Goal: Transaction & Acquisition: Subscribe to service/newsletter

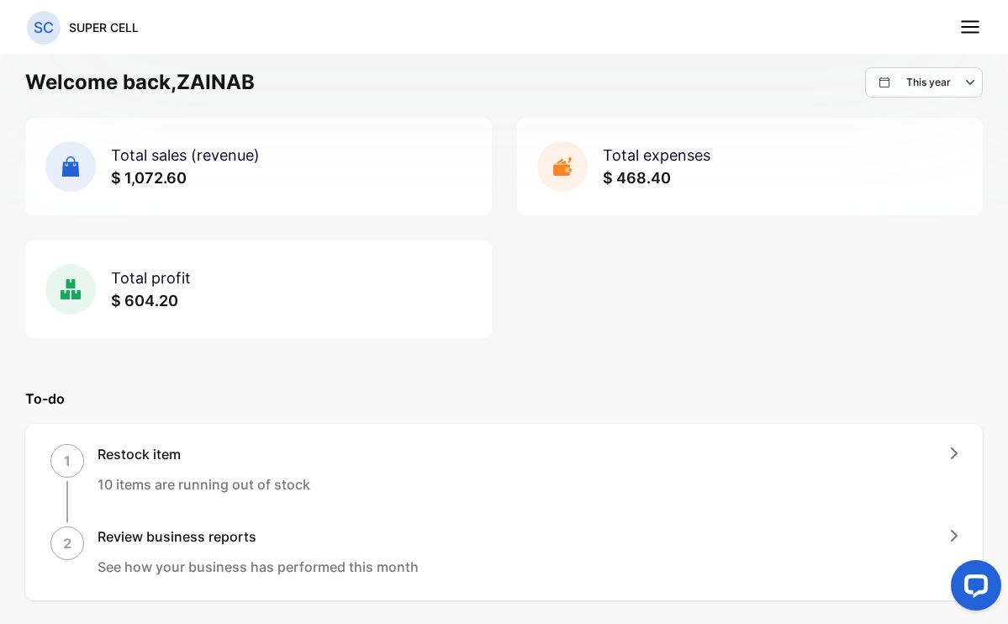
click at [983, 20] on nav "SC SUPER CELL" at bounding box center [504, 27] width 1008 height 54
click at [970, 31] on icon at bounding box center [970, 27] width 22 height 22
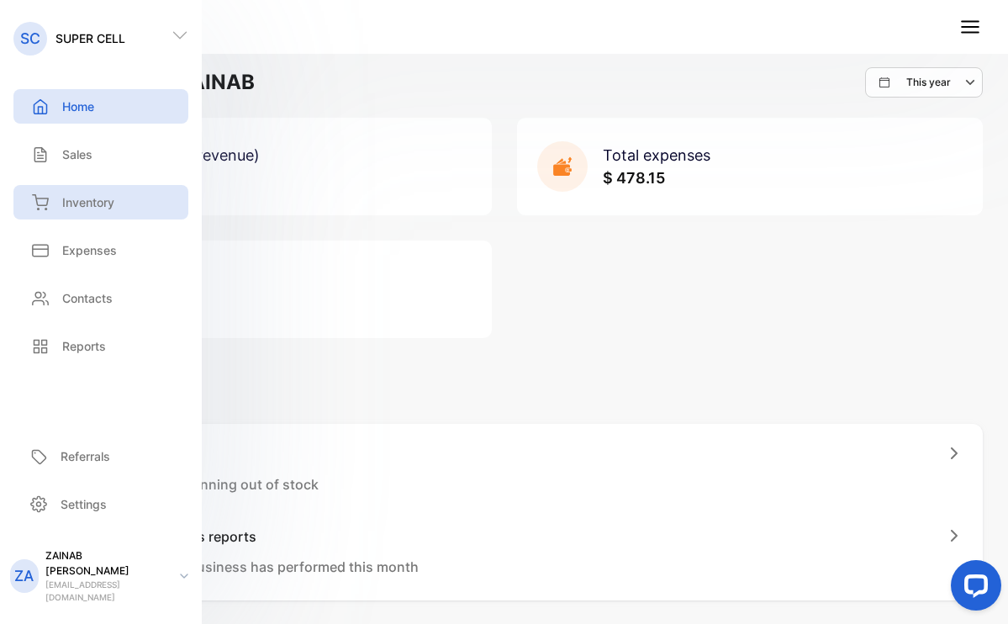
click at [85, 204] on p "Inventory" at bounding box center [88, 202] width 52 height 18
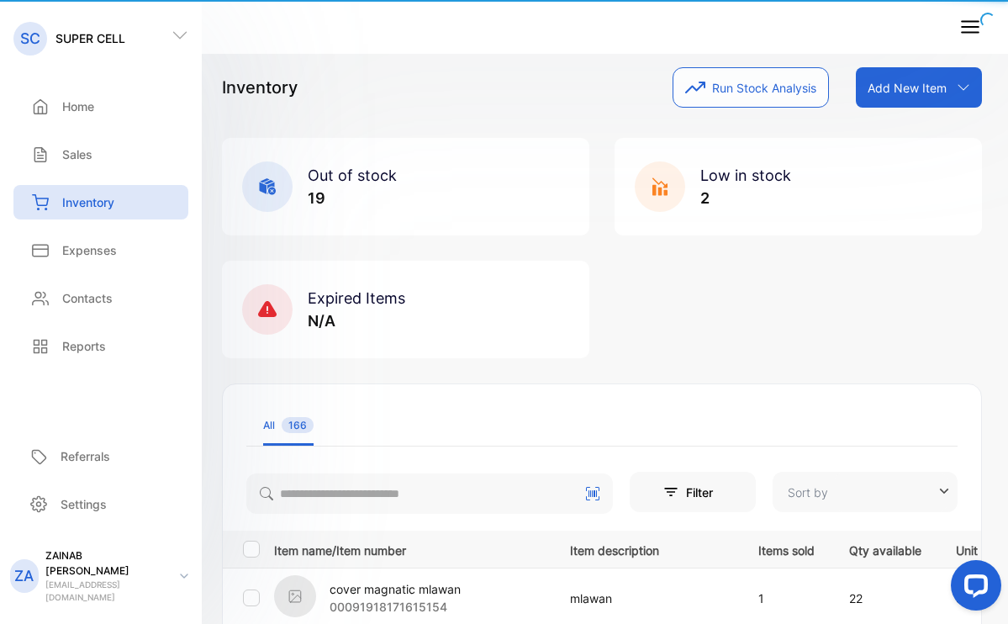
type input "**********"
click at [683, 312] on div "Out of stock 19 Low in stock 2 Expired Items N/A" at bounding box center [602, 248] width 760 height 220
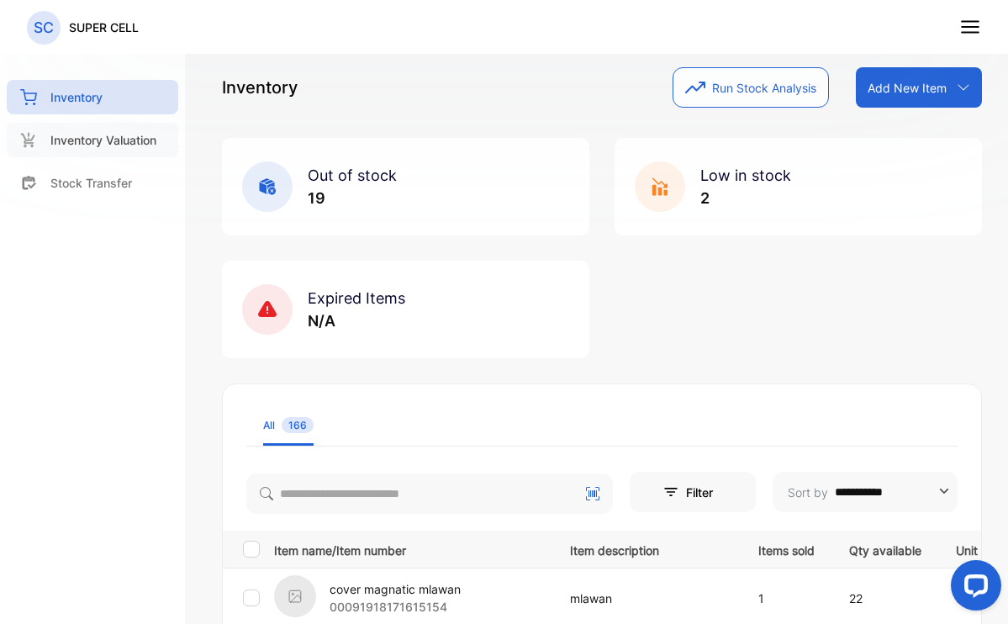
click at [115, 136] on p "Inventory Valuation" at bounding box center [103, 140] width 106 height 18
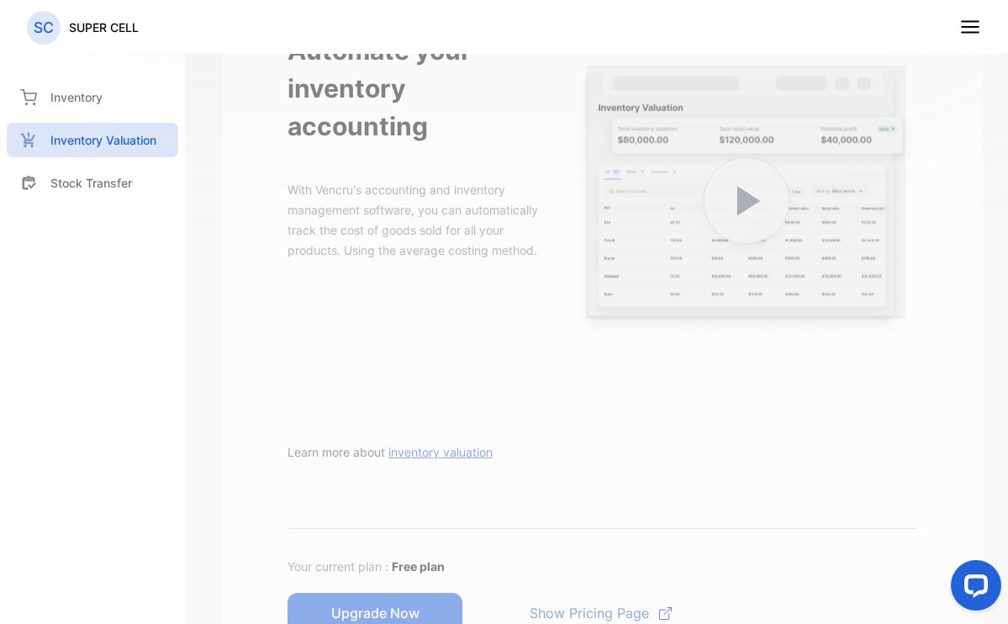
scroll to position [315, 0]
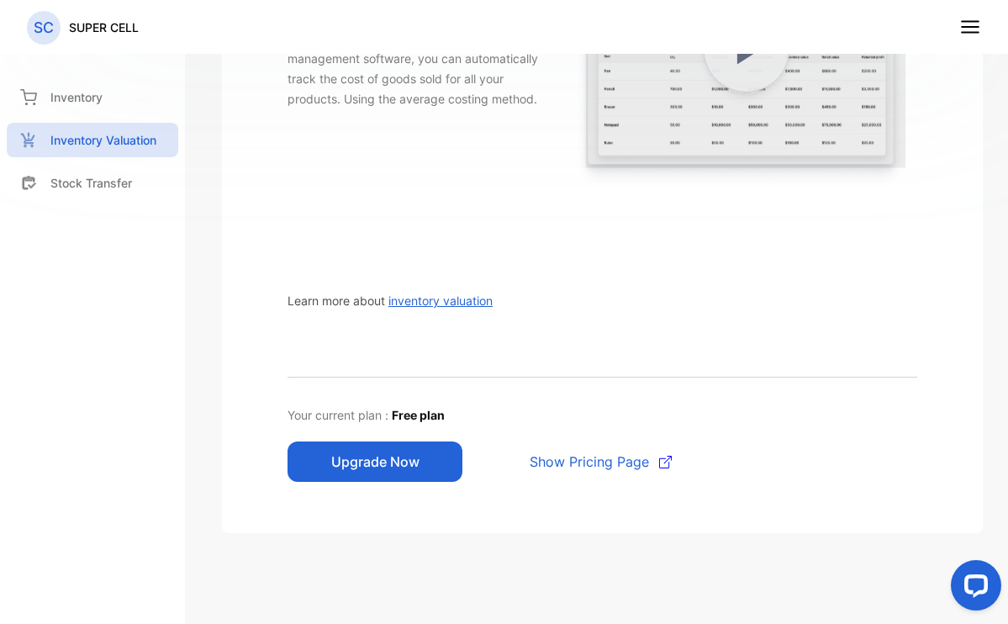
click at [551, 451] on span "Show Pricing Page" at bounding box center [589, 461] width 119 height 20
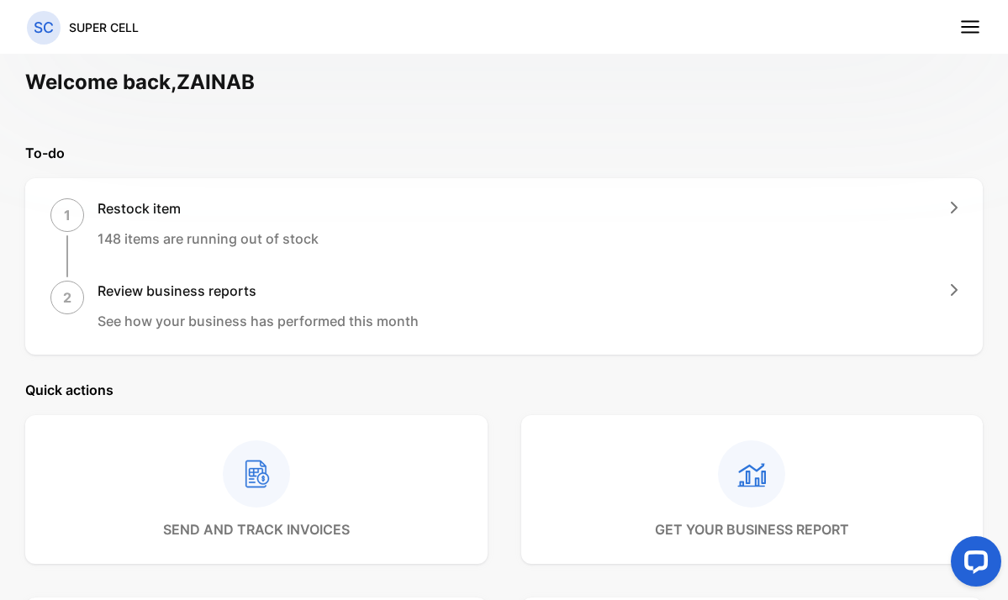
click at [963, 33] on line at bounding box center [970, 33] width 17 height 0
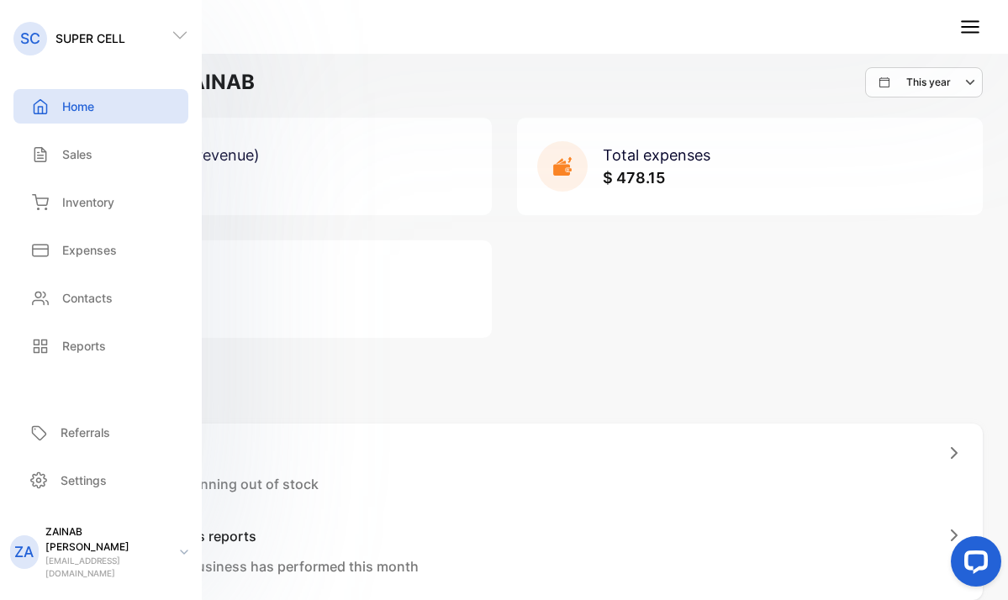
click at [639, 281] on div "Total sales (revenue) $ 1,098.60 Total expenses $ 478.15 Total profit $ 620.45" at bounding box center [503, 228] width 957 height 220
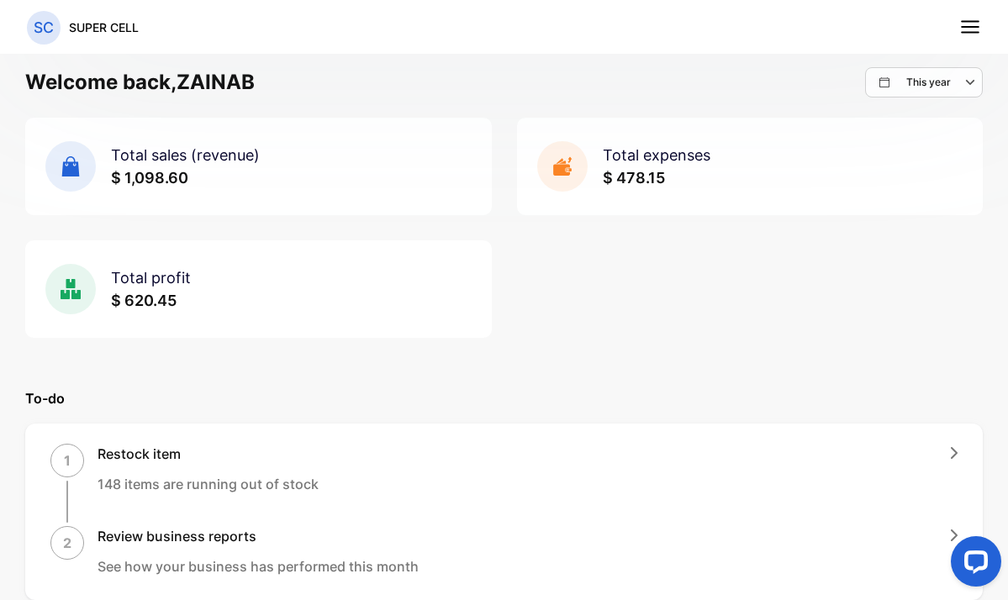
click at [975, 22] on line at bounding box center [970, 22] width 17 height 0
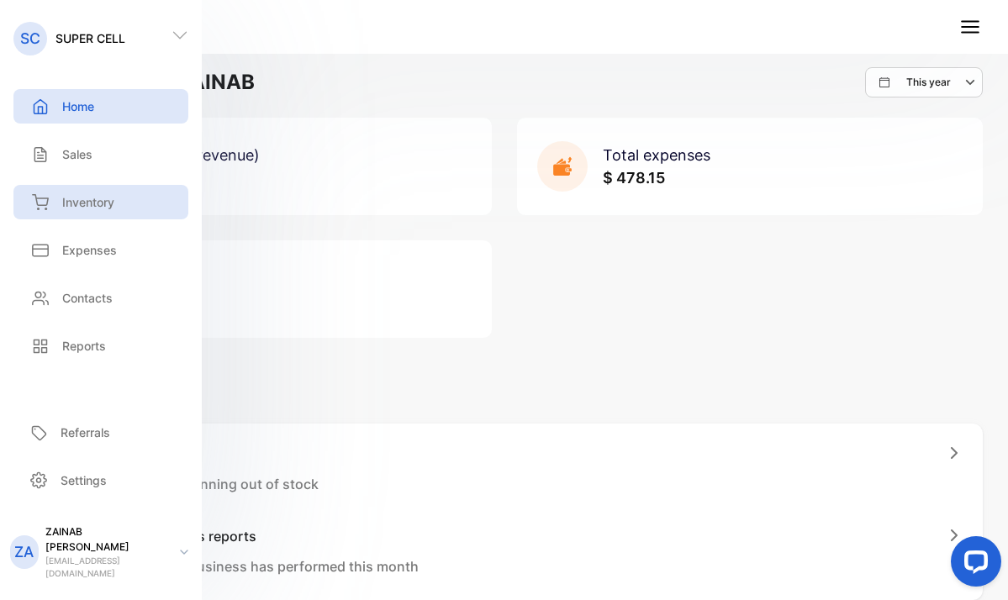
click at [103, 198] on p "Inventory" at bounding box center [88, 202] width 52 height 18
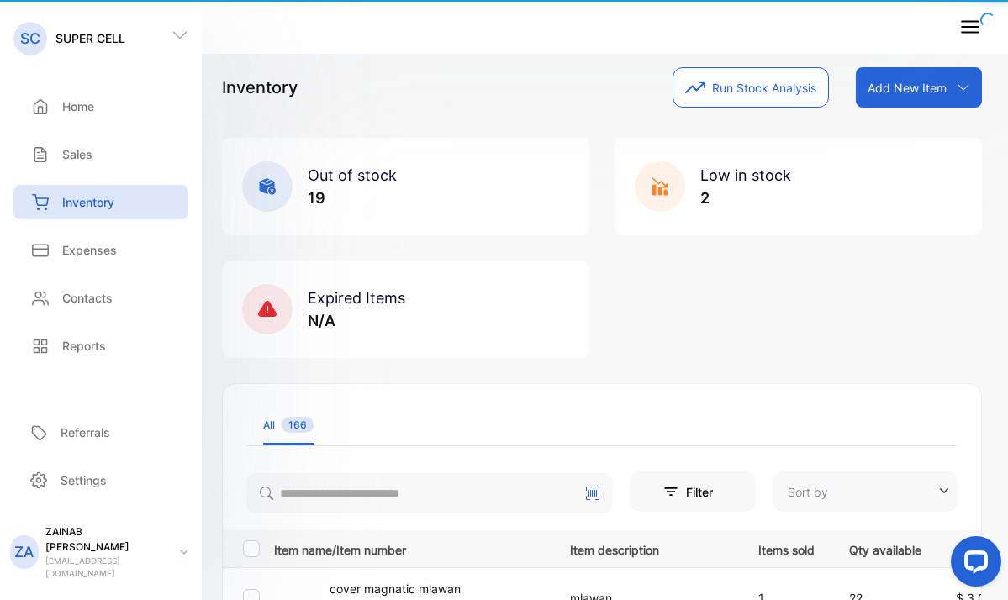
type input "**********"
click at [573, 93] on div "Inventory Run Stock Analysis Add New Item Add item manually Import item Scan ba…" at bounding box center [602, 87] width 760 height 40
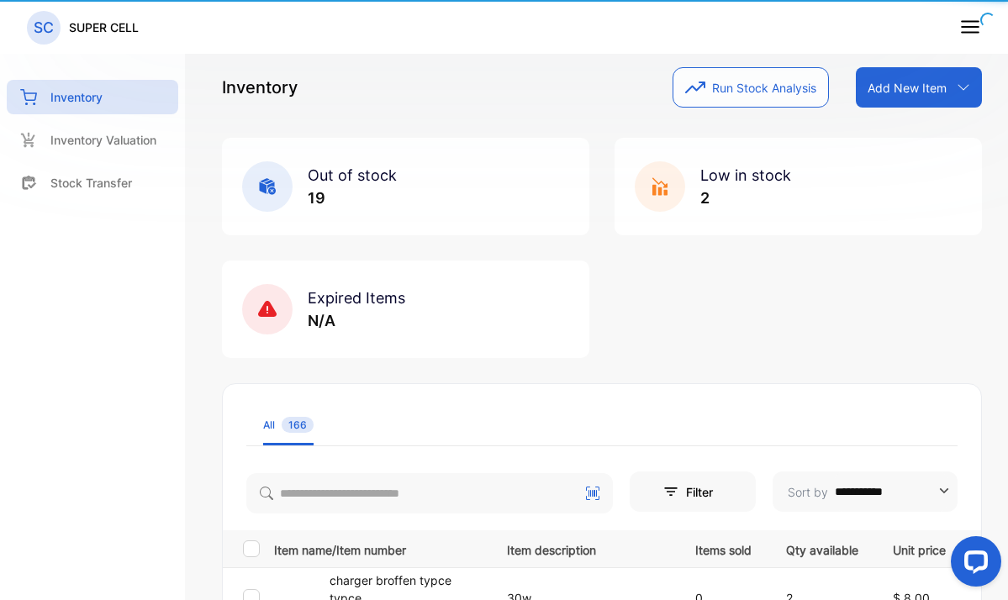
click at [974, 27] on line at bounding box center [970, 27] width 17 height 0
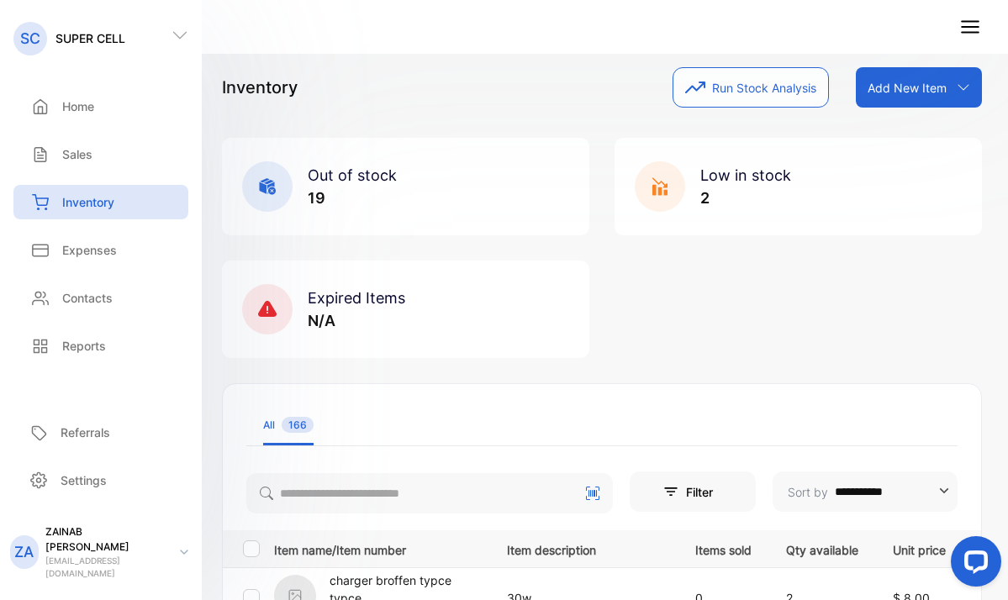
click at [577, 92] on div "Inventory Run Stock Analysis Add New Item Add item manually Import item Scan ba…" at bounding box center [602, 87] width 760 height 40
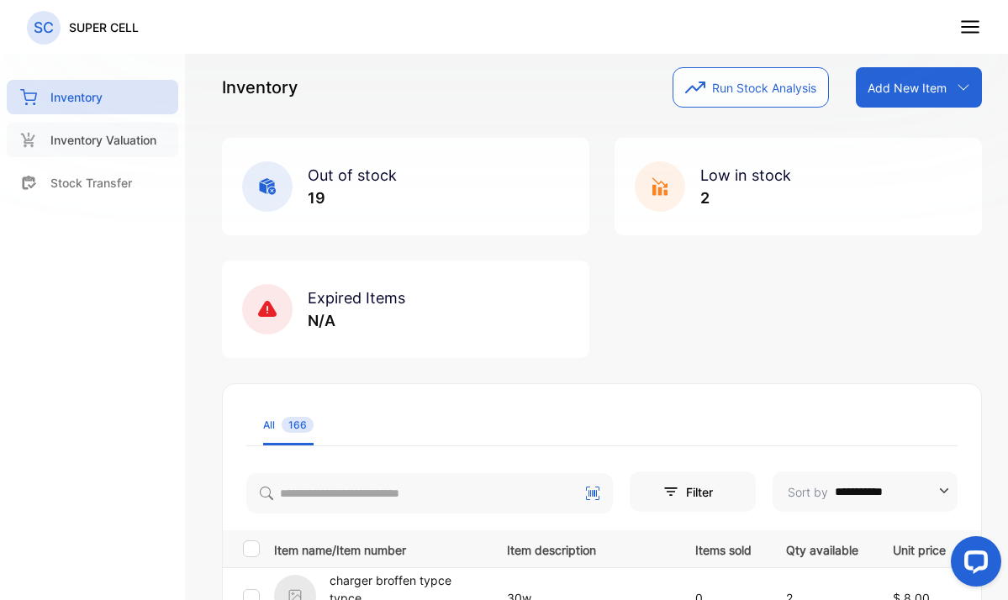
click at [162, 128] on div "Inventory Valuation" at bounding box center [92, 140] width 171 height 34
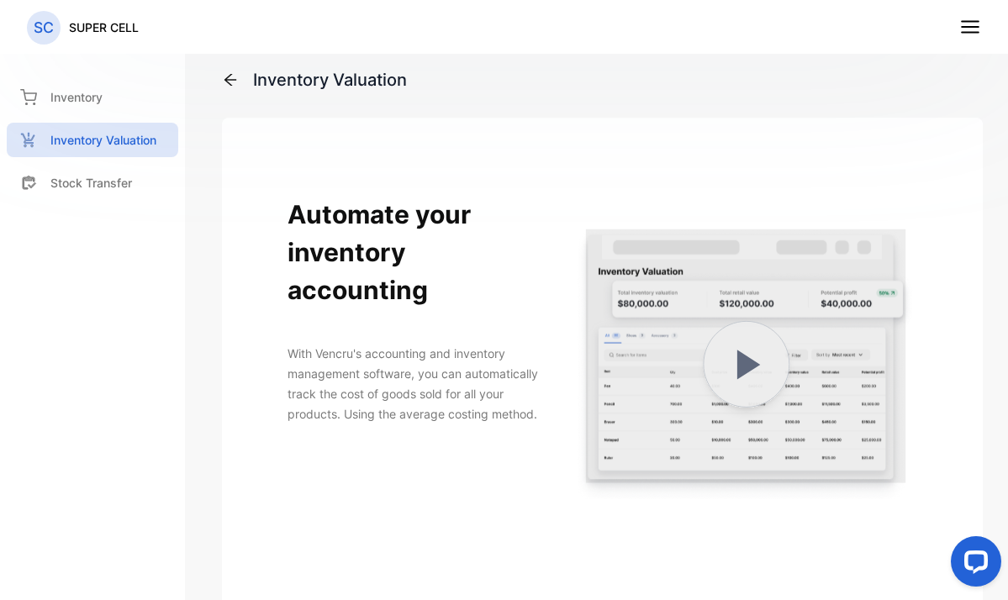
scroll to position [339, 0]
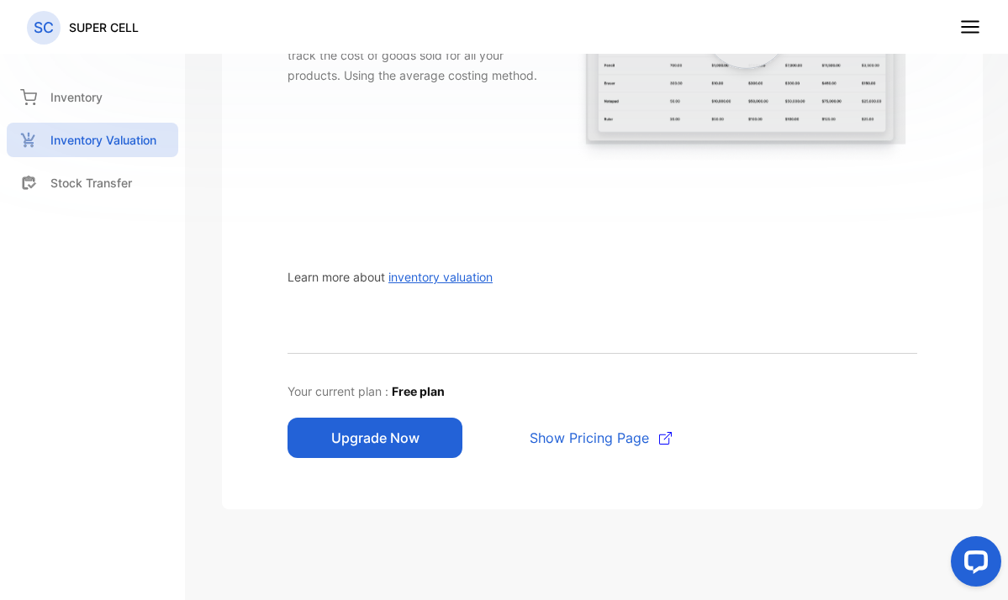
click at [87, 18] on p "SUPER CELL" at bounding box center [104, 27] width 70 height 18
click at [97, 29] on p "SUPER CELL" at bounding box center [104, 27] width 70 height 18
click at [76, 100] on p "Inventory" at bounding box center [76, 97] width 52 height 18
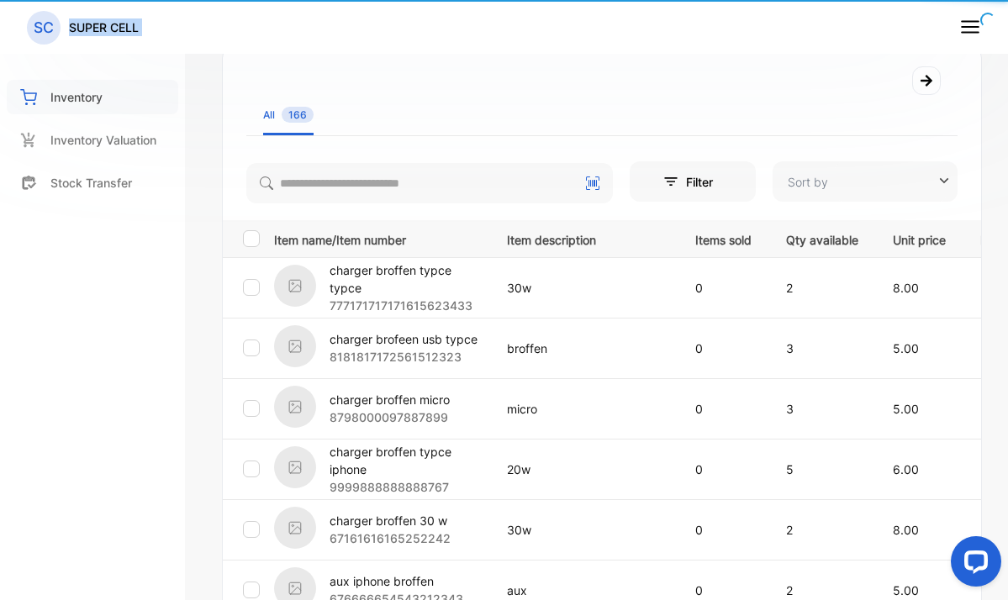
type input "**********"
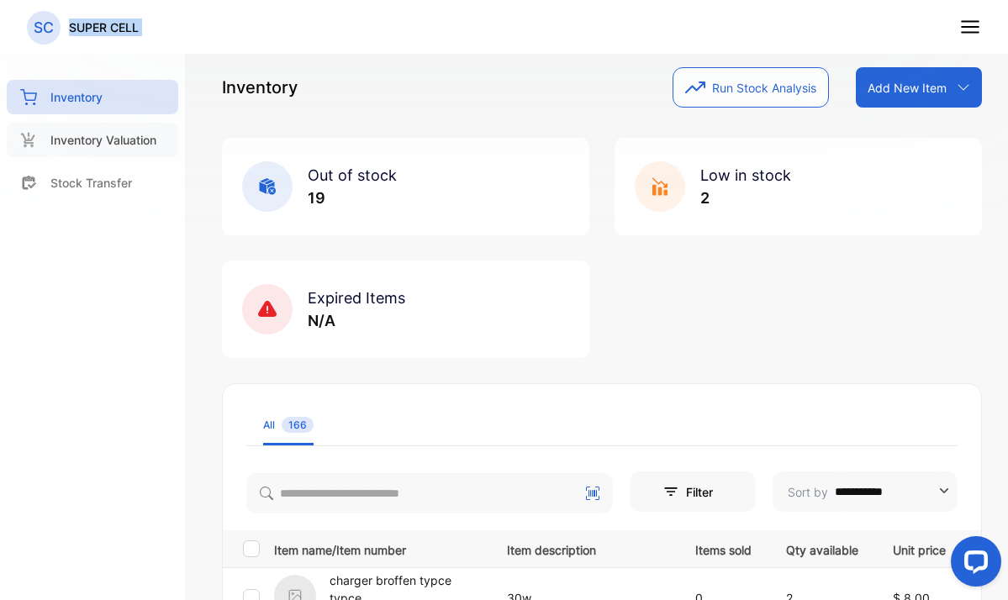
click at [113, 146] on p "Inventory Valuation" at bounding box center [103, 140] width 106 height 18
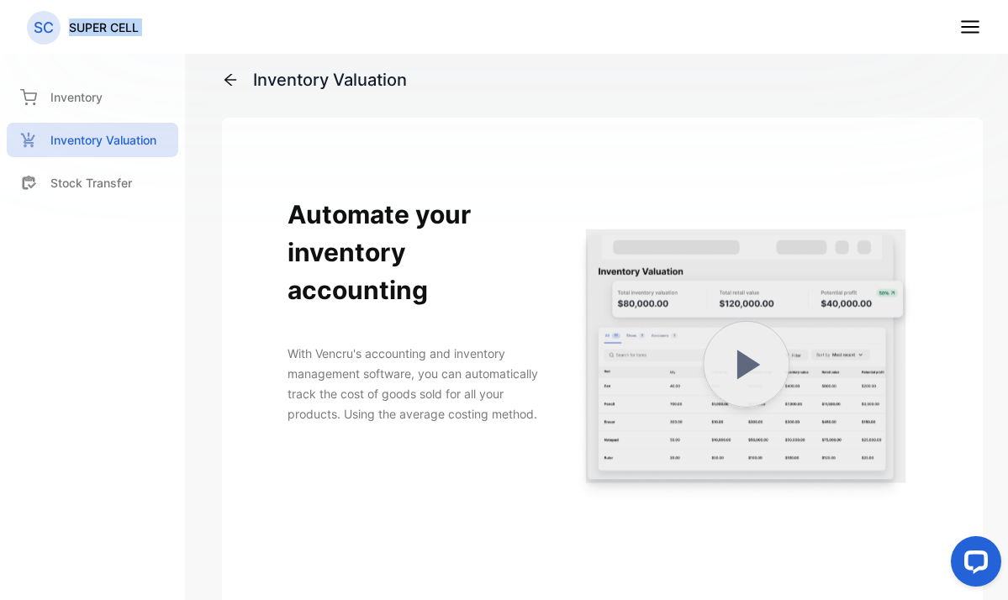
scroll to position [339, 0]
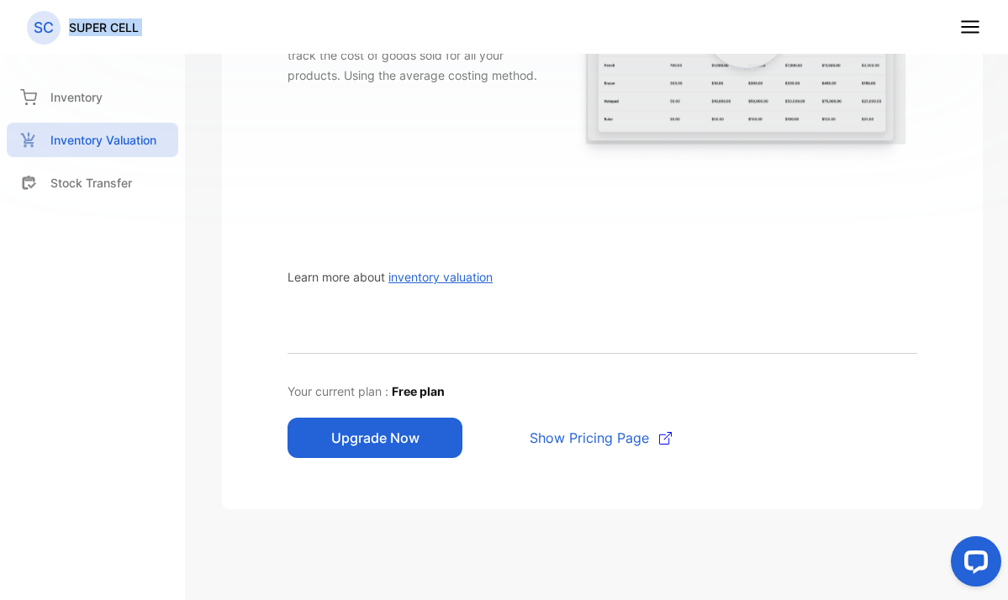
click at [401, 426] on button "Upgrade Now" at bounding box center [374, 438] width 175 height 40
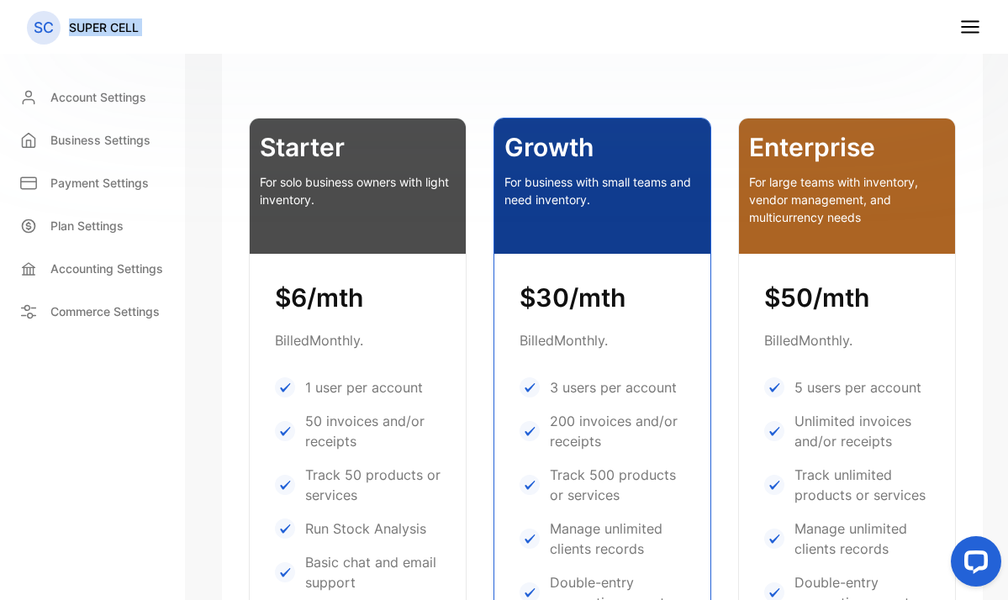
scroll to position [667, 0]
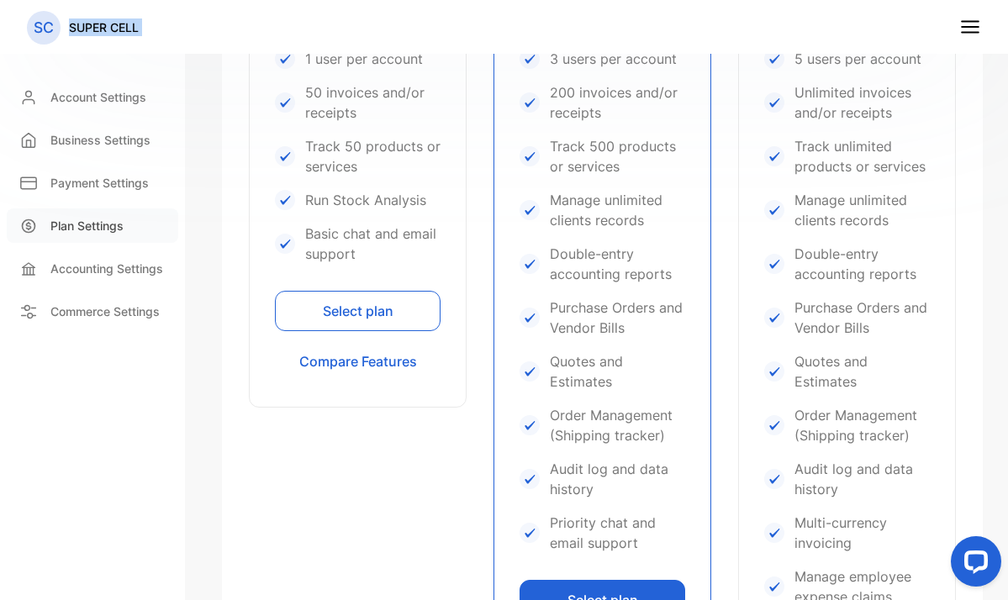
click at [132, 237] on div "Plan Settings" at bounding box center [92, 225] width 171 height 34
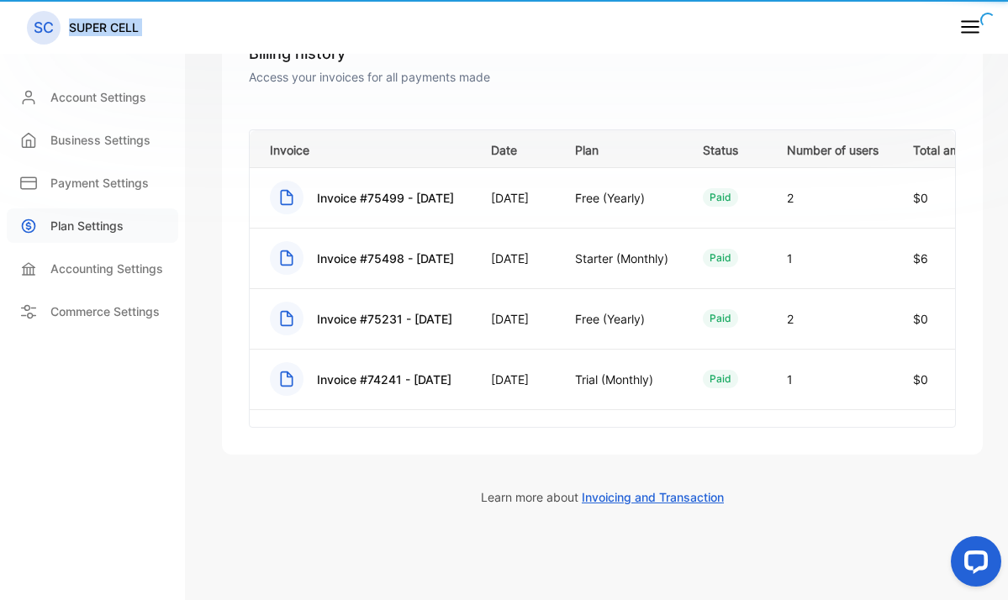
scroll to position [240, 0]
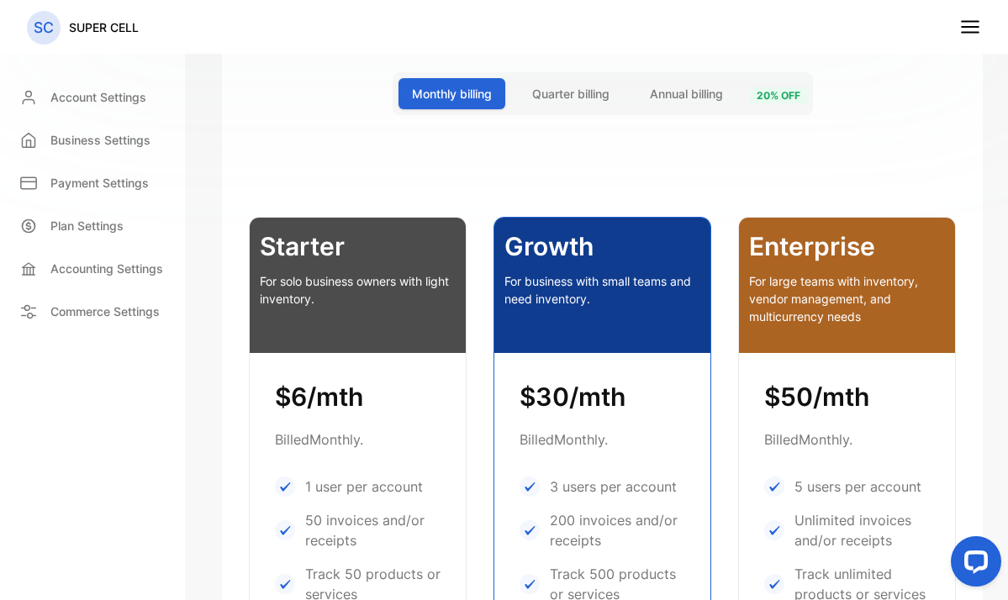
click at [364, 293] on p "For solo business owners with light inventory." at bounding box center [358, 289] width 196 height 35
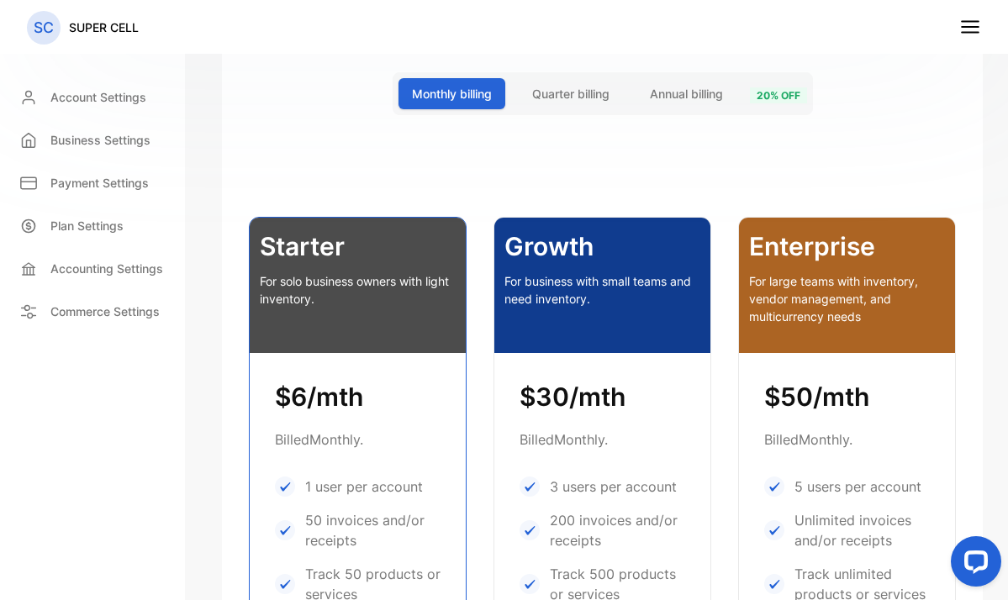
click at [363, 293] on p "For solo business owners with light inventory." at bounding box center [358, 289] width 196 height 35
click at [361, 269] on div "Starter For solo business owners with light inventory." at bounding box center [358, 285] width 216 height 135
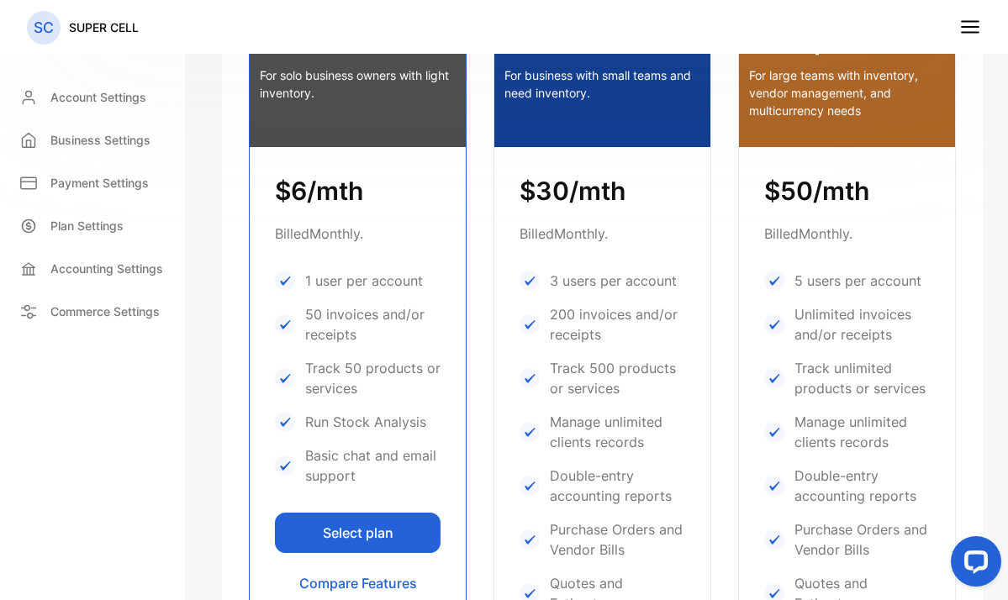
click at [385, 525] on button "Select plan" at bounding box center [358, 533] width 166 height 40
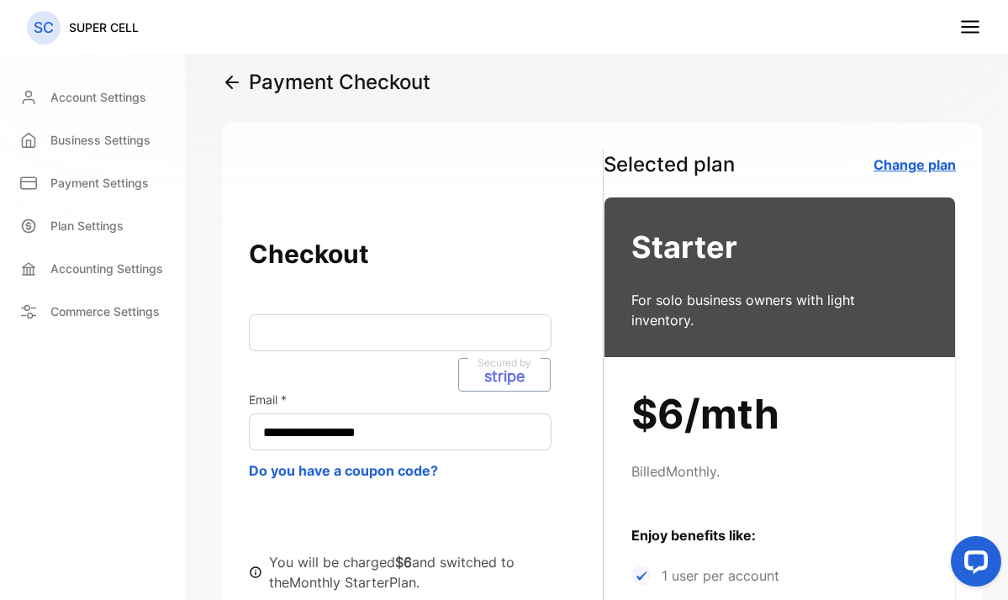
click at [908, 165] on link "Change plan" at bounding box center [914, 164] width 82 height 17
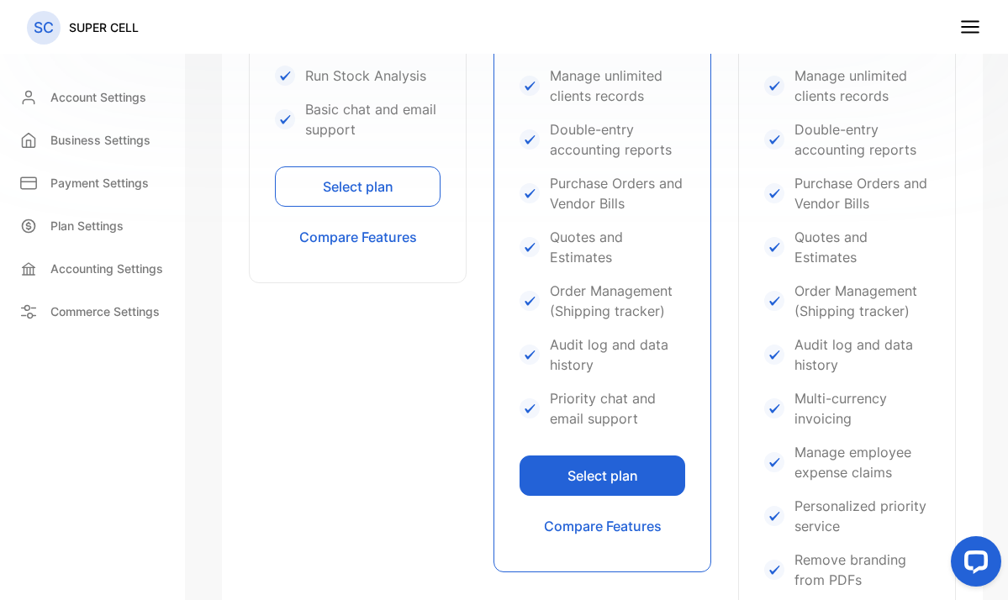
scroll to position [757, 0]
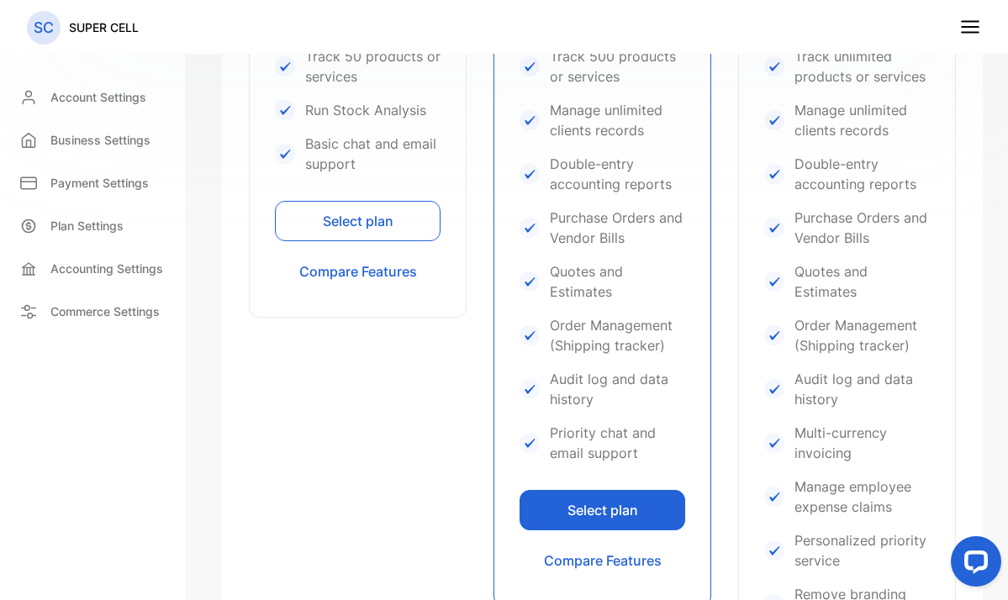
click at [367, 230] on button "Select plan" at bounding box center [358, 221] width 166 height 40
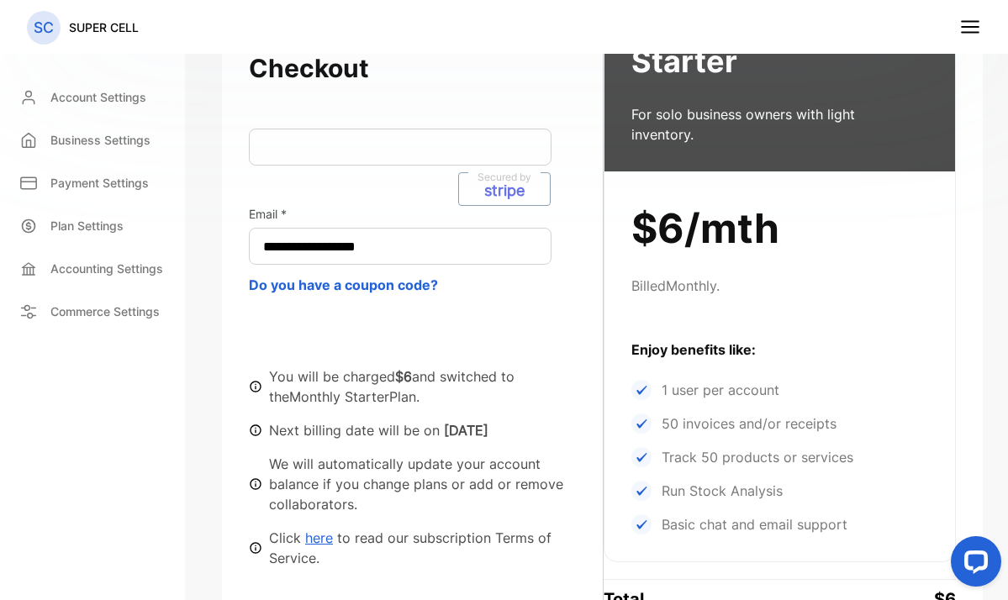
scroll to position [494, 0]
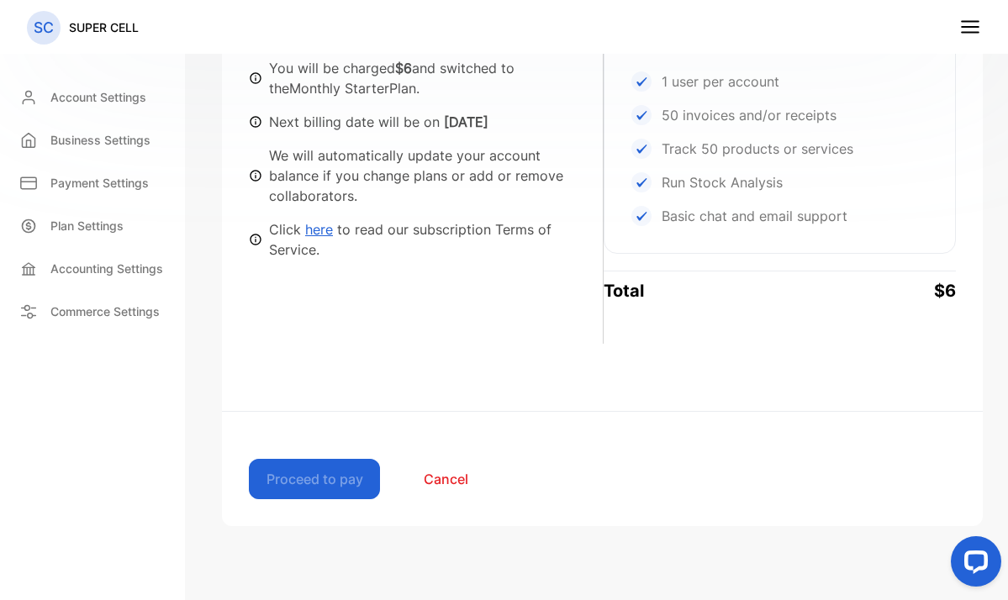
click at [319, 221] on link "here" at bounding box center [319, 229] width 28 height 17
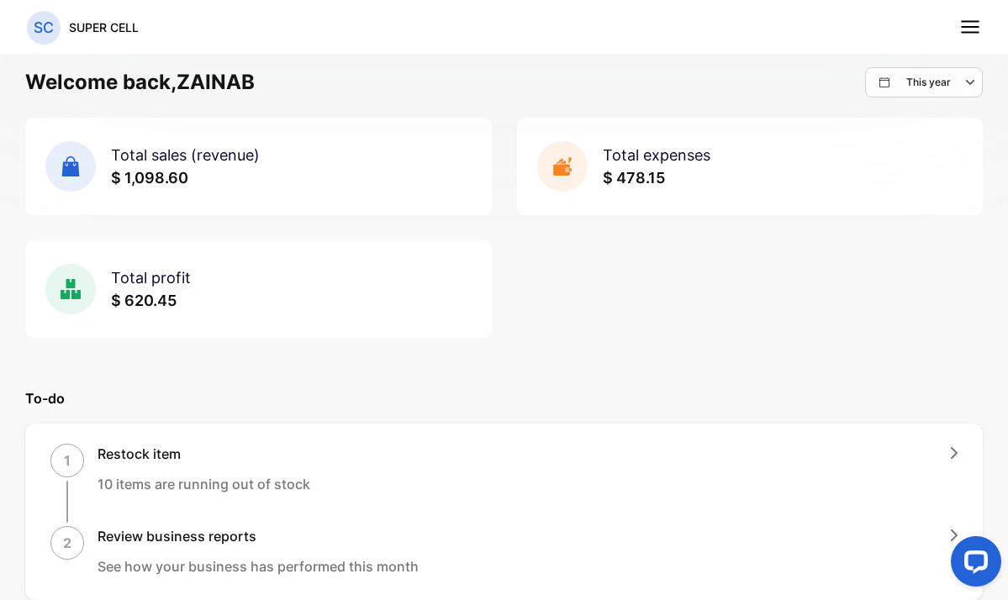
click at [48, 29] on p "SC" at bounding box center [44, 28] width 20 height 22
click at [112, 23] on p "SUPER CELL" at bounding box center [104, 27] width 70 height 18
click at [962, 22] on line at bounding box center [970, 22] width 17 height 0
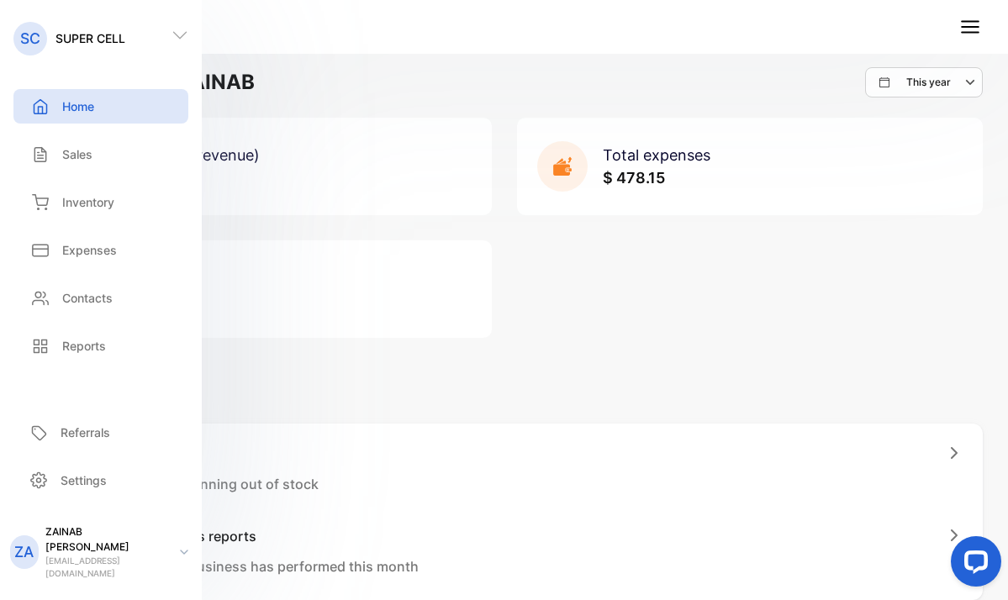
click at [186, 555] on icon at bounding box center [184, 552] width 8 height 5
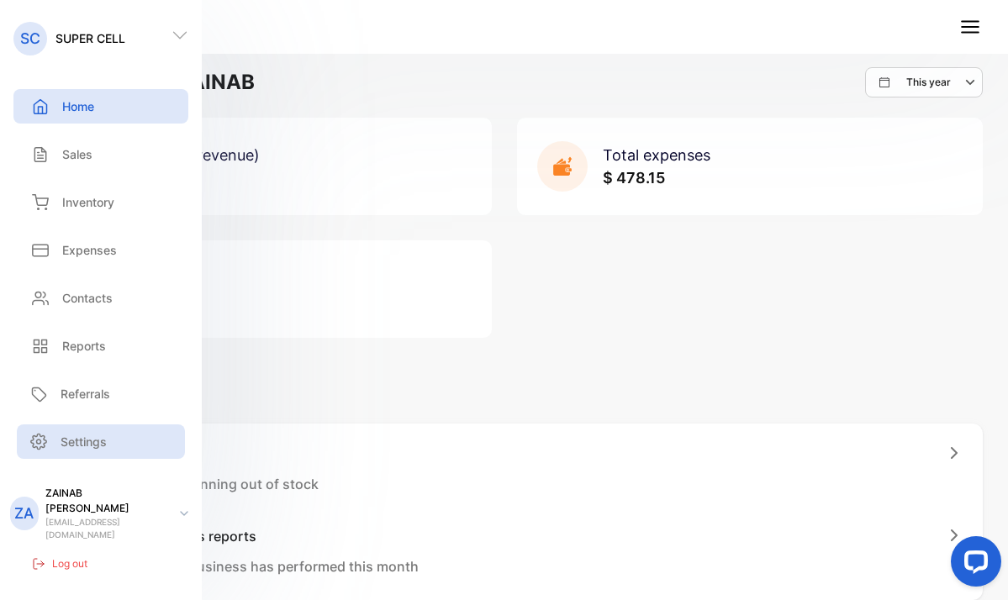
click at [100, 459] on div "Settings" at bounding box center [101, 441] width 168 height 34
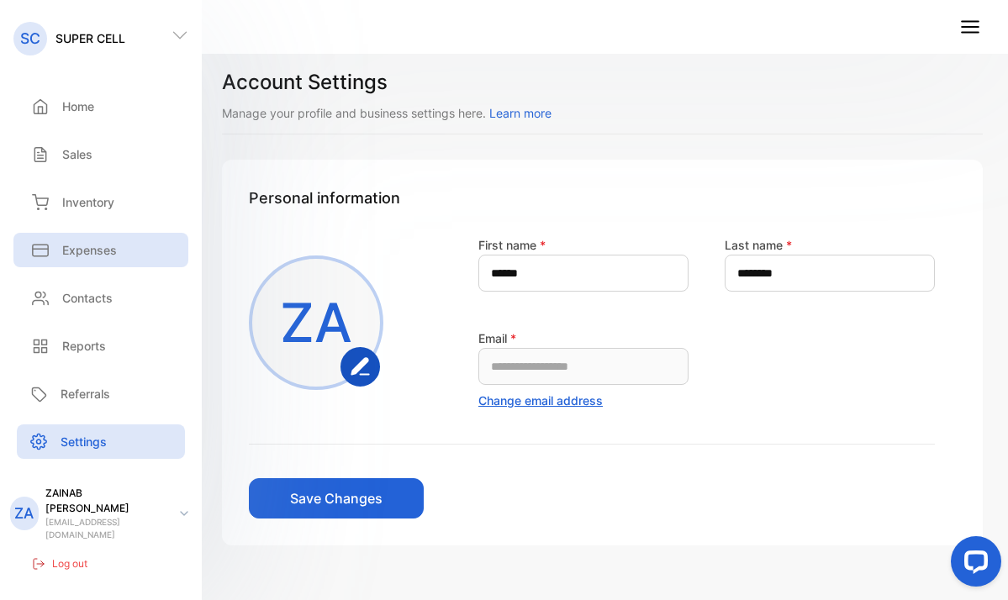
click at [93, 252] on p "Expenses" at bounding box center [89, 250] width 55 height 18
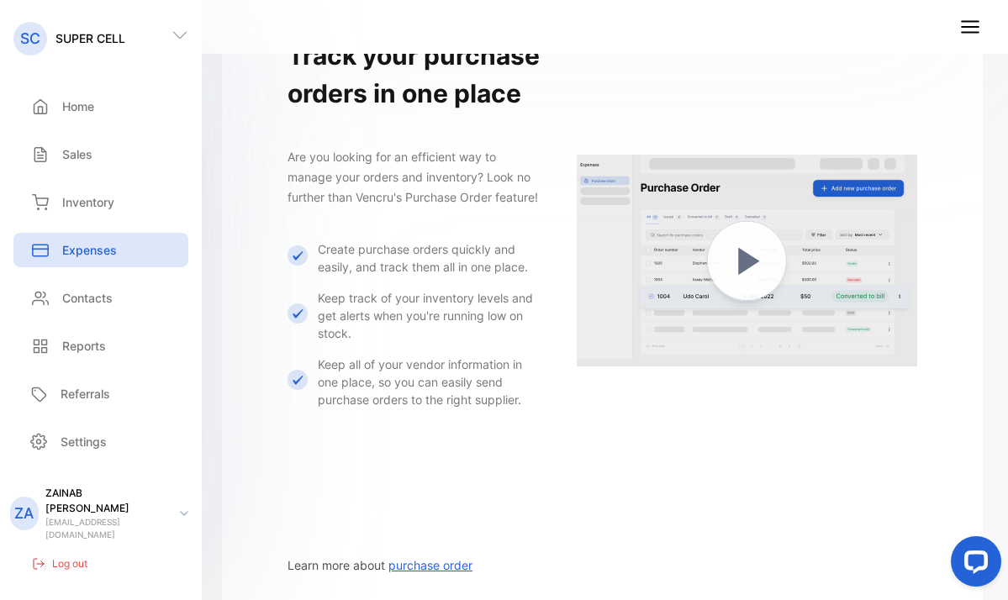
scroll to position [449, 0]
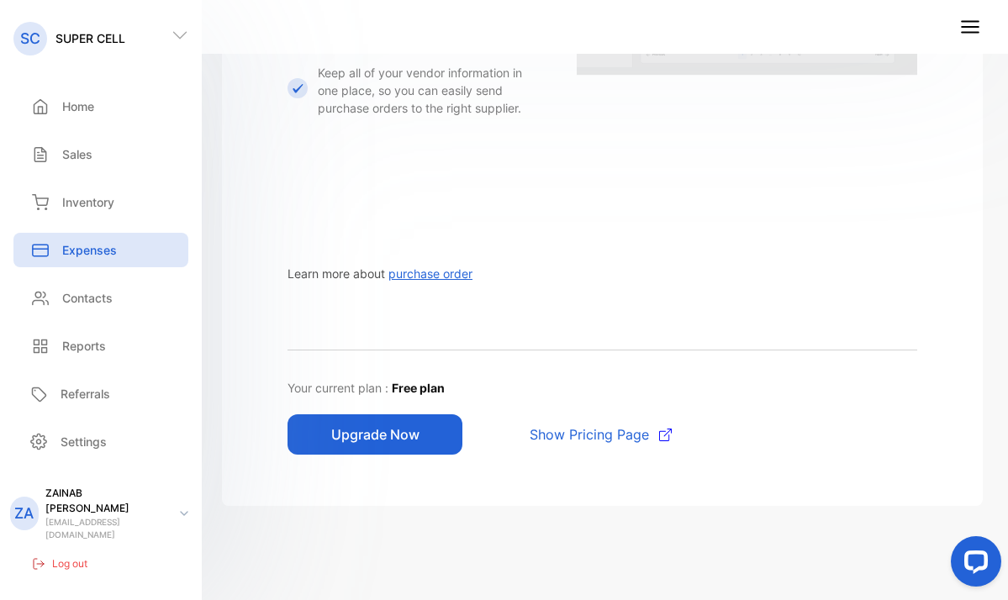
click at [428, 274] on span "purchase order" at bounding box center [430, 273] width 84 height 14
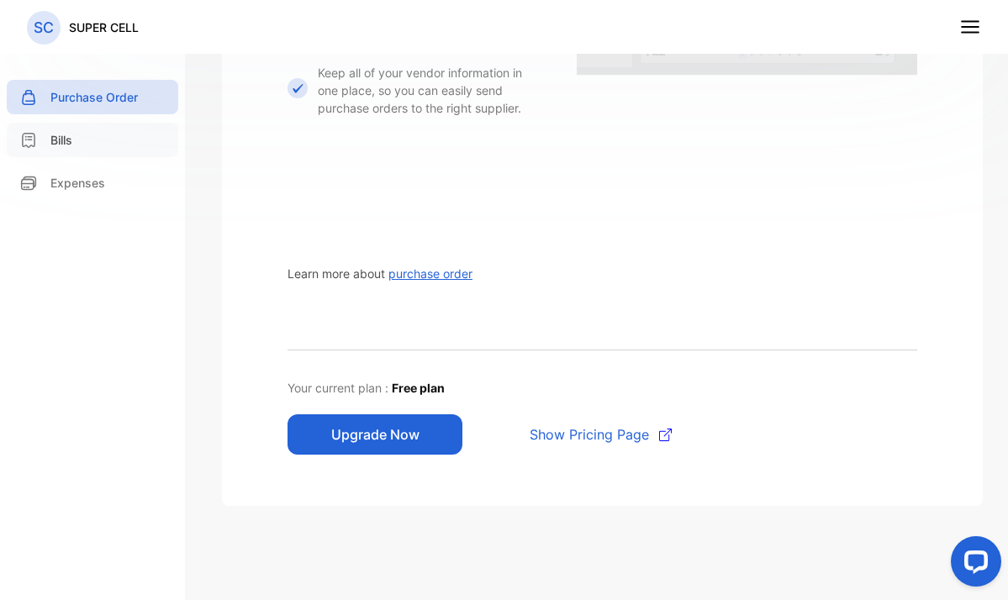
click at [52, 144] on p "Bills" at bounding box center [61, 140] width 22 height 18
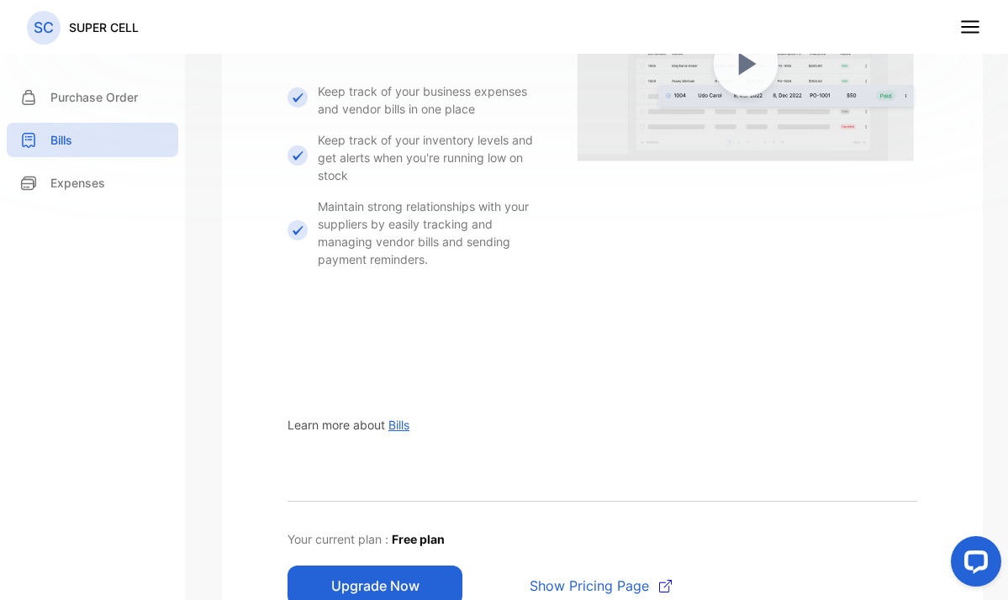
scroll to position [562, 0]
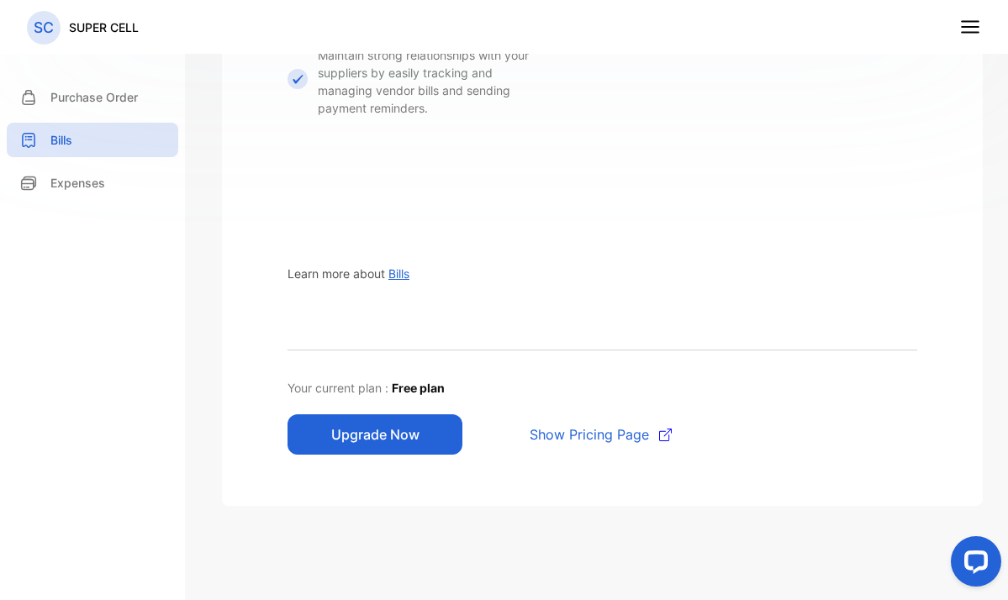
click at [399, 274] on span "Bills" at bounding box center [398, 273] width 21 height 14
click at [401, 445] on button "Upgrade Now" at bounding box center [374, 434] width 175 height 40
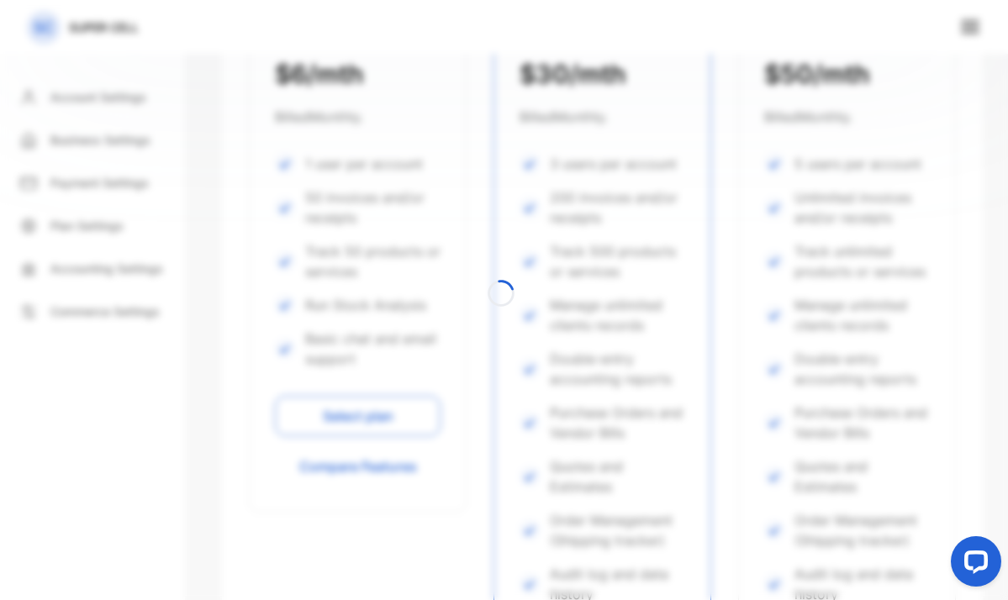
click at [367, 425] on div at bounding box center [504, 300] width 1008 height 600
click at [361, 419] on div at bounding box center [504, 300] width 1008 height 600
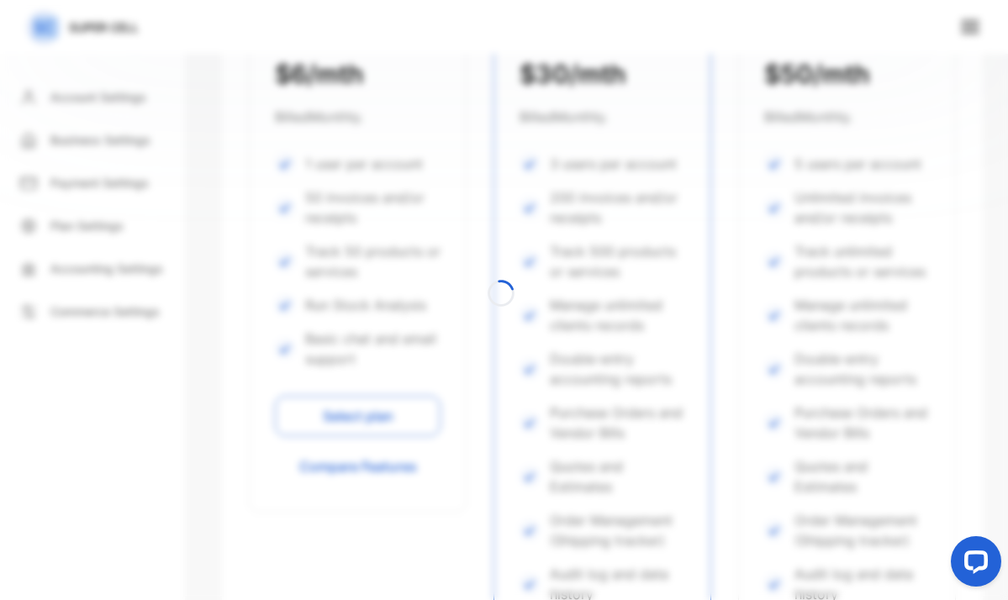
click at [361, 419] on div at bounding box center [504, 300] width 1008 height 600
click at [351, 416] on div at bounding box center [504, 300] width 1008 height 600
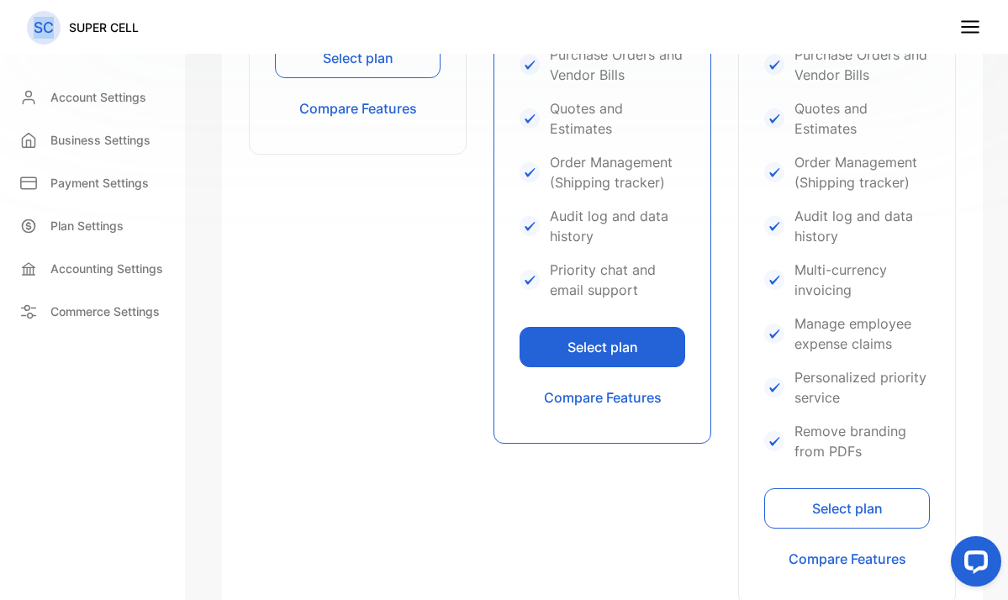
scroll to position [562, 0]
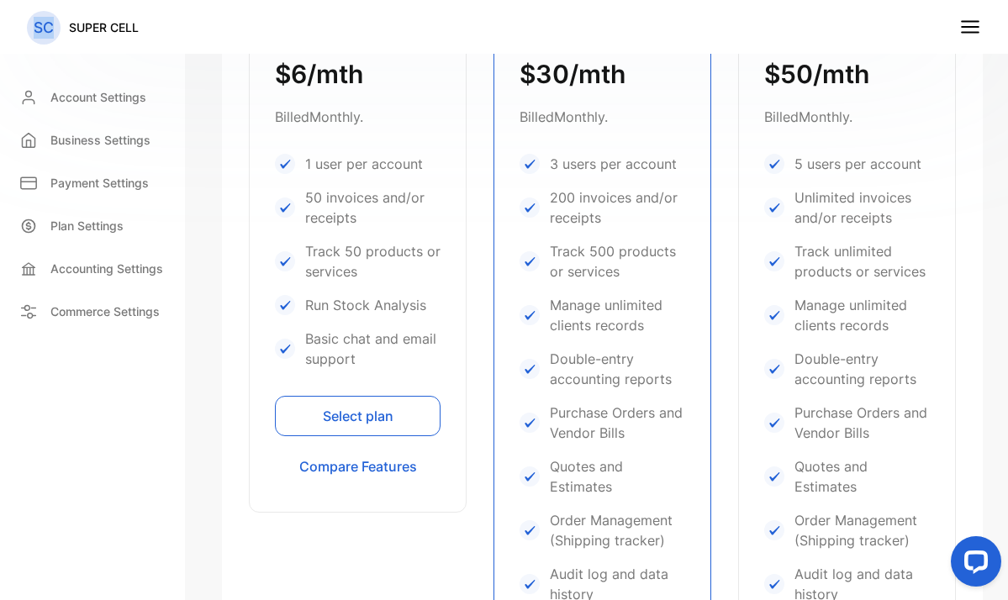
click at [348, 424] on button "Select plan" at bounding box center [358, 416] width 166 height 40
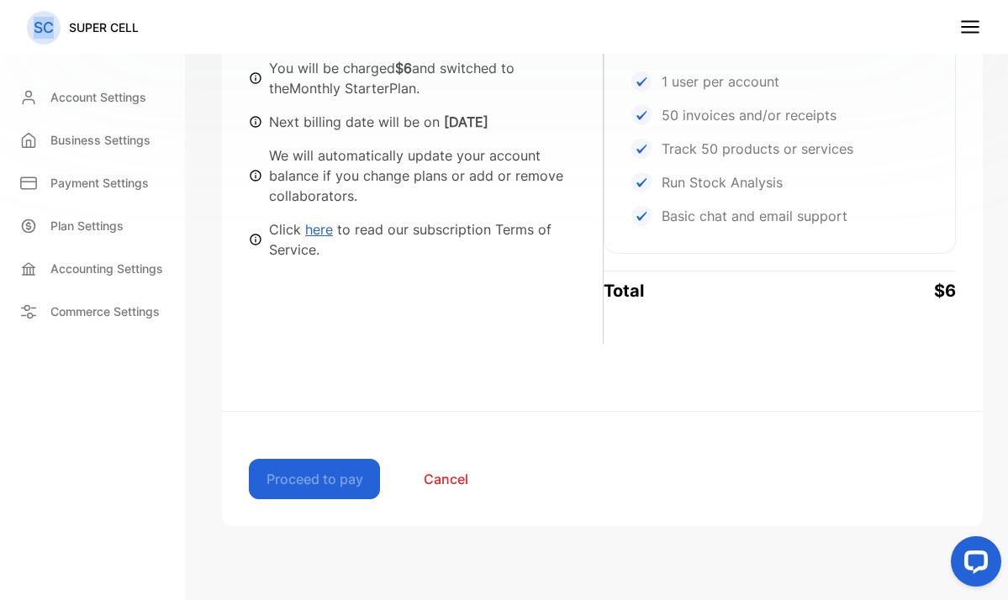
scroll to position [137, 0]
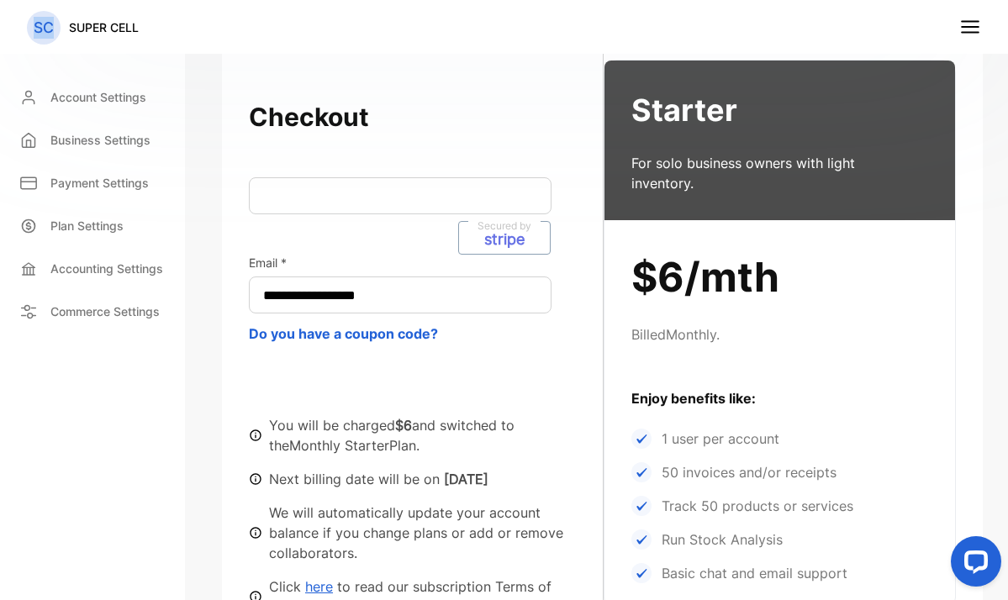
click at [289, 335] on button "Do you have a coupon code?" at bounding box center [343, 334] width 189 height 20
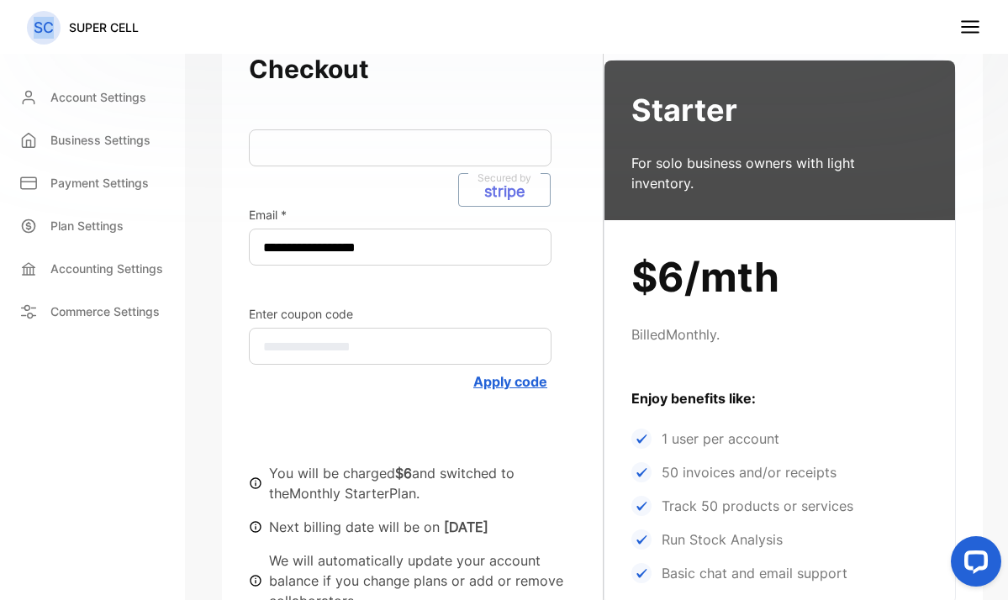
click at [524, 384] on button "Apply code" at bounding box center [510, 382] width 74 height 20
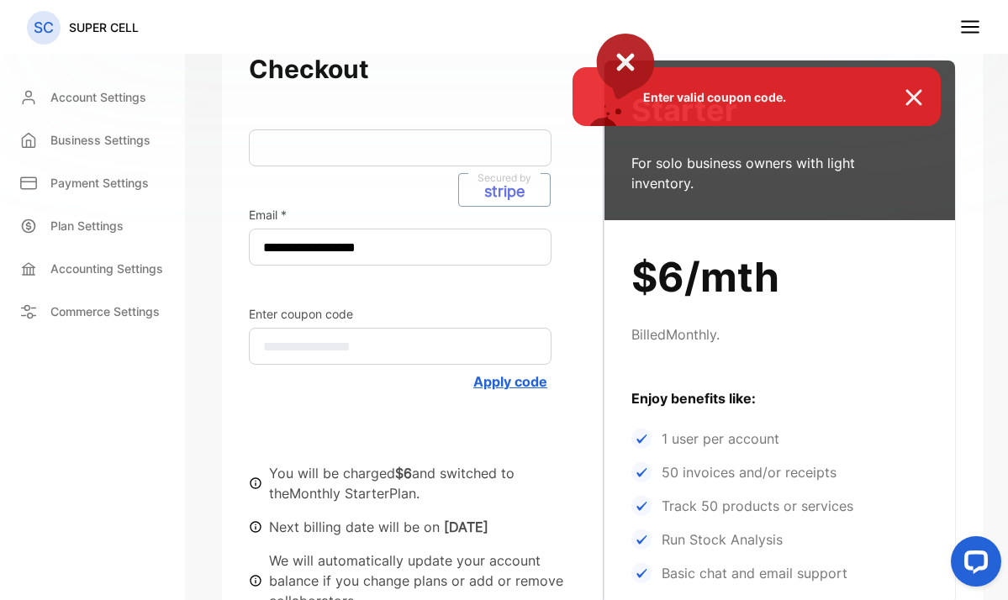
click at [396, 345] on div "Enter valid coupon code." at bounding box center [504, 300] width 1008 height 600
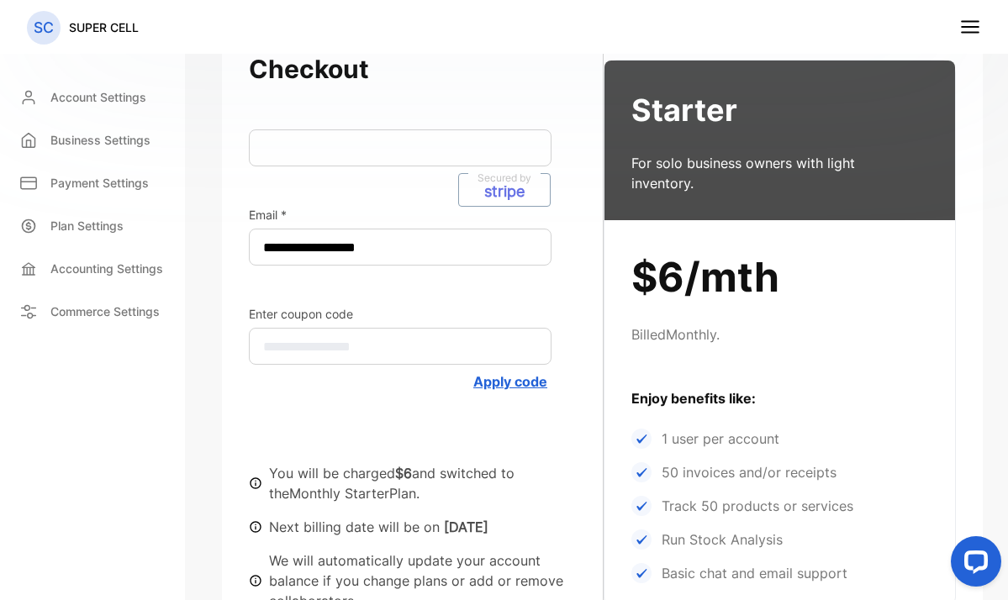
click at [303, 335] on input "text" at bounding box center [400, 346] width 303 height 37
click at [289, 348] on input "text" at bounding box center [400, 346] width 303 height 37
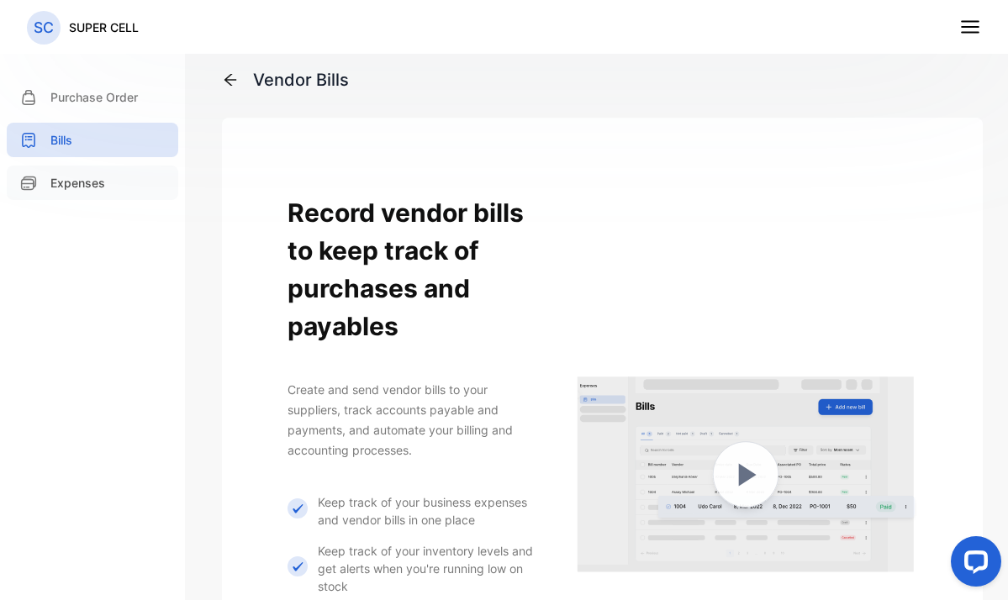
click at [67, 184] on p "Expenses" at bounding box center [77, 183] width 55 height 18
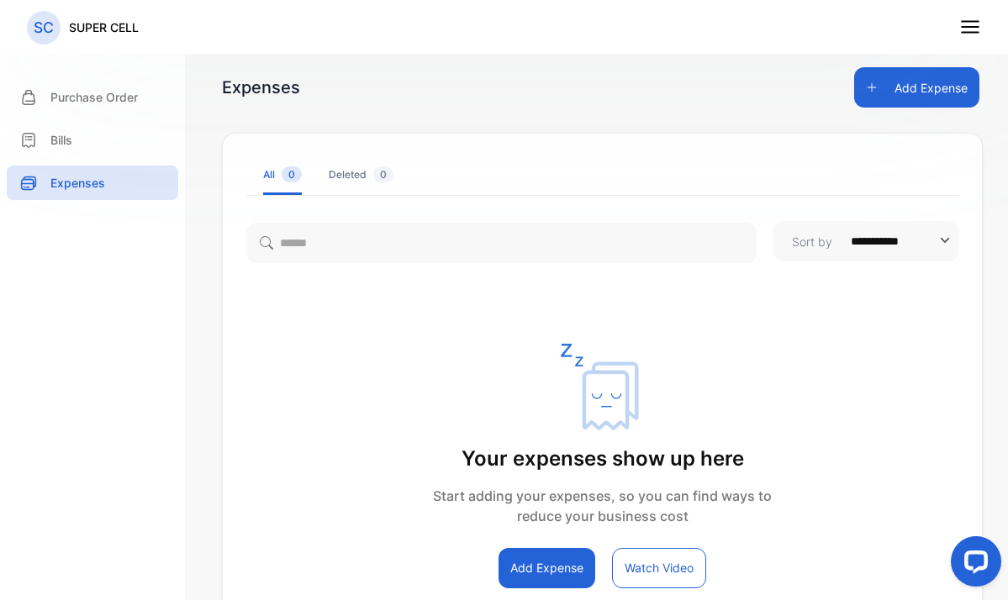
click at [904, 78] on button "Add Expense" at bounding box center [916, 87] width 125 height 40
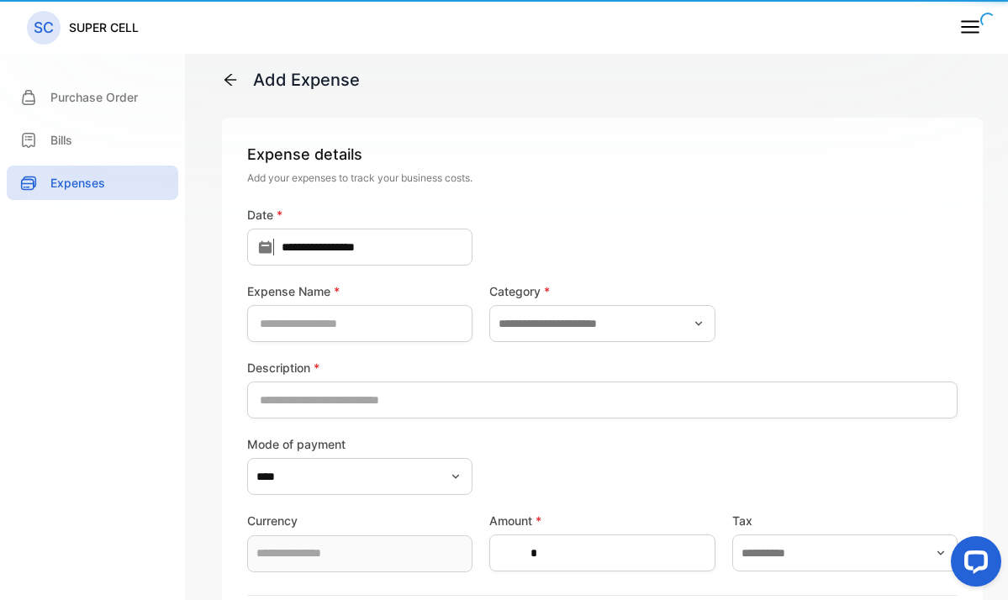
type input "**********"
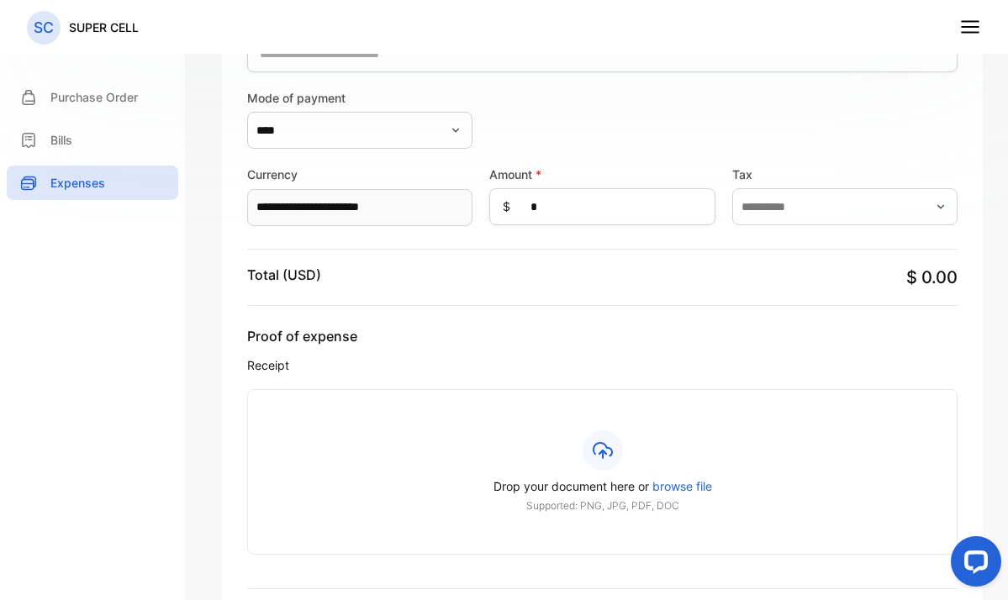
scroll to position [343, 0]
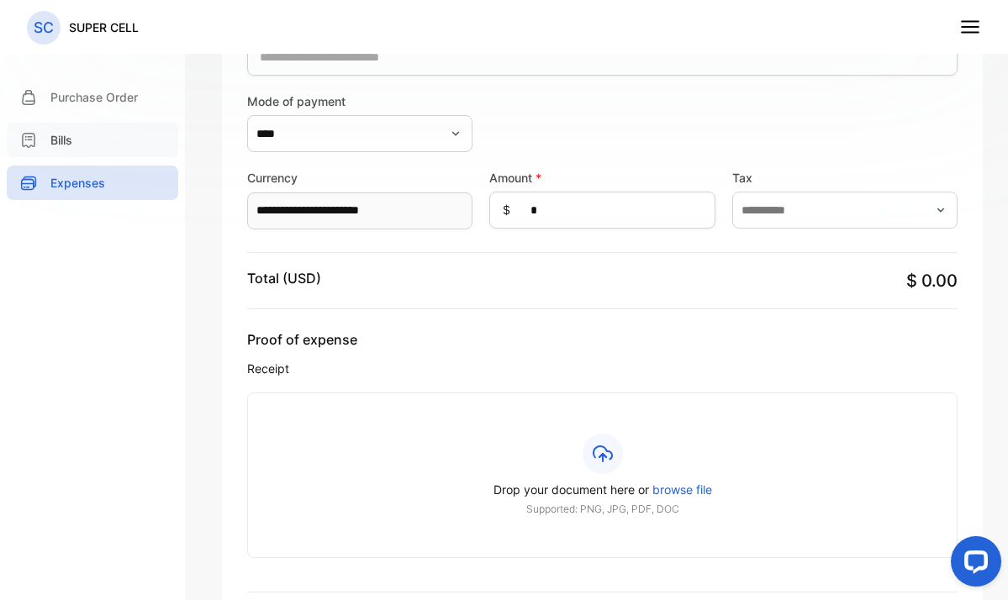
click at [65, 143] on p "Bills" at bounding box center [61, 140] width 22 height 18
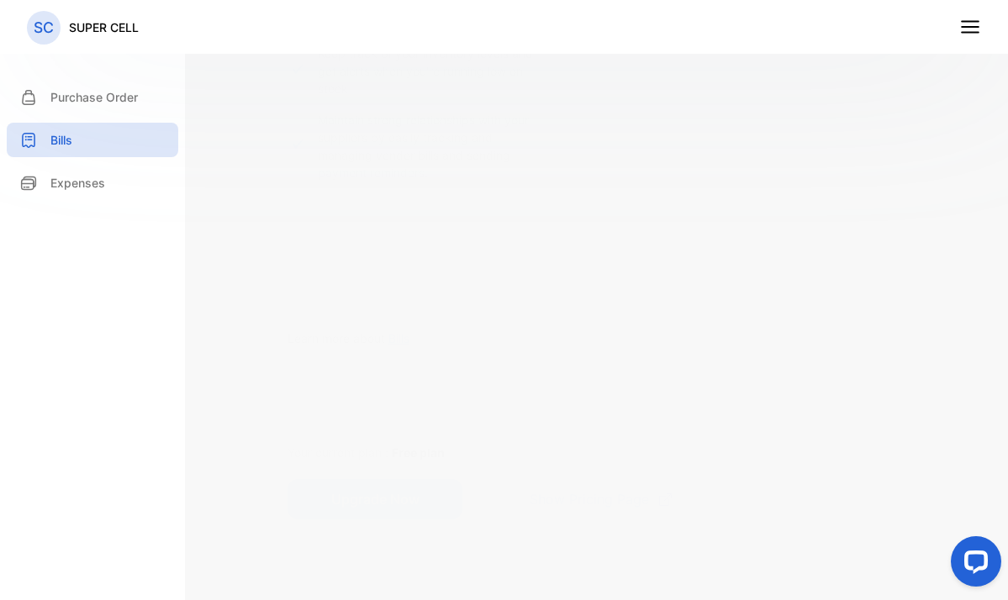
scroll to position [562, 0]
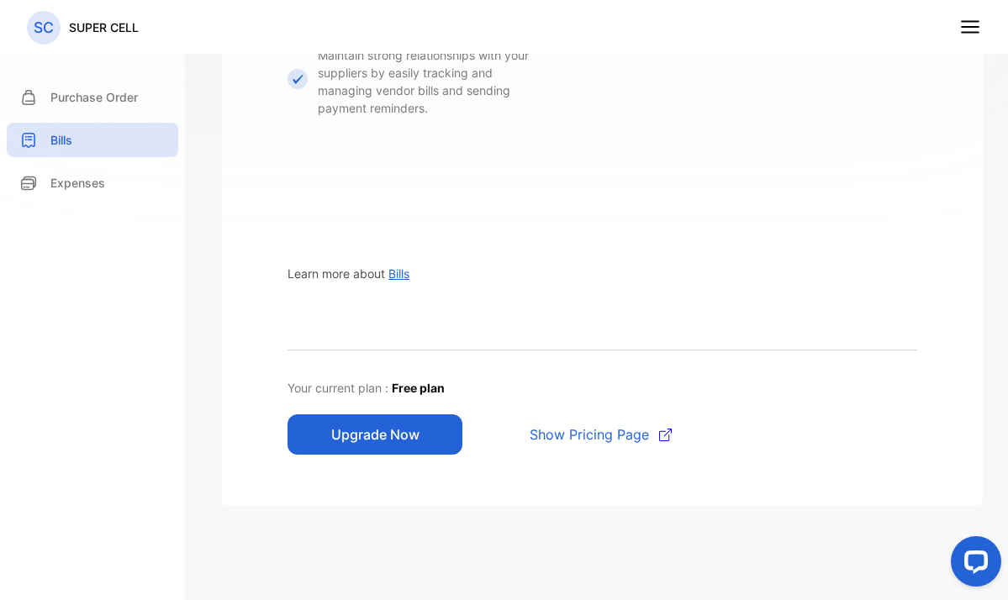
click at [633, 436] on span "Show Pricing Page" at bounding box center [589, 434] width 119 height 20
click at [56, 140] on p "Bills" at bounding box center [61, 140] width 22 height 18
click at [630, 439] on span "Show Pricing Page" at bounding box center [589, 434] width 119 height 20
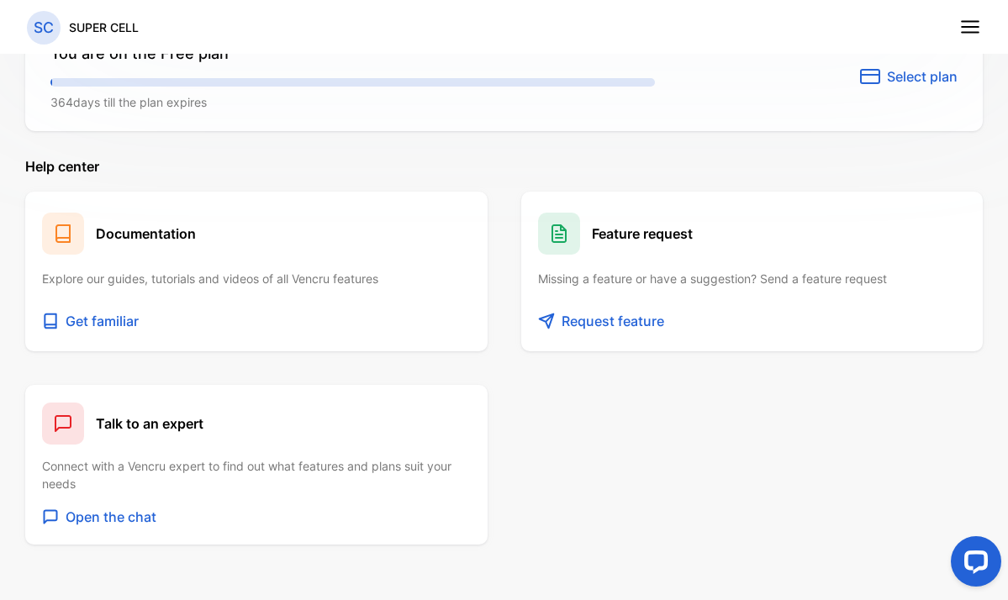
scroll to position [1256, 0]
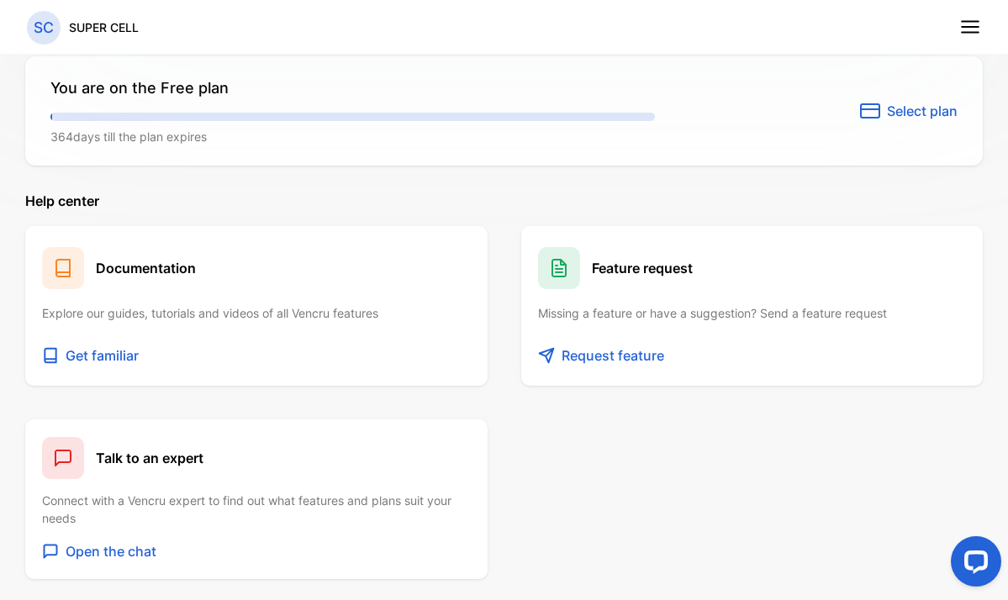
click at [153, 87] on p "You are on the Free plan" at bounding box center [352, 87] width 604 height 23
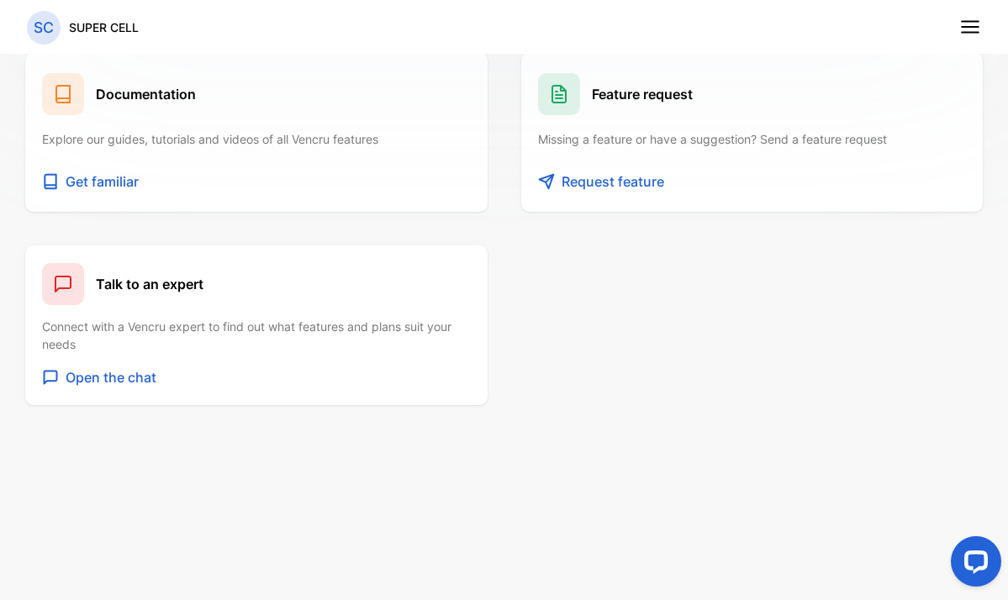
scroll to position [870, 0]
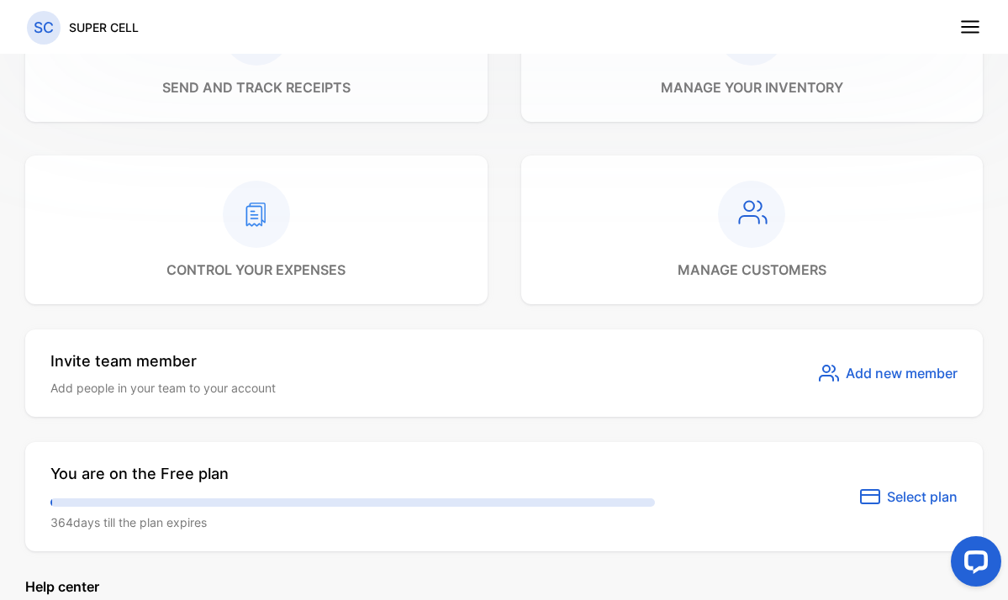
click at [920, 497] on span "Select plan" at bounding box center [922, 497] width 71 height 20
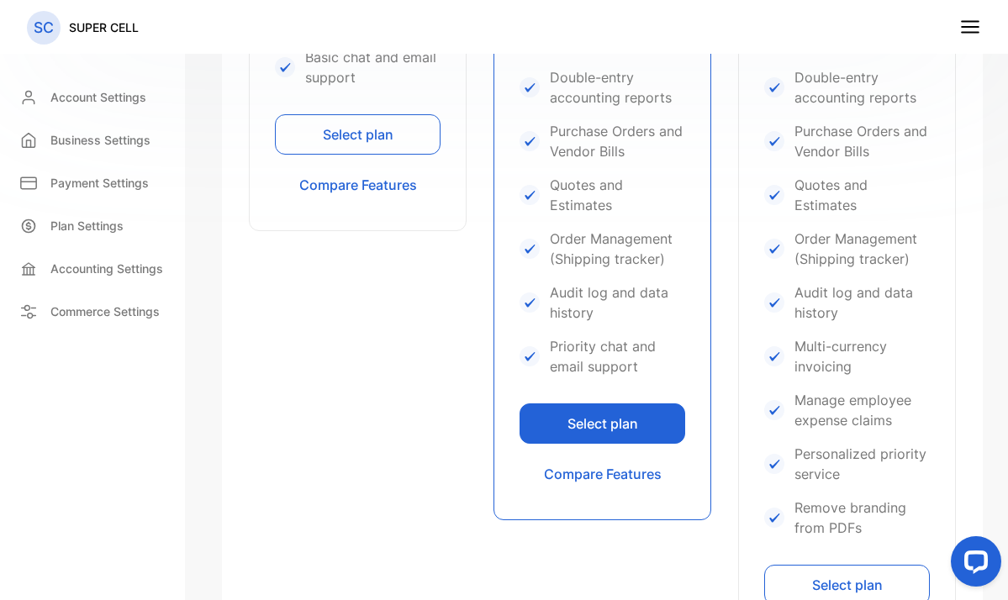
scroll to position [679, 0]
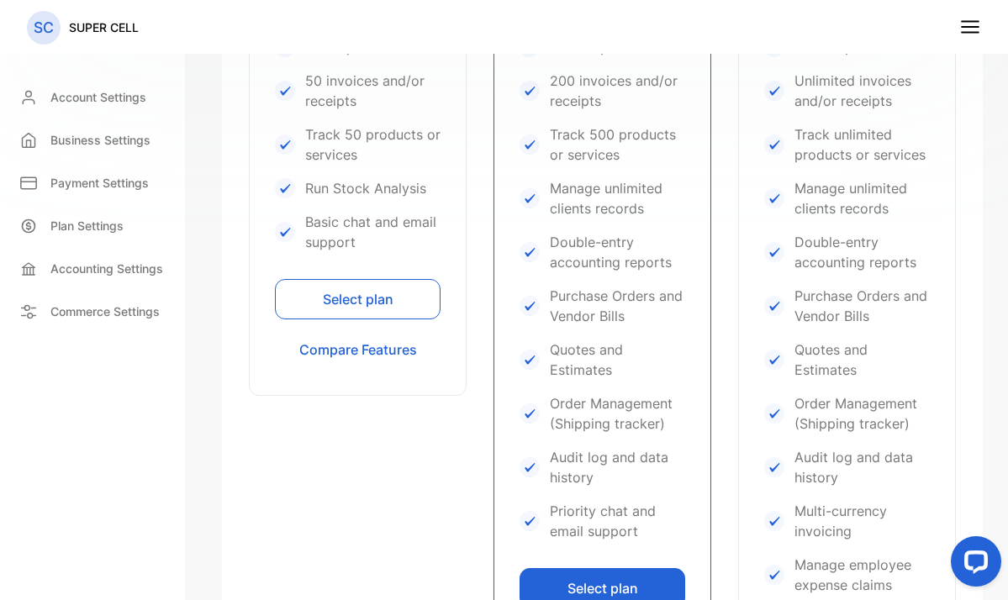
click at [352, 295] on button "Select plan" at bounding box center [358, 299] width 166 height 40
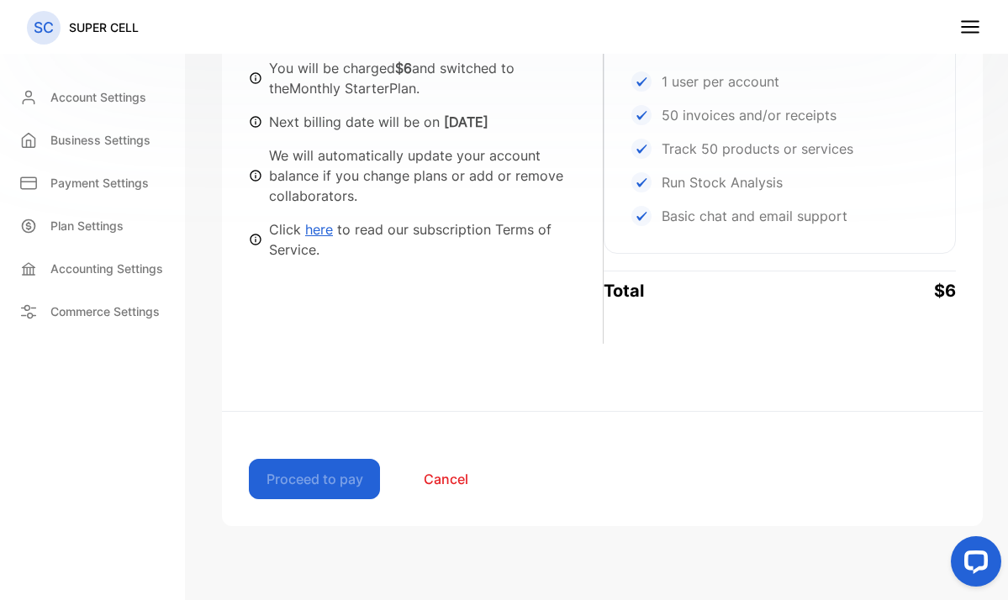
scroll to position [134, 0]
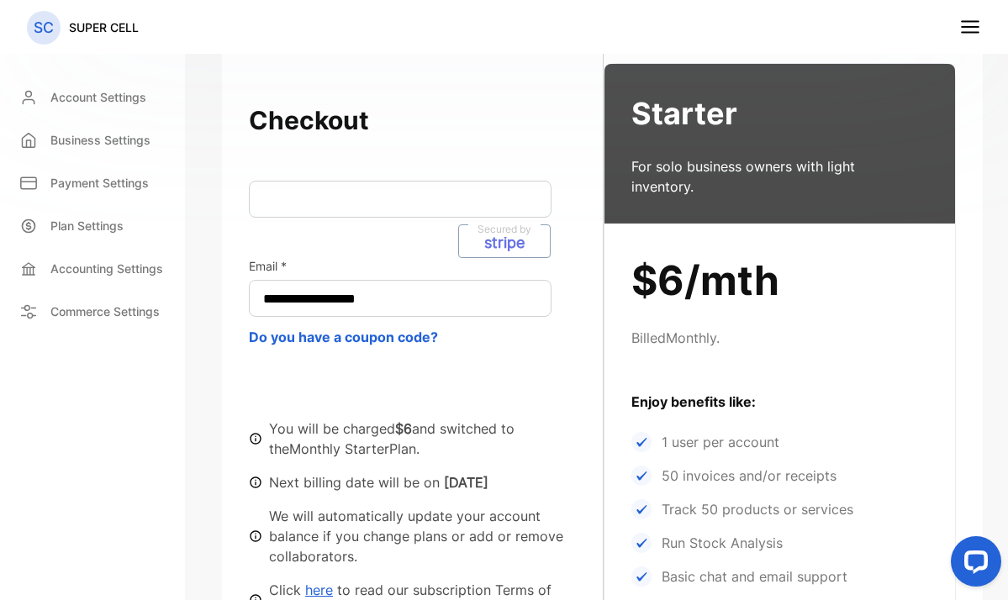
click at [334, 180] on div "**********" at bounding box center [426, 360] width 354 height 520
click at [328, 189] on div "Secured by stripe" at bounding box center [400, 199] width 303 height 37
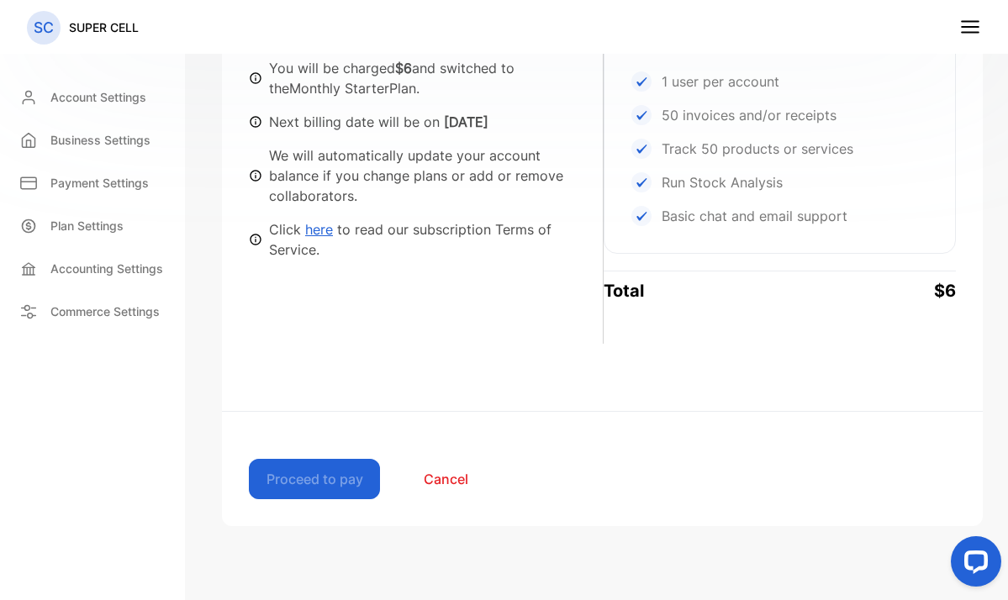
scroll to position [494, 0]
click at [106, 219] on p "Plan Settings" at bounding box center [86, 226] width 73 height 18
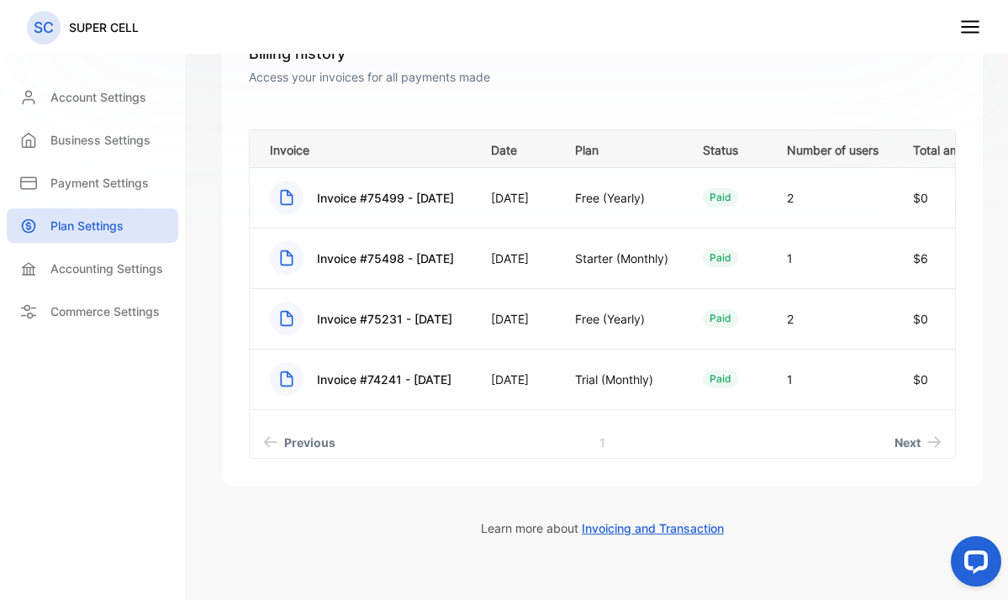
scroll to position [271, 0]
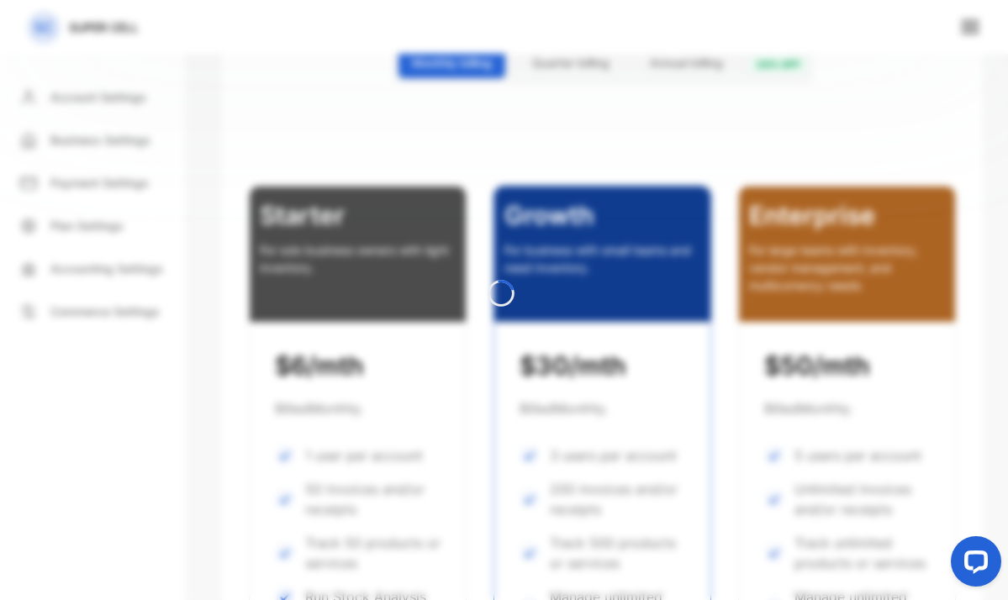
click at [85, 221] on div at bounding box center [504, 300] width 1008 height 600
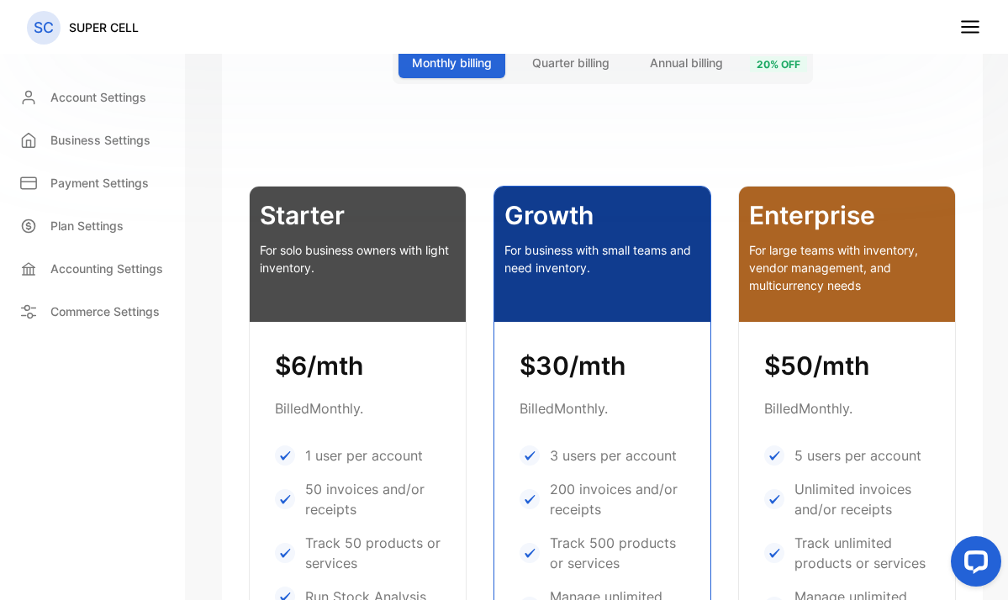
click at [92, 230] on p "Plan Settings" at bounding box center [86, 226] width 73 height 18
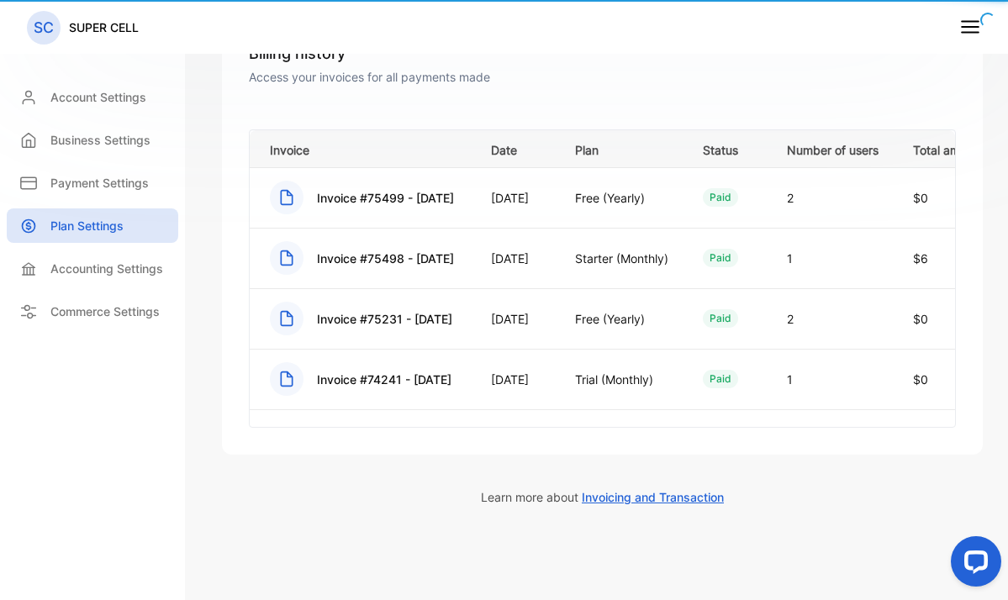
scroll to position [240, 0]
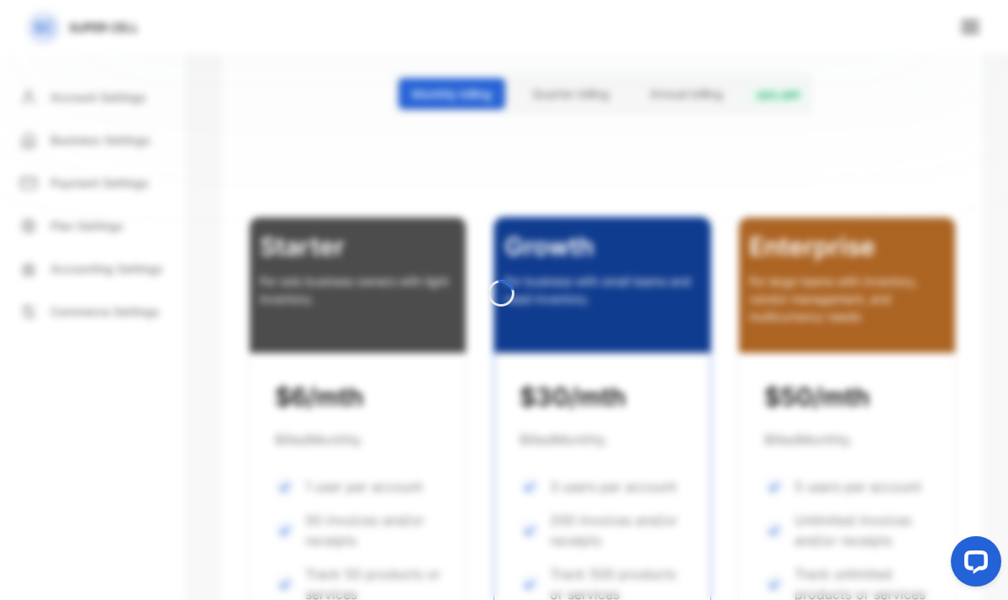
click at [92, 230] on div at bounding box center [504, 300] width 1008 height 600
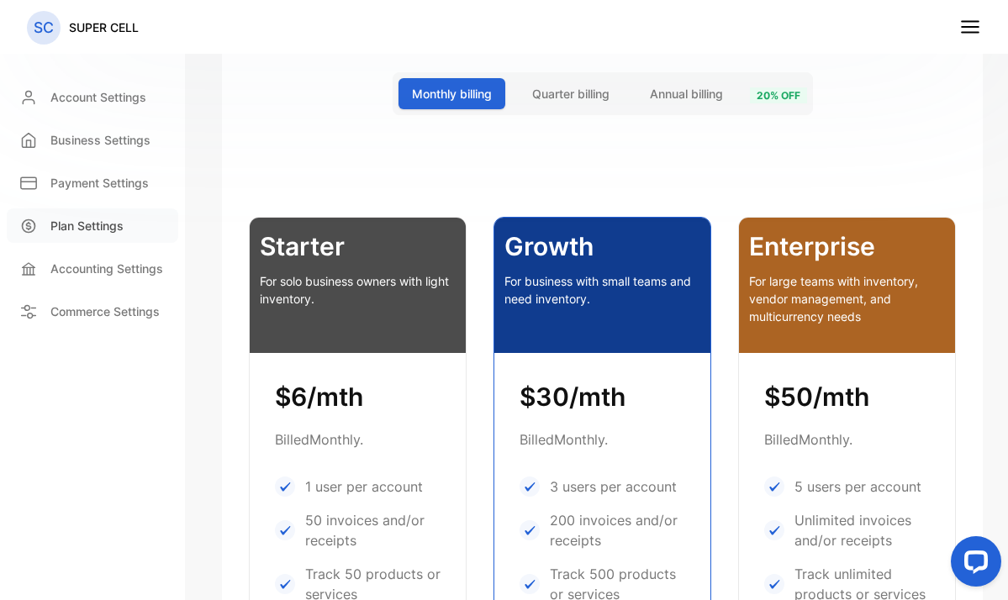
click at [92, 220] on p "Plan Settings" at bounding box center [86, 226] width 73 height 18
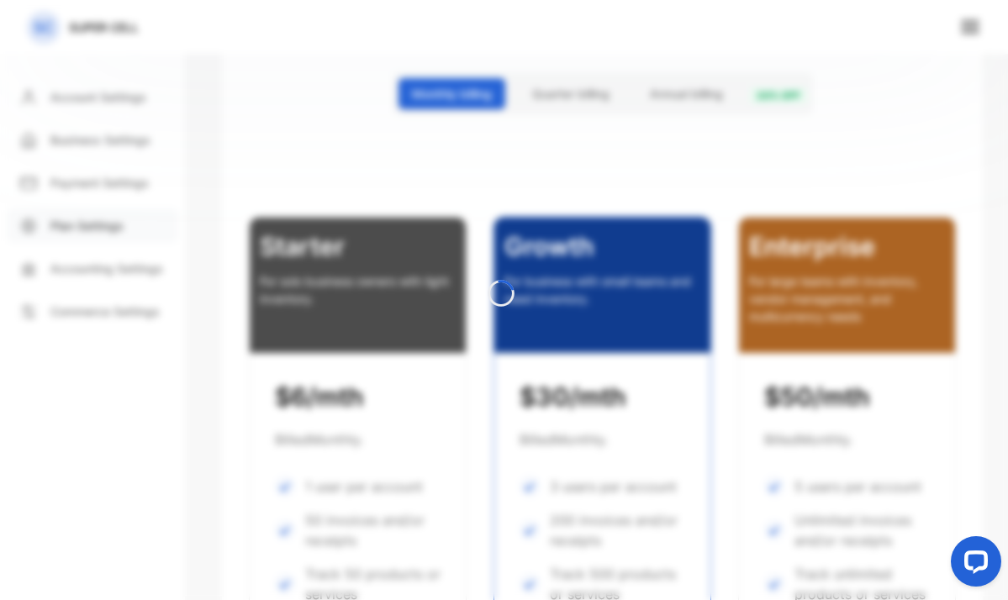
click at [92, 220] on div at bounding box center [504, 300] width 1008 height 600
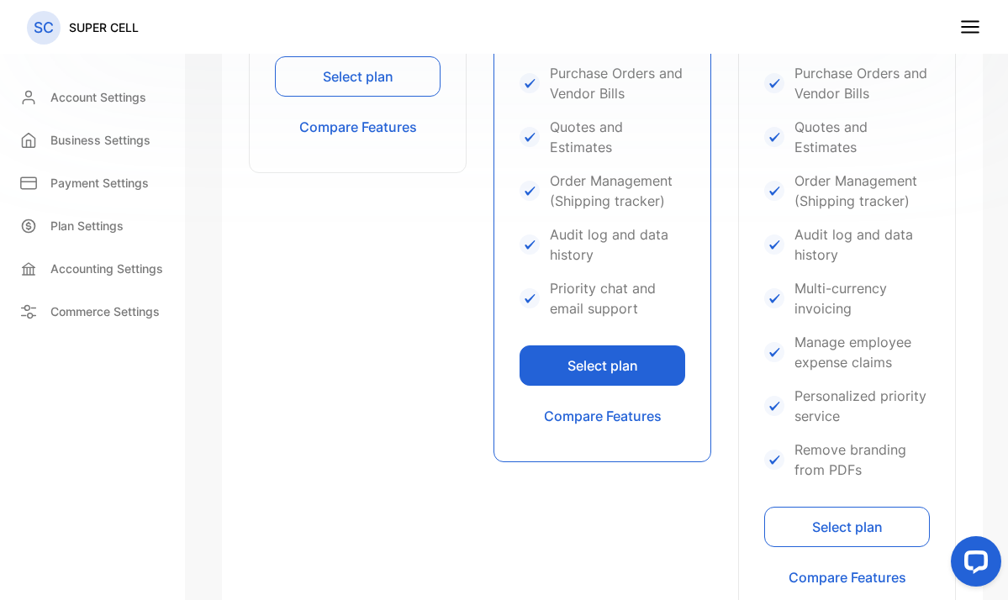
scroll to position [732, 0]
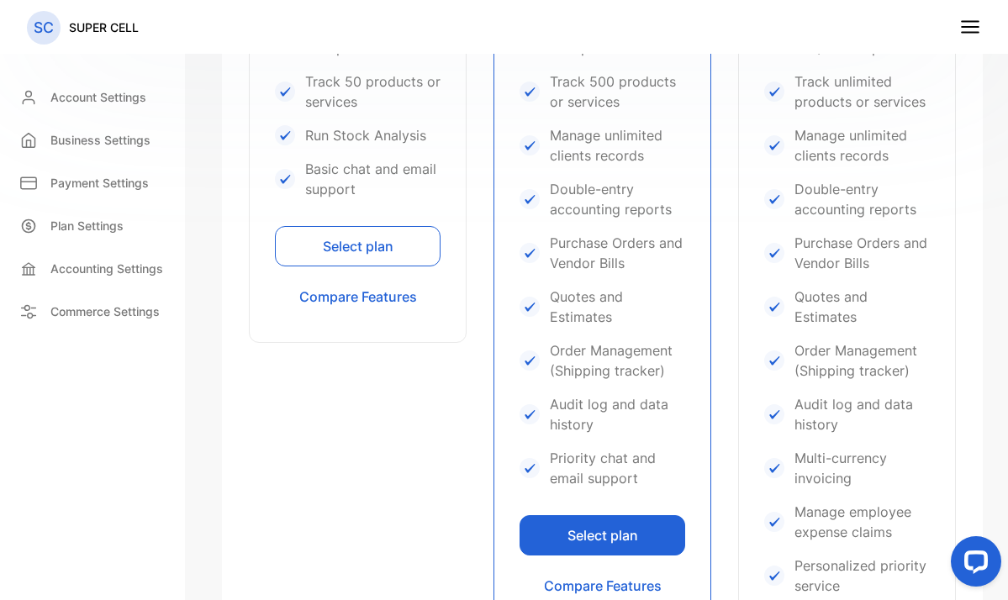
click at [366, 253] on button "Select plan" at bounding box center [358, 246] width 166 height 40
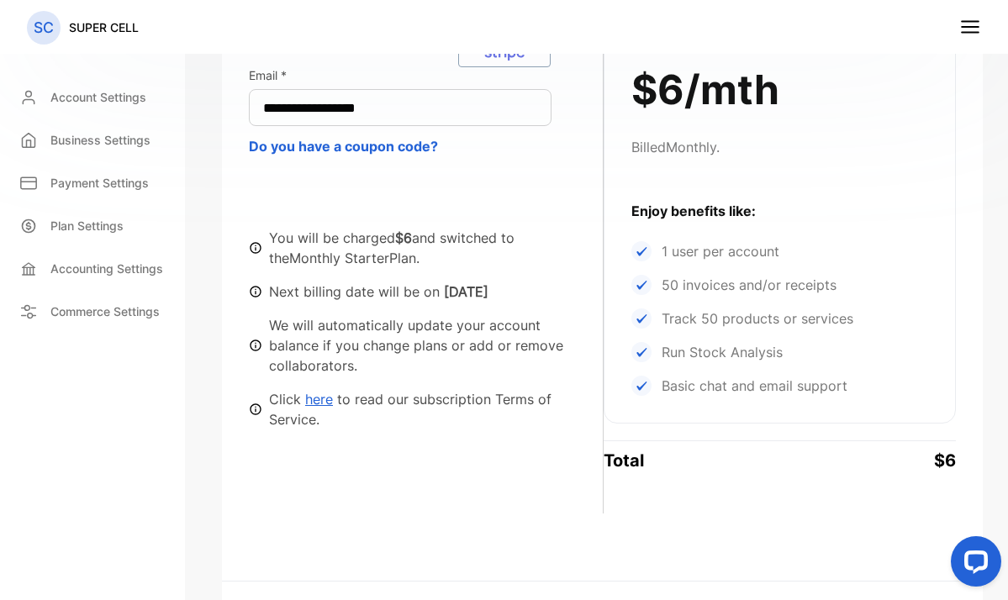
scroll to position [494, 0]
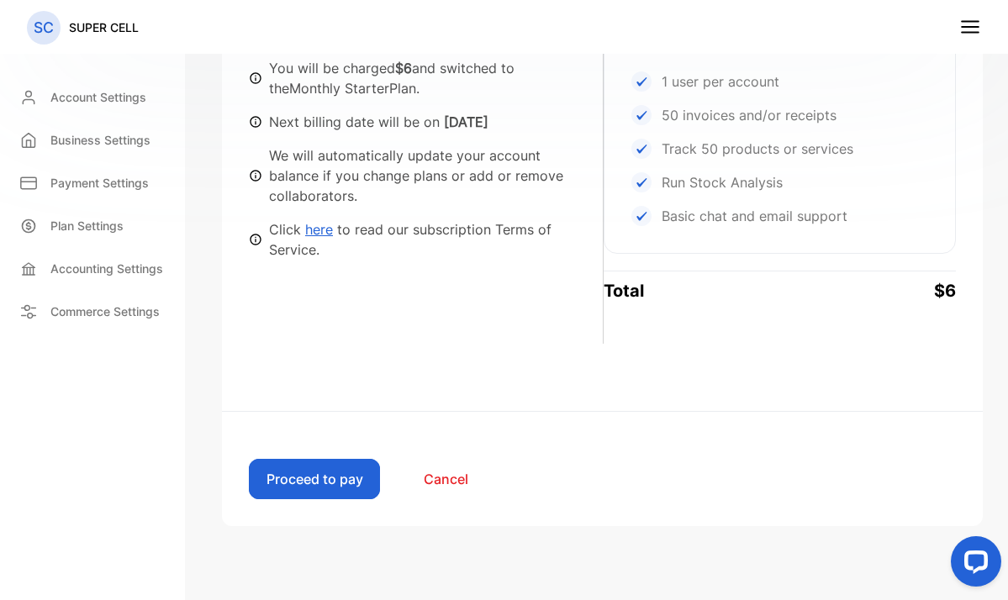
click at [328, 464] on button "Proceed to pay" at bounding box center [314, 479] width 131 height 40
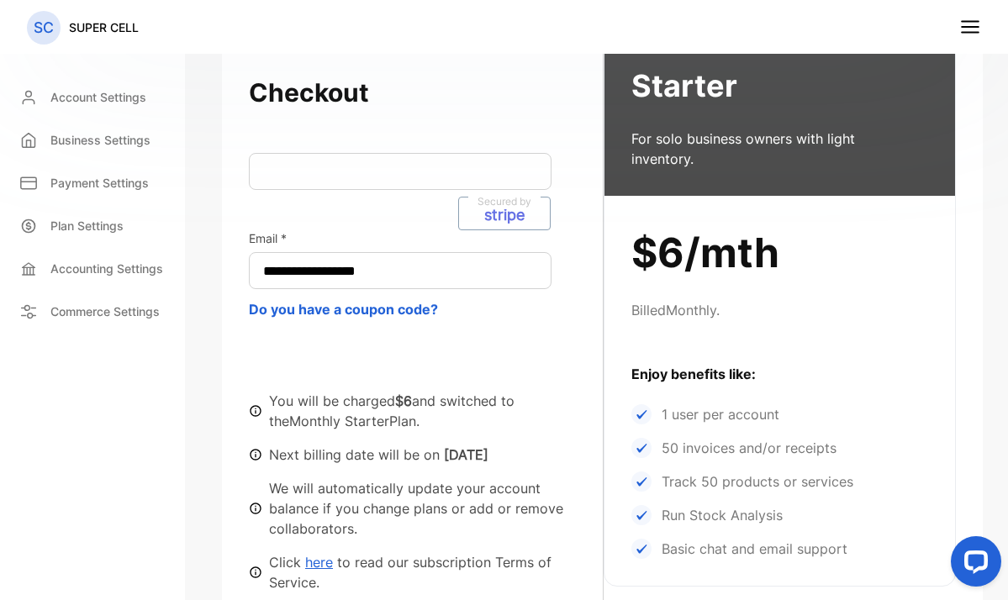
scroll to position [129, 0]
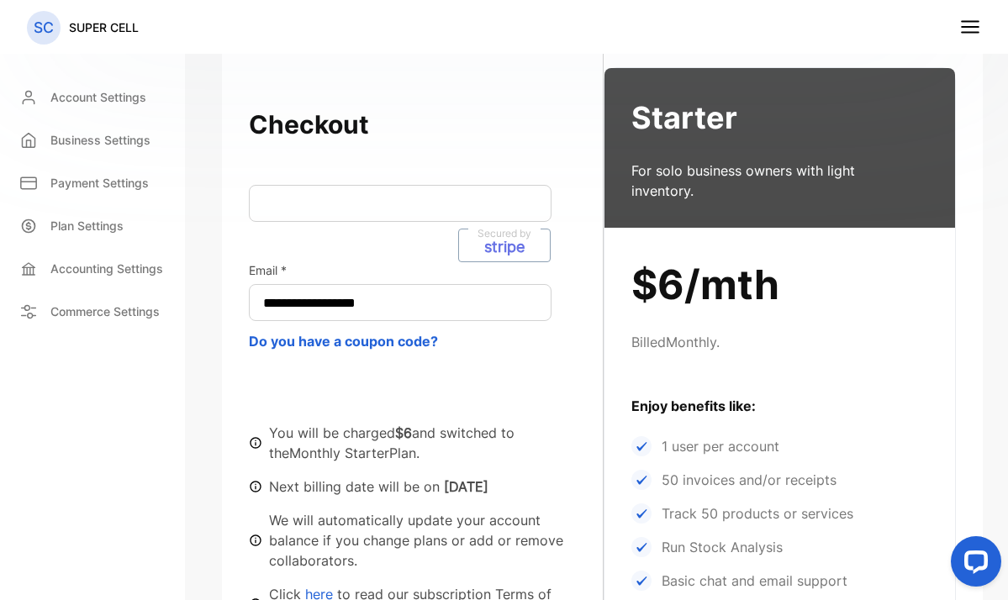
click at [714, 127] on h3 "Starter" at bounding box center [780, 117] width 298 height 45
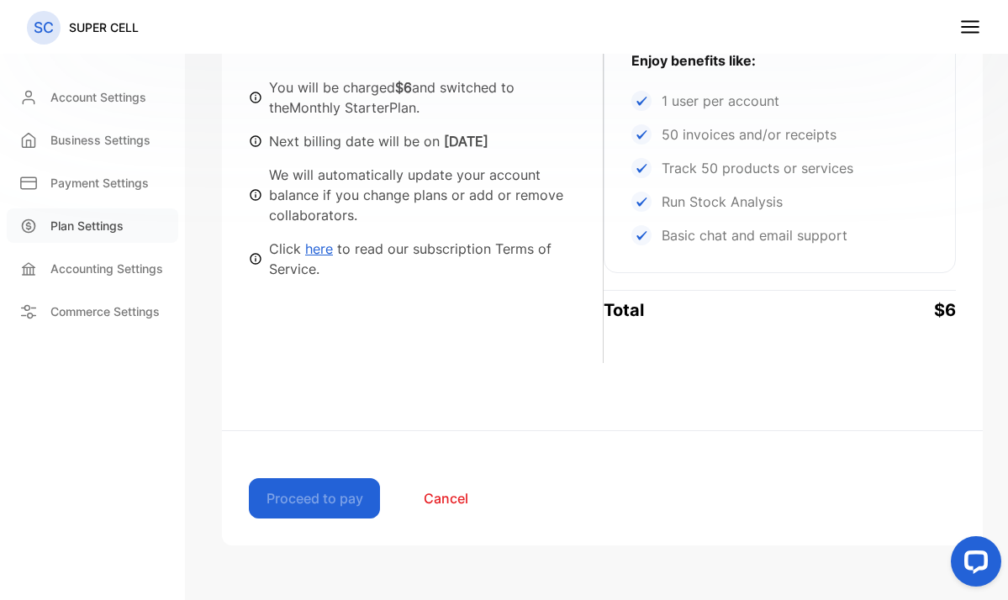
click at [86, 231] on p "Plan Settings" at bounding box center [86, 226] width 73 height 18
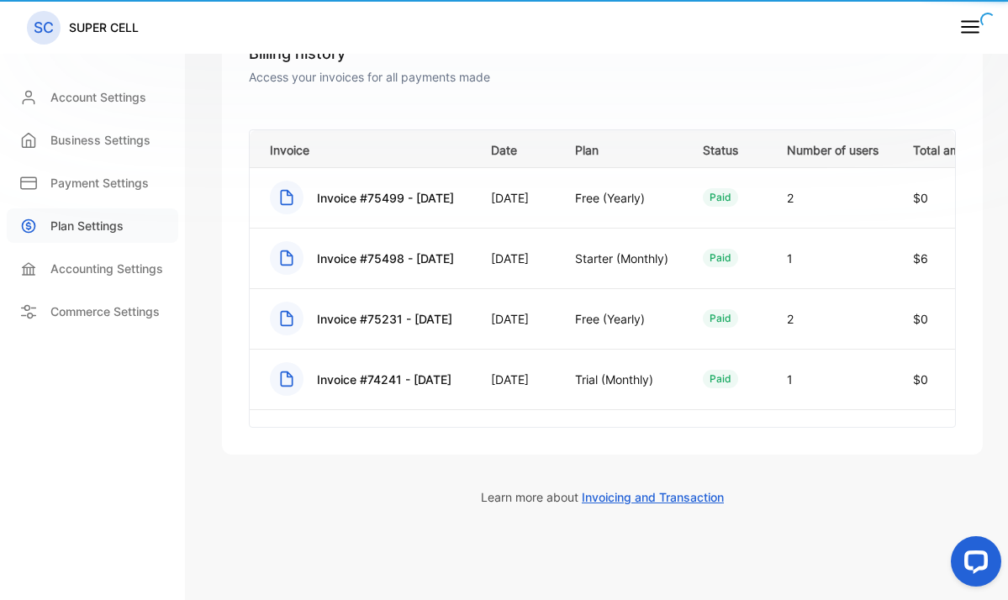
scroll to position [240, 0]
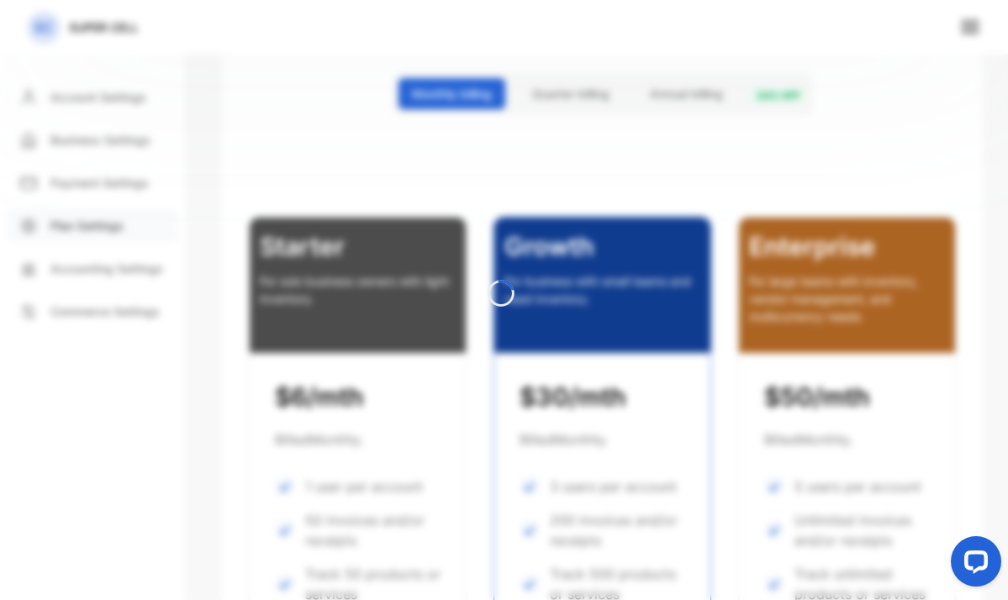
click at [86, 231] on div at bounding box center [504, 300] width 1008 height 600
click at [90, 217] on div at bounding box center [504, 300] width 1008 height 600
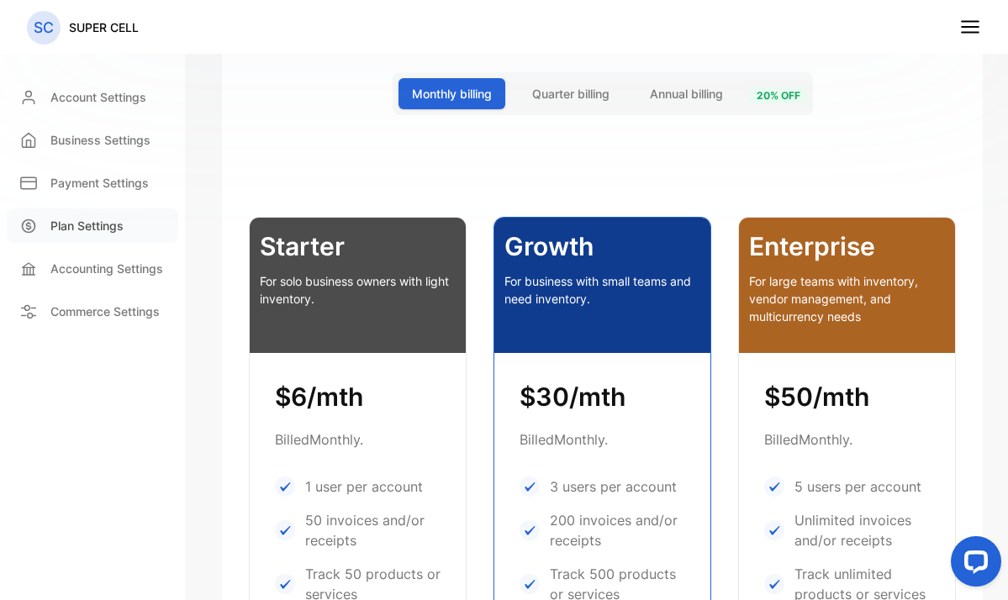
click at [90, 221] on p "Plan Settings" at bounding box center [86, 226] width 73 height 18
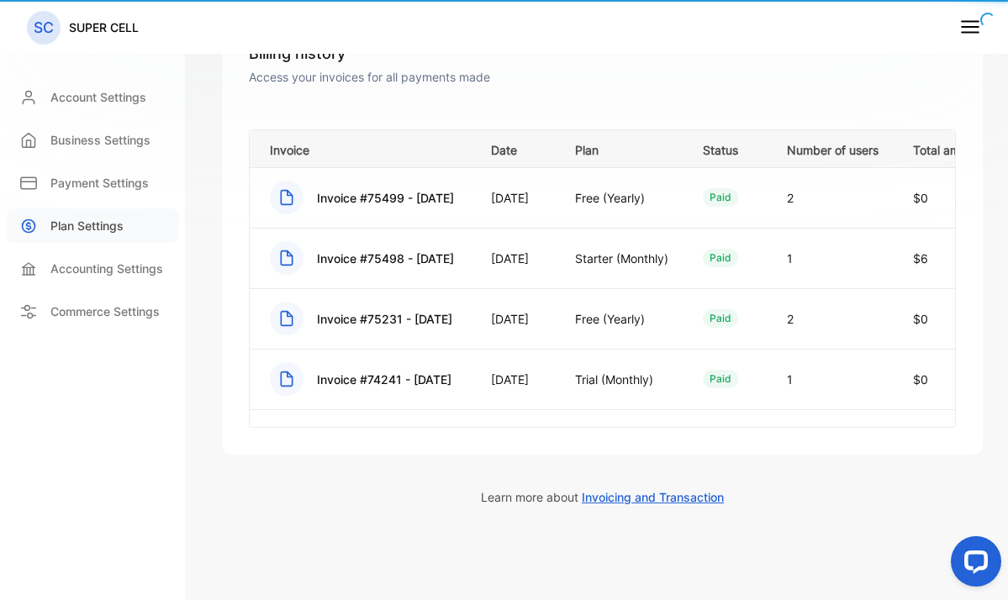
click at [90, 221] on p "Plan Settings" at bounding box center [86, 226] width 73 height 18
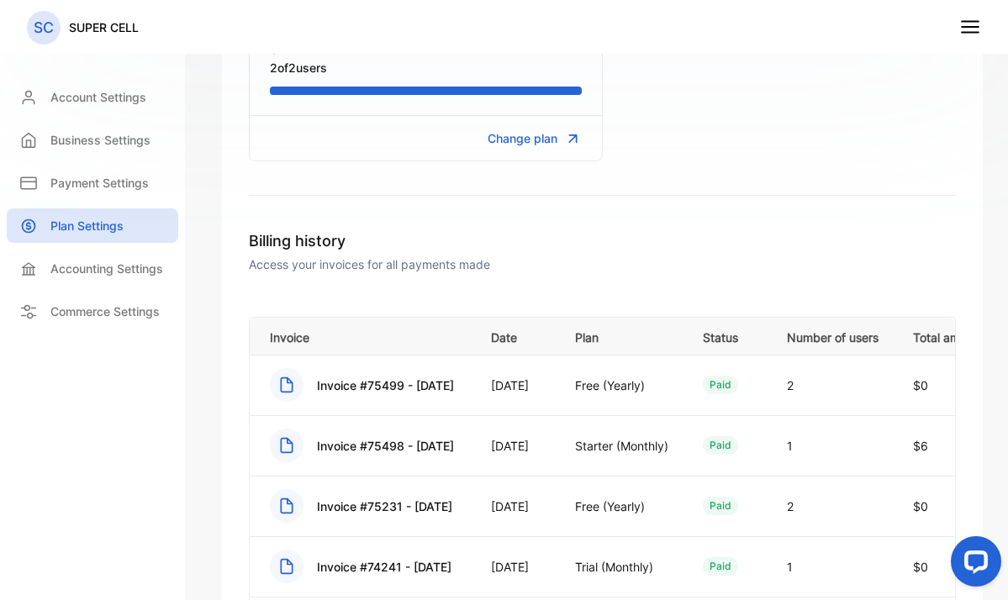
scroll to position [295, 0]
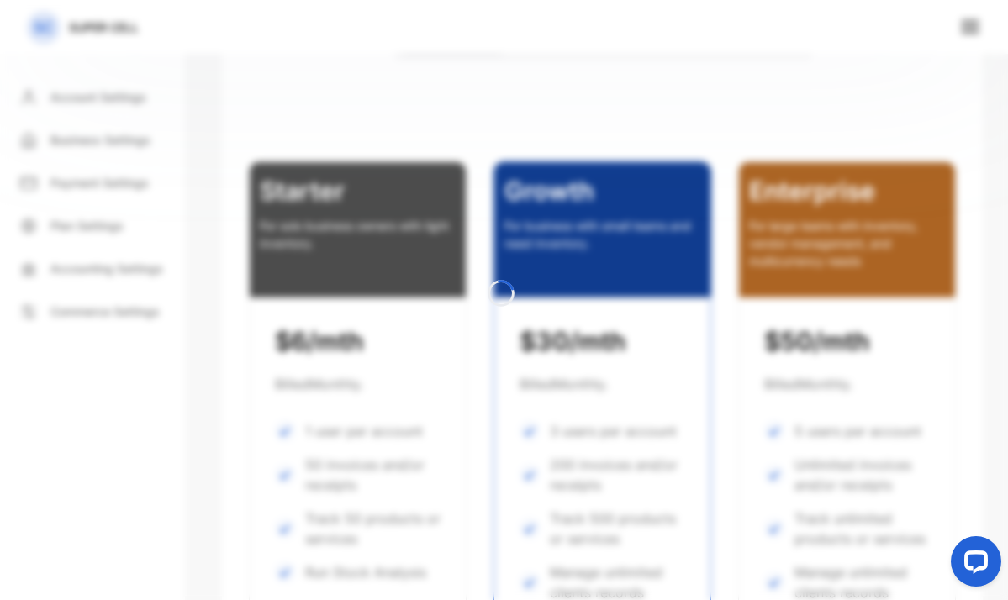
click at [372, 419] on div at bounding box center [504, 300] width 1008 height 600
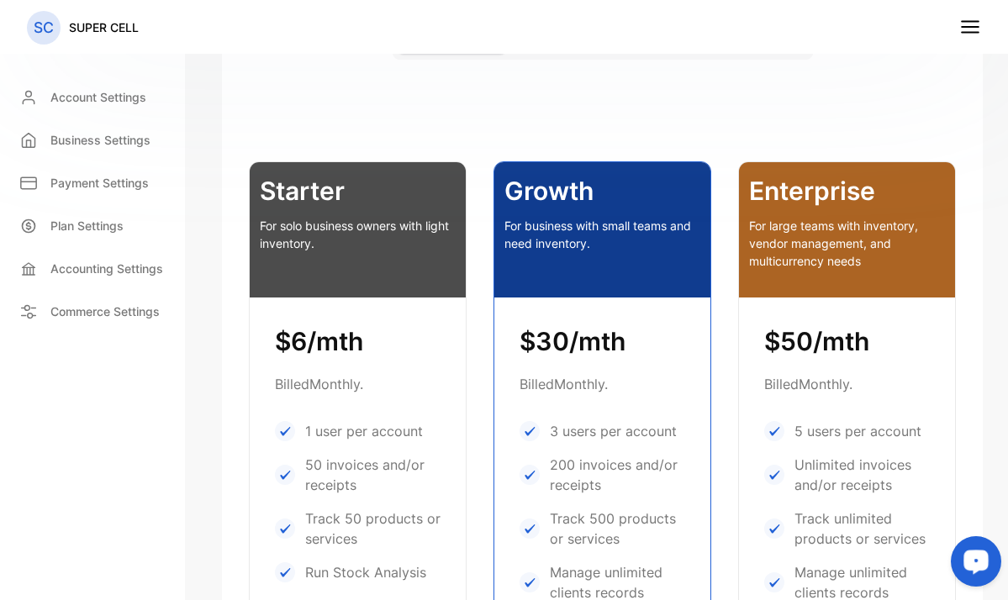
click at [308, 192] on p "Starter" at bounding box center [358, 191] width 196 height 38
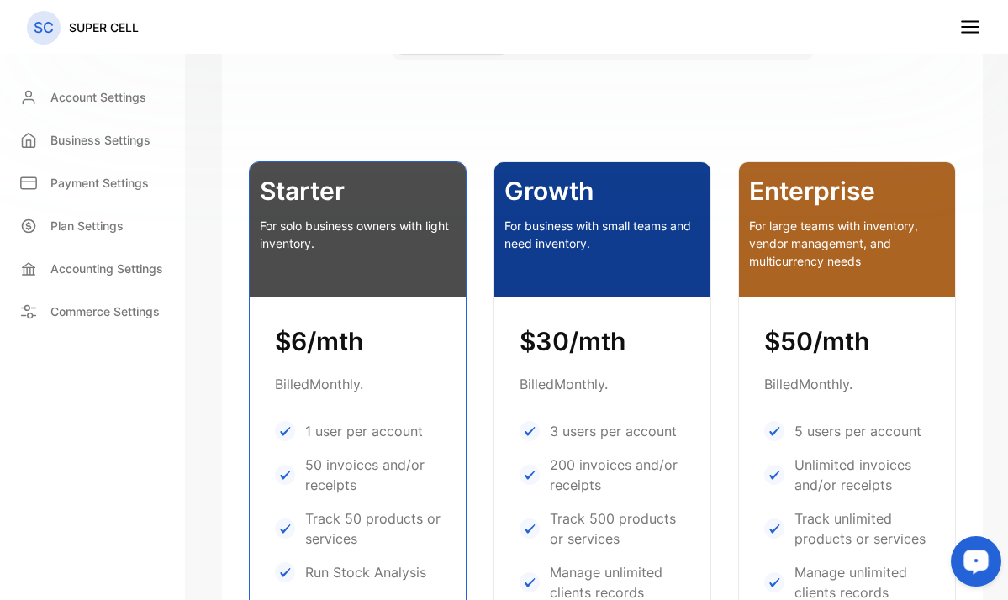
click at [308, 192] on p "Starter" at bounding box center [358, 191] width 196 height 38
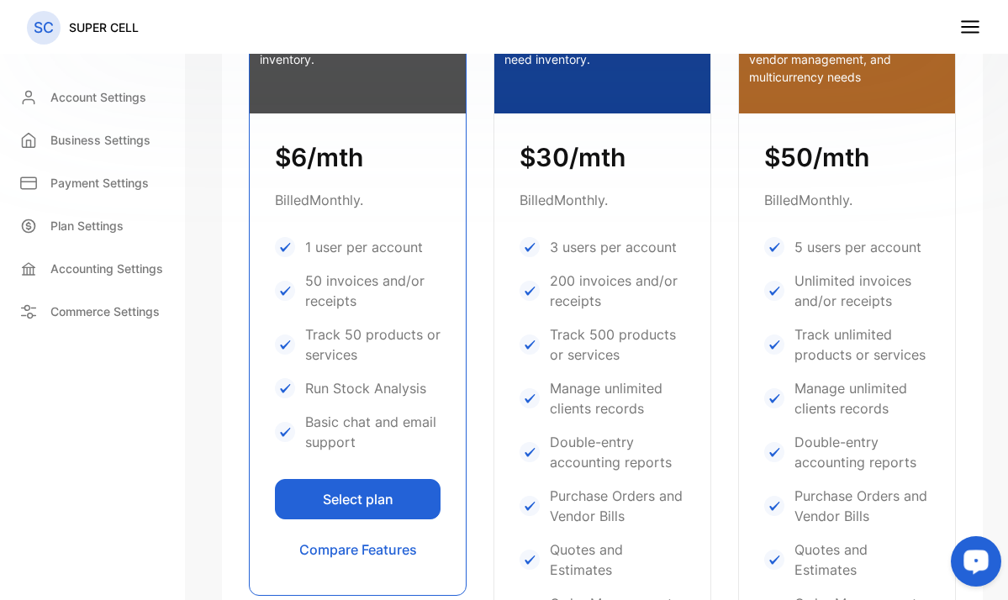
scroll to position [634, 0]
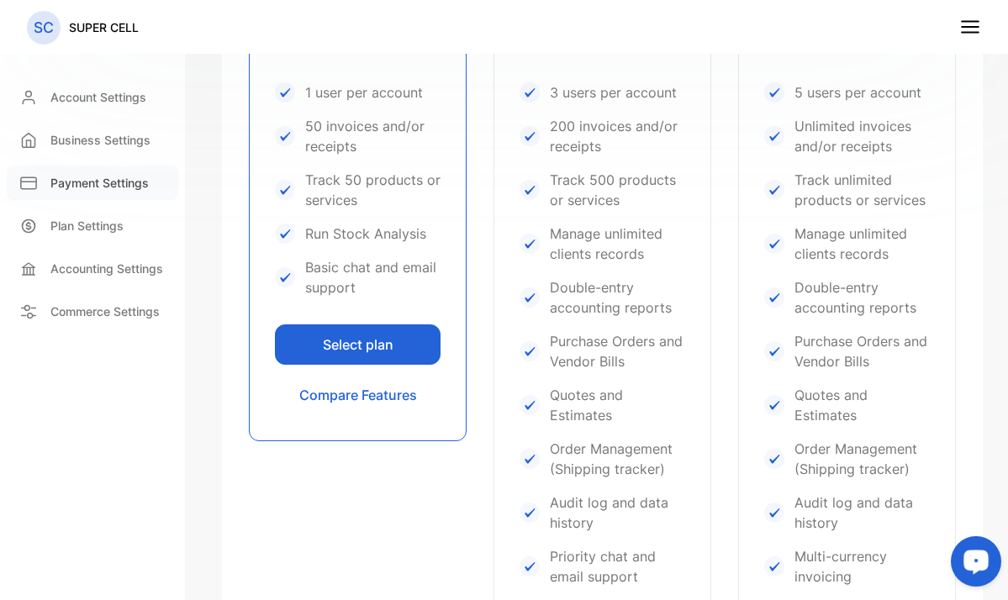
click at [107, 188] on p "Payment Settings" at bounding box center [99, 183] width 98 height 18
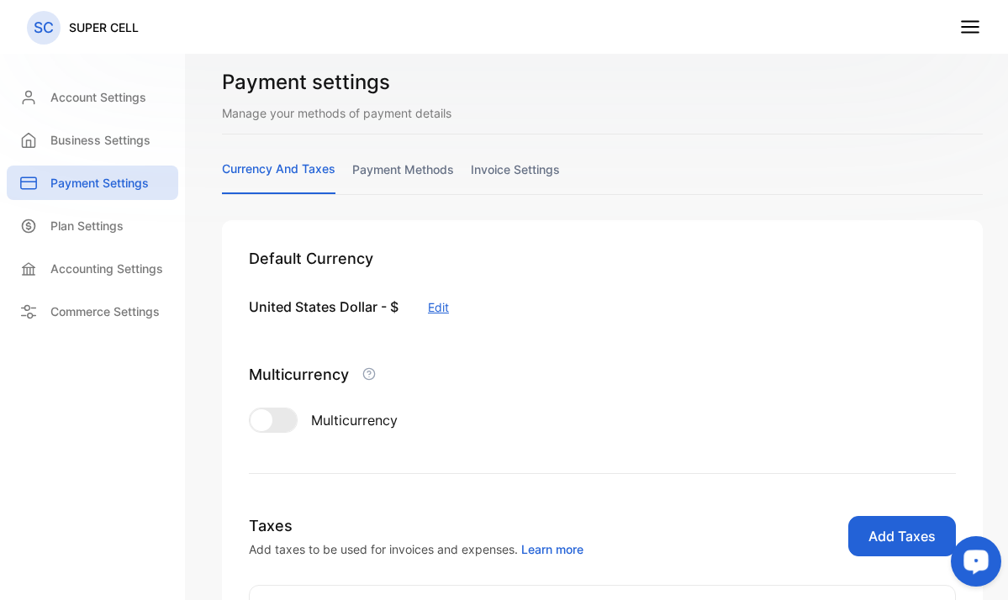
click at [429, 306] on button "Edit" at bounding box center [438, 307] width 21 height 18
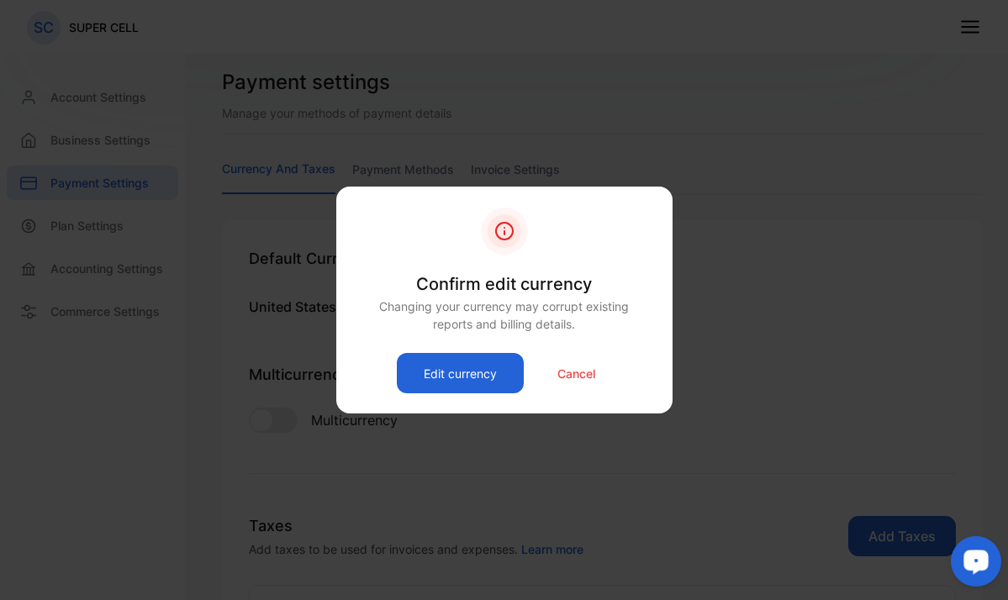
click at [477, 371] on button "Edit currency" at bounding box center [460, 373] width 127 height 40
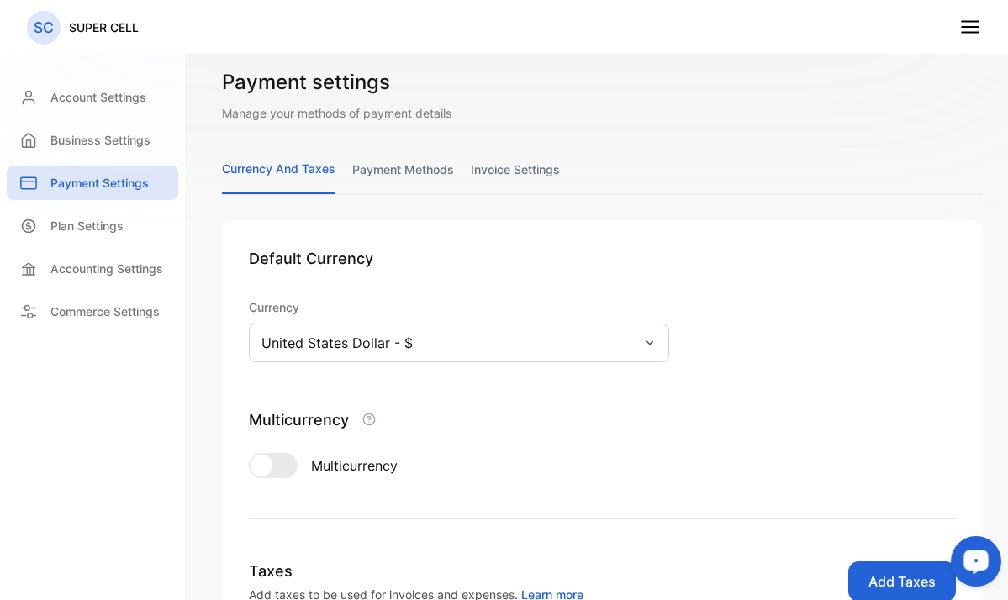
click at [397, 173] on link "payment methods" at bounding box center [403, 177] width 102 height 33
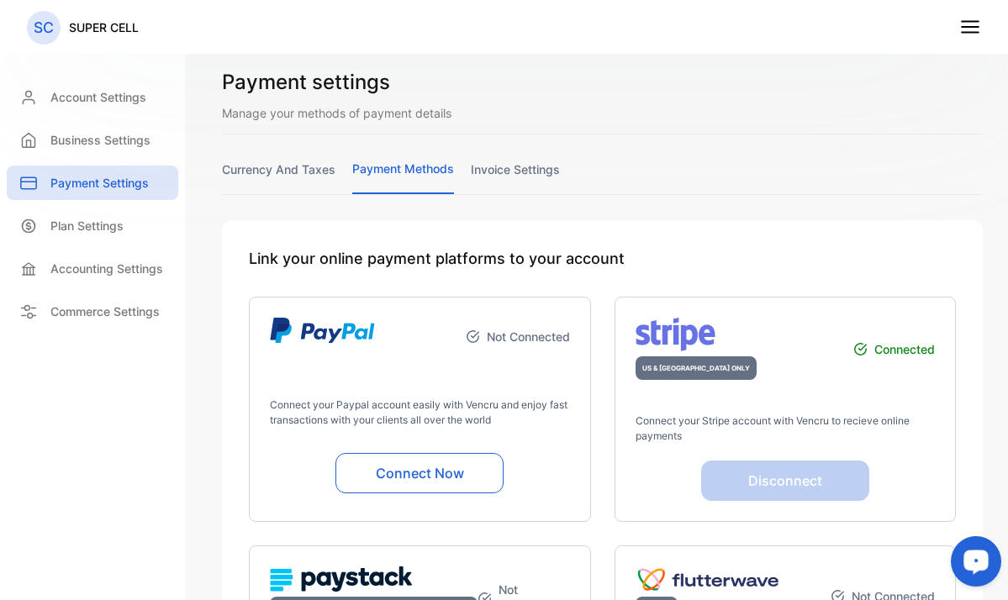
click at [511, 155] on div "Payment settings Manage your methods of payment details currency and taxes paym…" at bounding box center [602, 440] width 761 height 747
click at [510, 177] on link "invoice settings" at bounding box center [515, 177] width 89 height 33
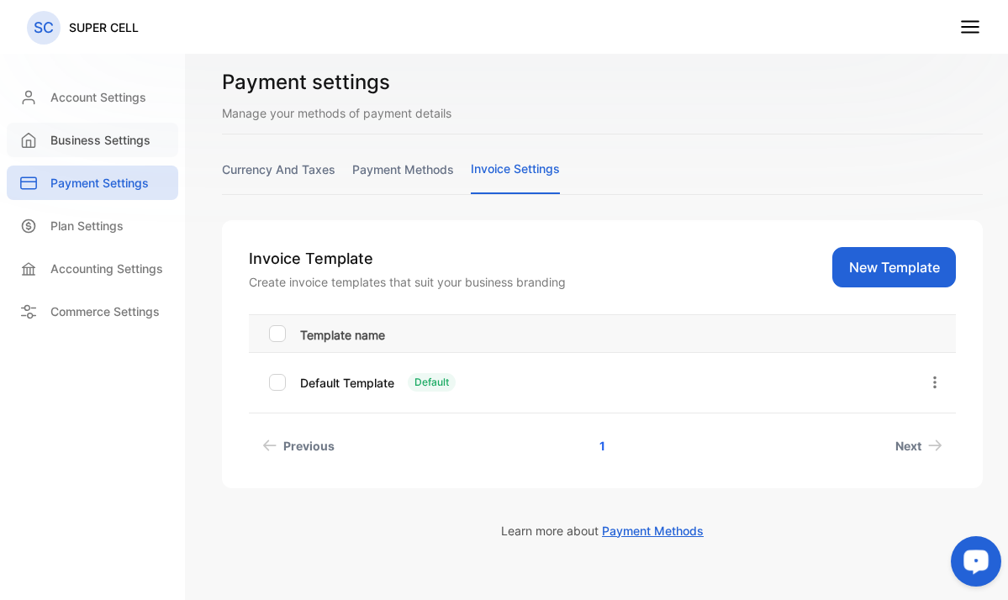
click at [119, 144] on p "Business Settings" at bounding box center [100, 140] width 100 height 18
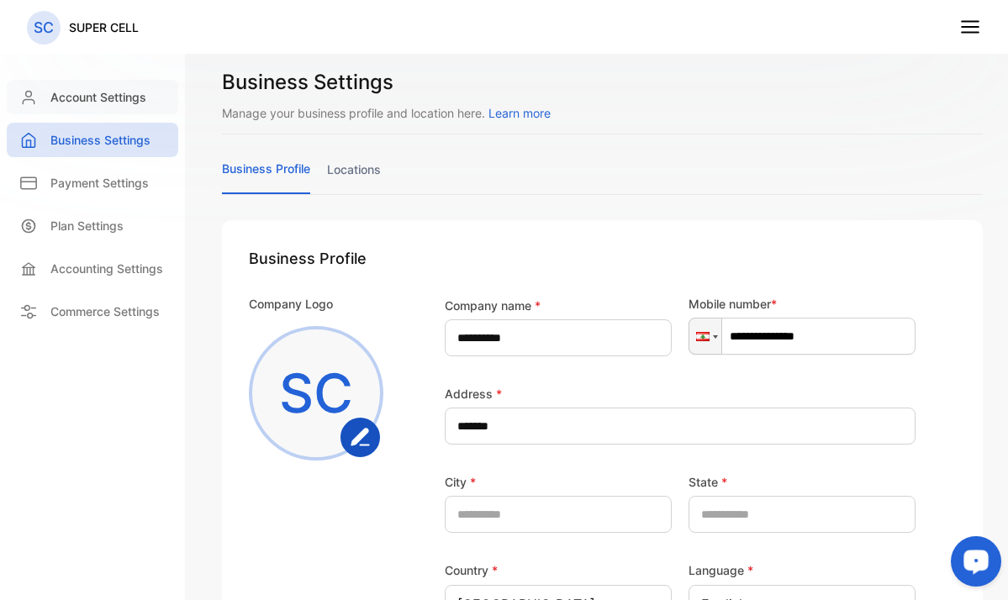
click at [106, 102] on p "Account Settings" at bounding box center [98, 97] width 96 height 18
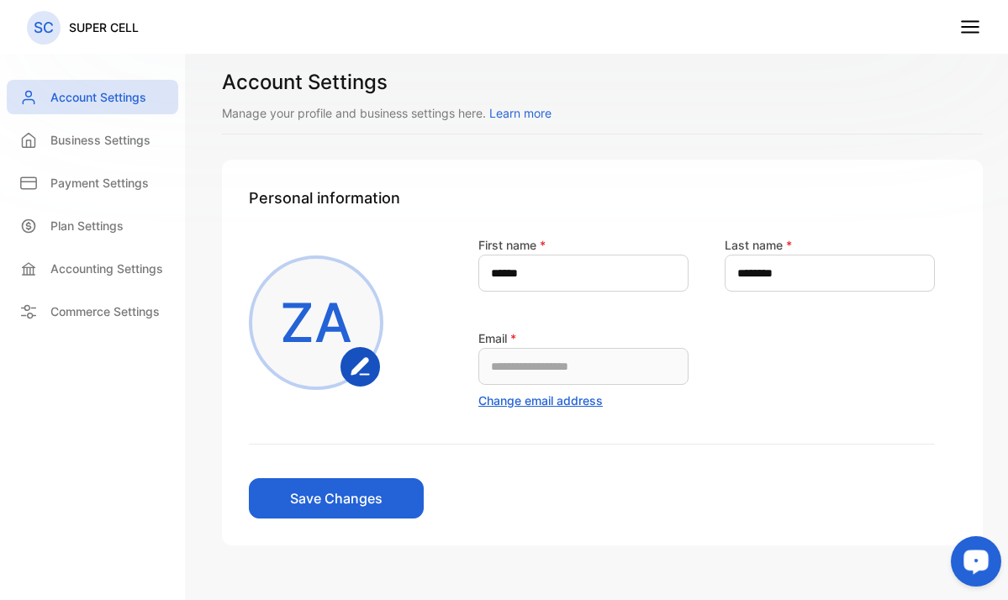
click at [556, 398] on button "Change email address" at bounding box center [540, 401] width 124 height 18
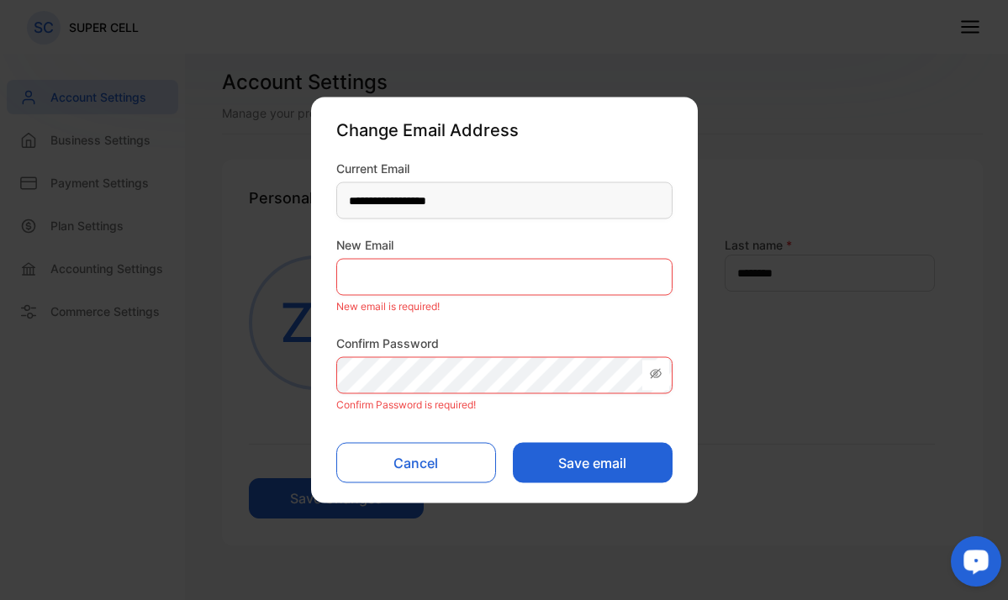
click at [423, 445] on button "Cancel" at bounding box center [416, 463] width 160 height 40
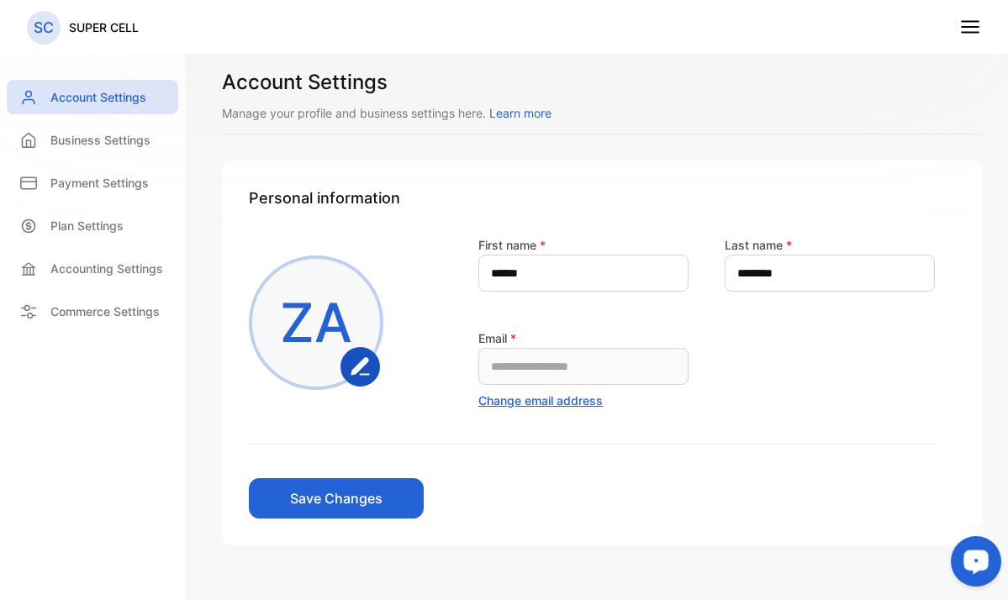
scroll to position [40, 0]
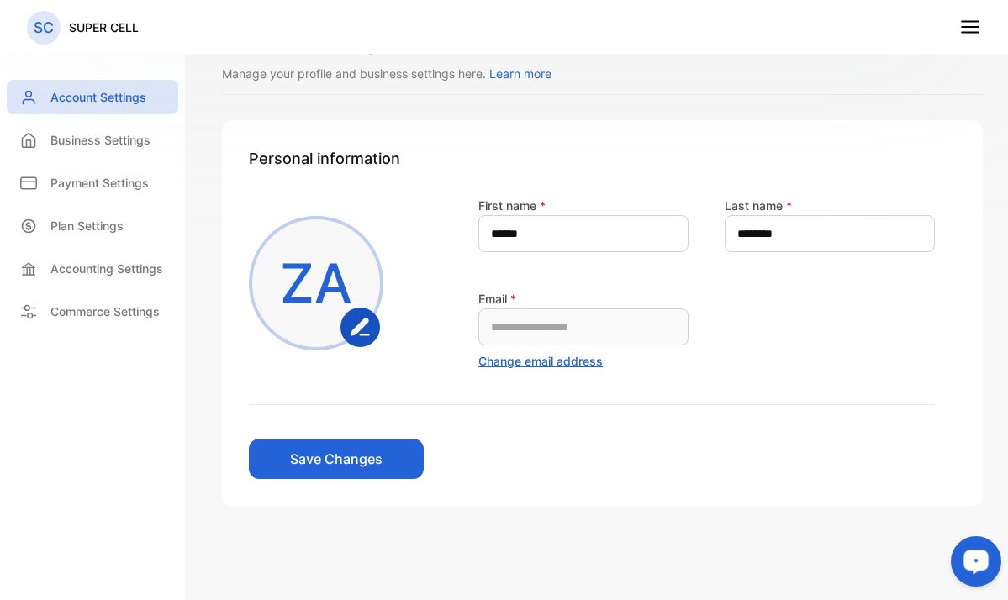
click at [276, 259] on div "ZA" at bounding box center [316, 283] width 134 height 134
click at [368, 330] on rect "button" at bounding box center [360, 326] width 37 height 37
click at [40, 26] on p "SC" at bounding box center [44, 28] width 20 height 22
click at [974, 33] on line at bounding box center [970, 33] width 17 height 0
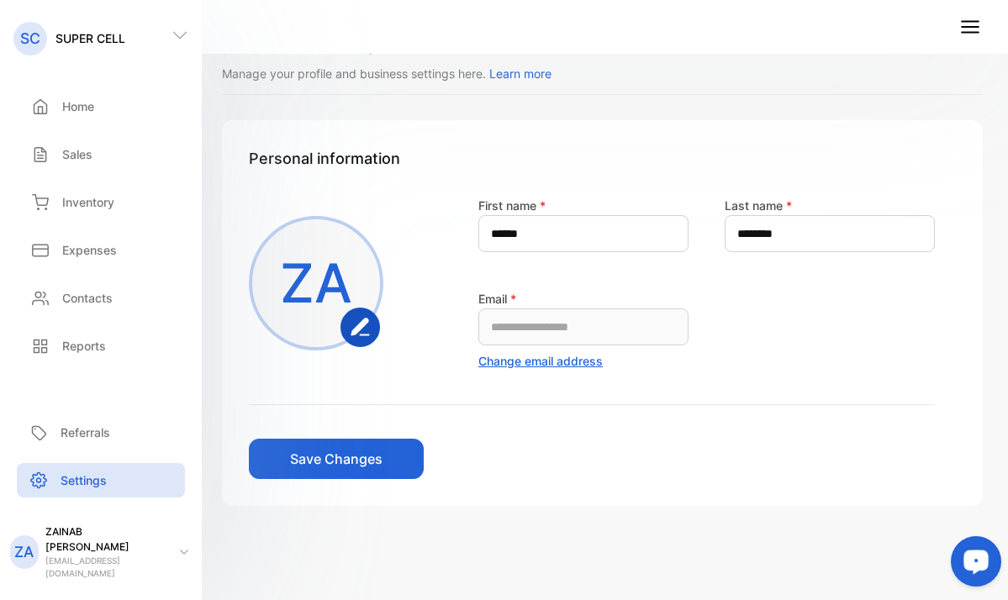
click at [971, 33] on line at bounding box center [970, 33] width 17 height 0
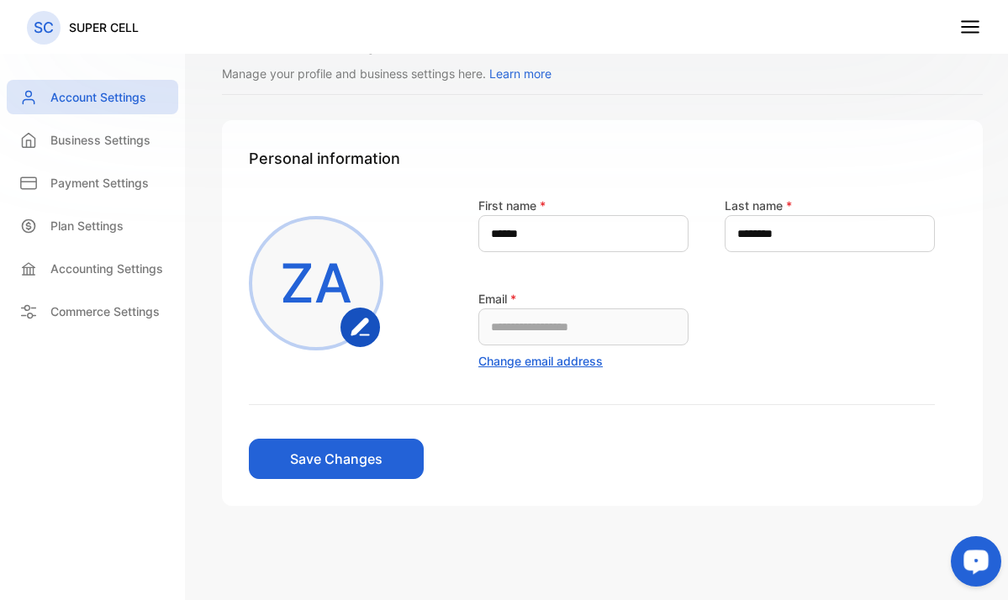
click at [968, 37] on icon at bounding box center [970, 27] width 22 height 22
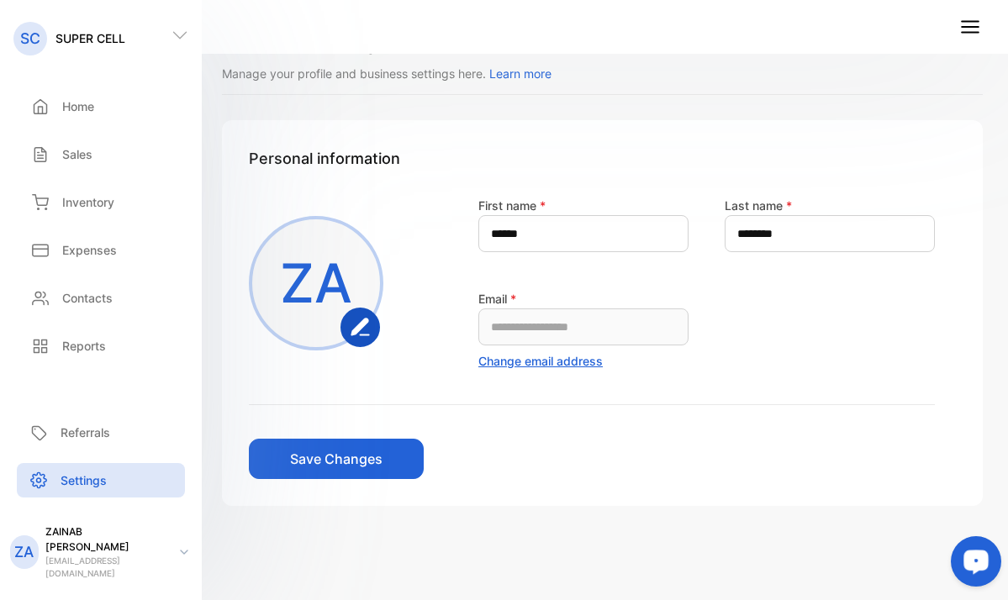
click at [82, 555] on p "ZAINAB ABDULLAH" at bounding box center [105, 539] width 121 height 30
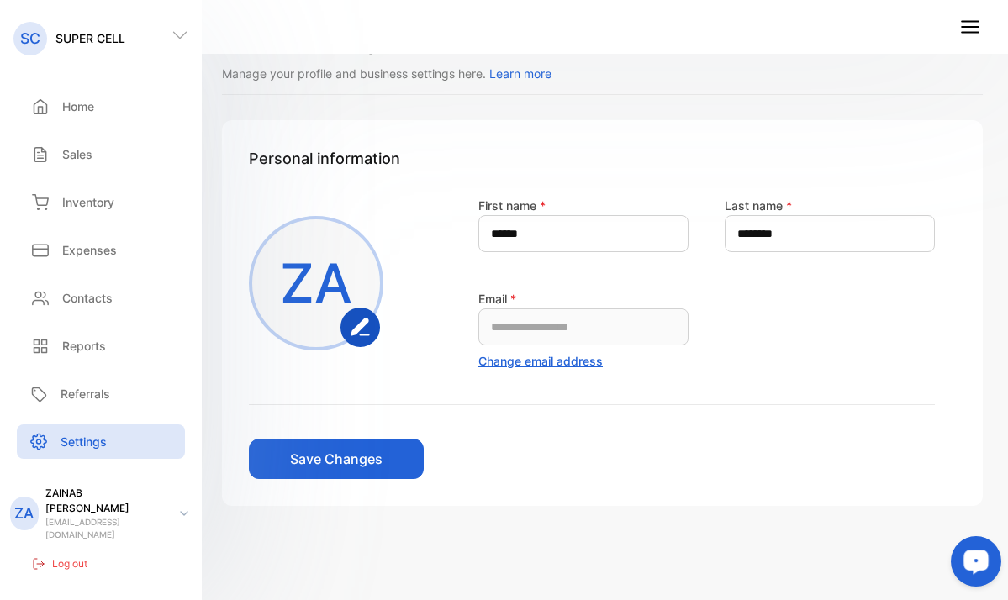
click at [95, 515] on p "ZAINAB ABDULLAH" at bounding box center [105, 501] width 121 height 30
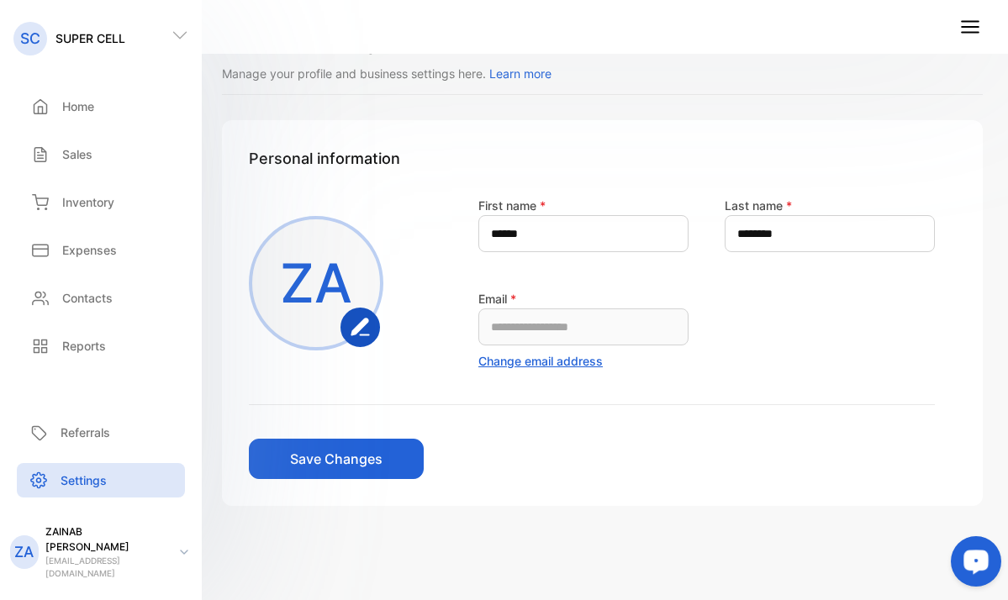
click at [28, 563] on p "ZA" at bounding box center [23, 552] width 19 height 22
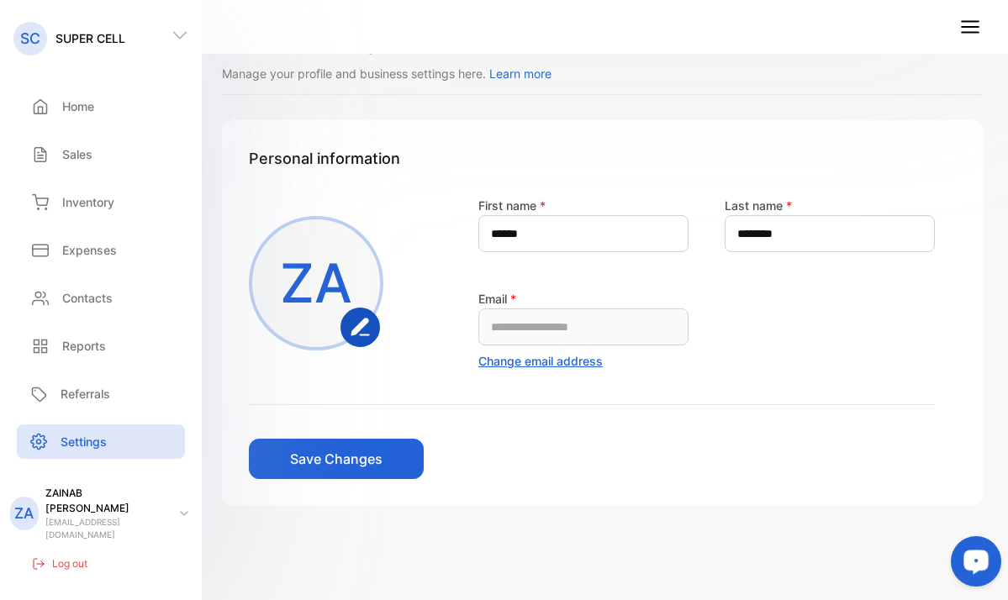
click at [33, 524] on p "ZA" at bounding box center [23, 514] width 19 height 22
click at [33, 534] on div "ZA ZAINAB ABDULLAH zabd5079@gmail.com Log out" at bounding box center [101, 523] width 202 height 114
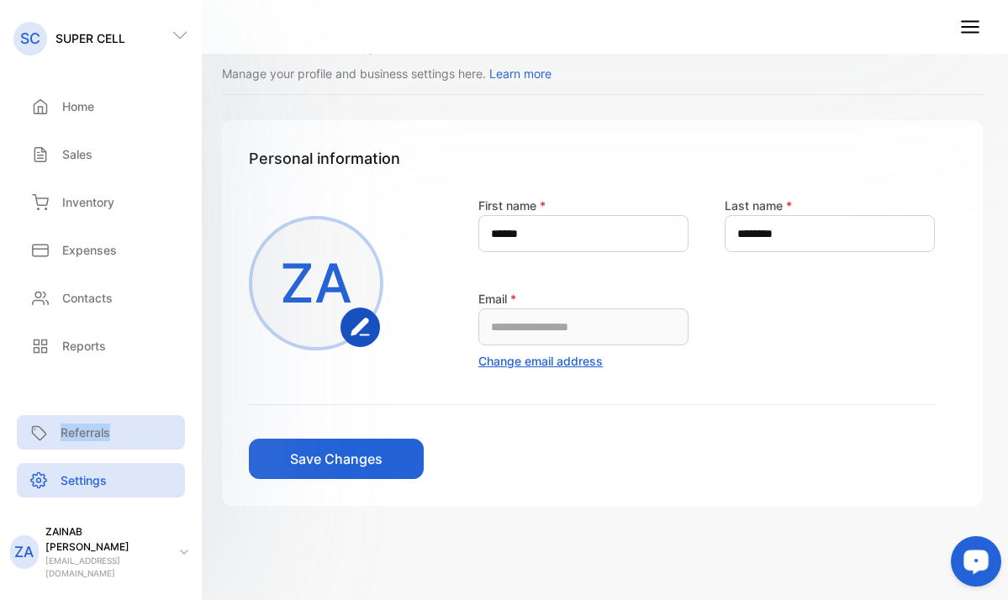
click at [84, 441] on p "Referrals" at bounding box center [86, 433] width 50 height 18
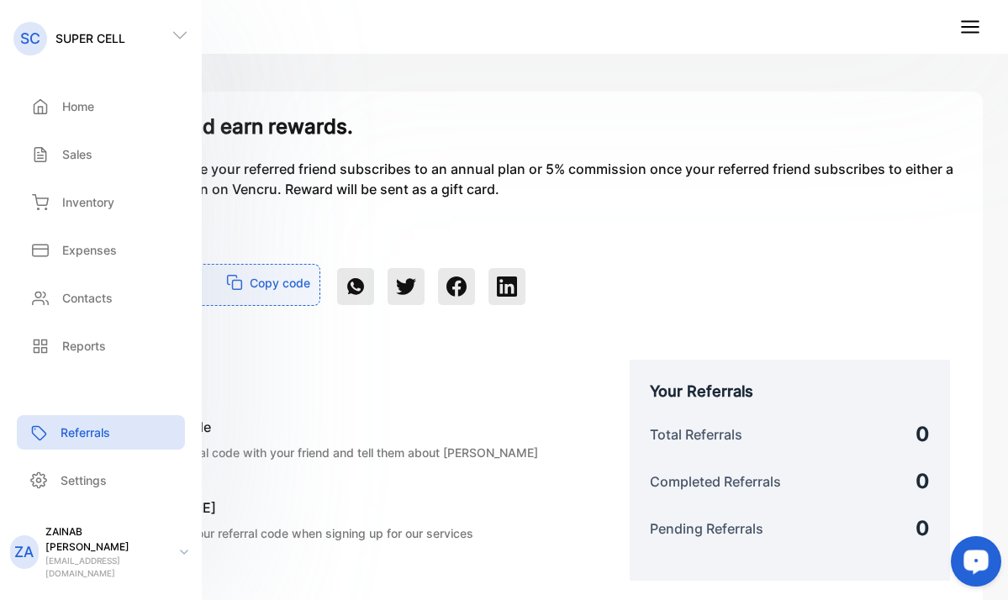
click at [414, 363] on h6 "How it works?" at bounding box center [320, 375] width 551 height 30
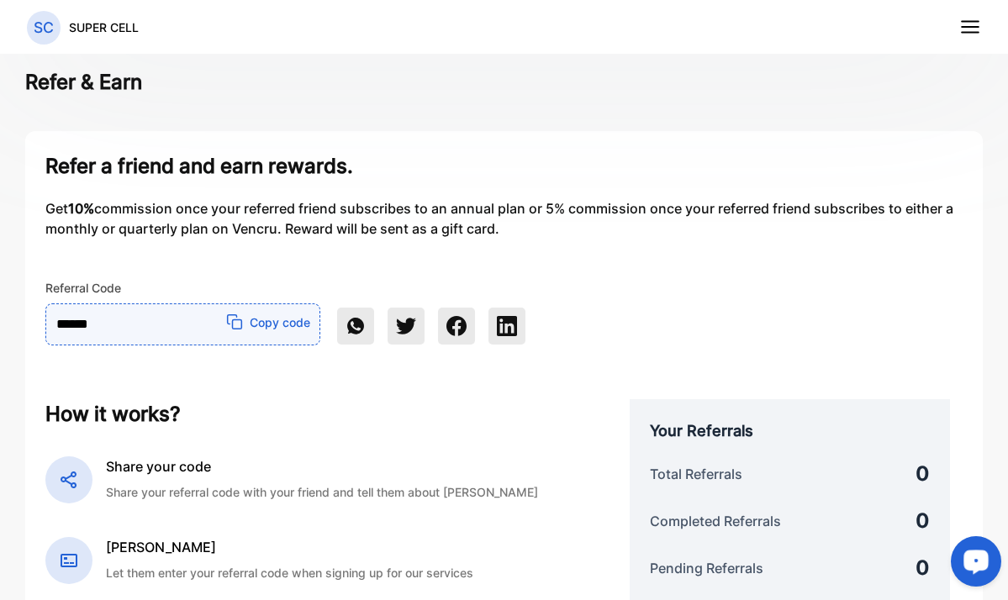
click at [50, 34] on p "SC" at bounding box center [44, 28] width 20 height 22
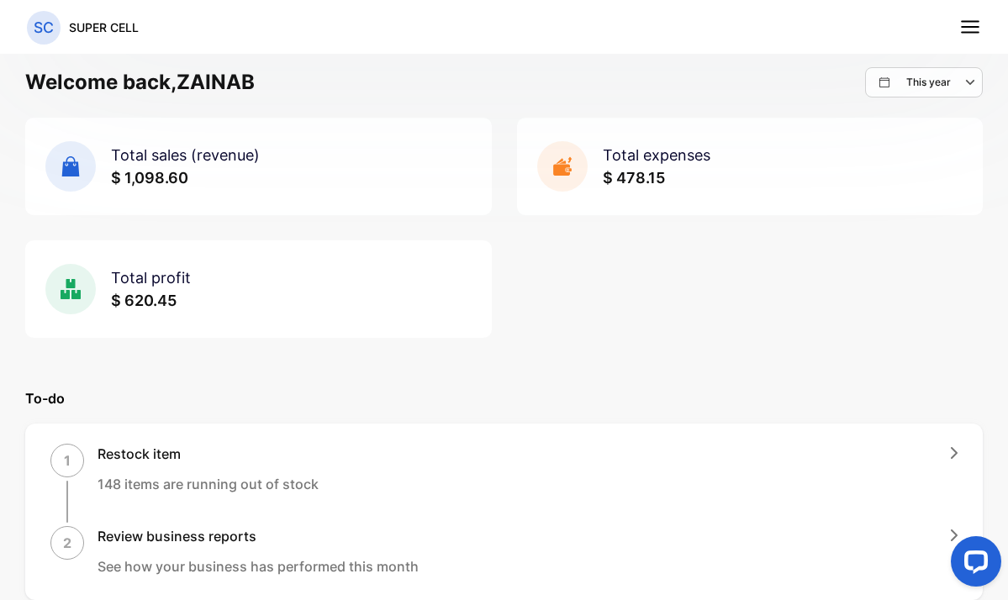
click at [972, 27] on line at bounding box center [970, 27] width 17 height 0
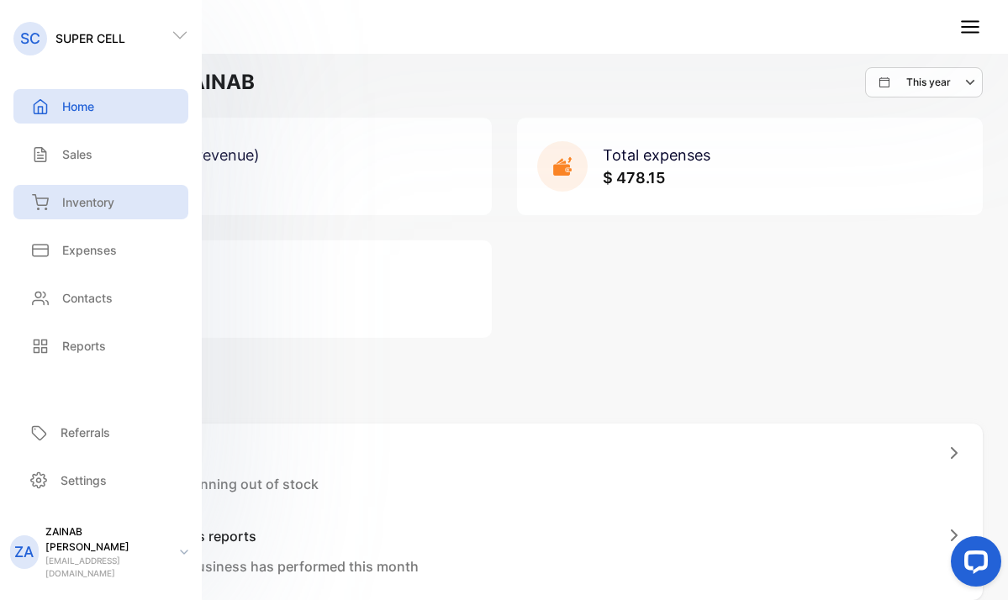
click at [86, 192] on div "Inventory" at bounding box center [100, 202] width 175 height 34
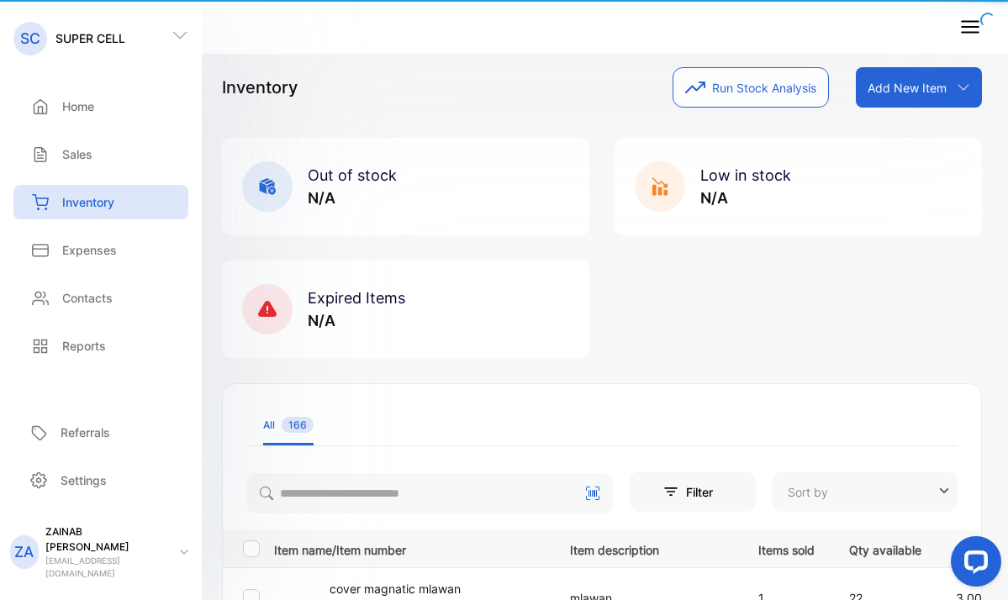
type input "**********"
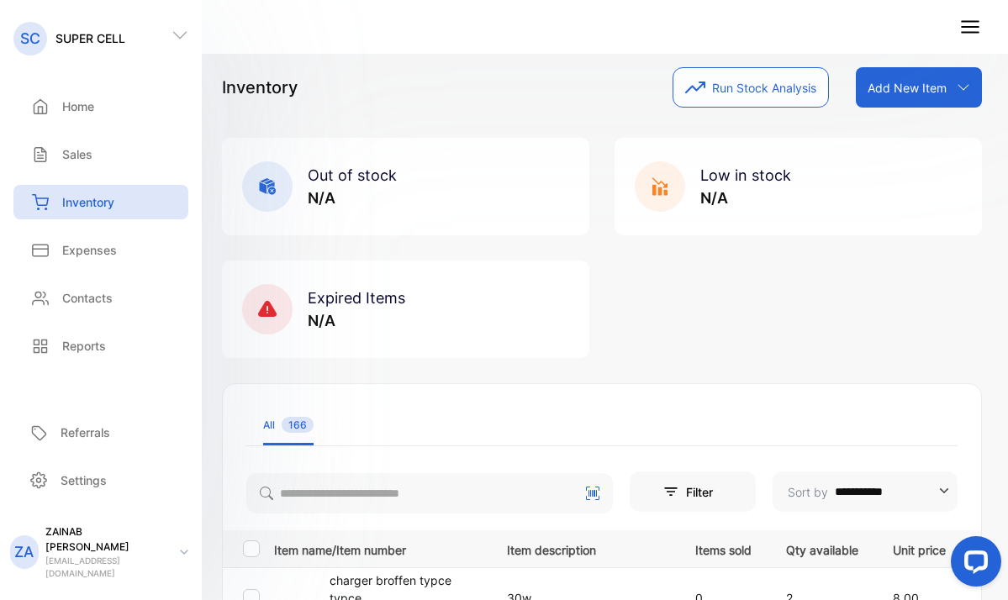
click at [373, 98] on div "Inventory Run Stock Analysis Add New Item Add item manually Import item Scan ba…" at bounding box center [602, 87] width 760 height 40
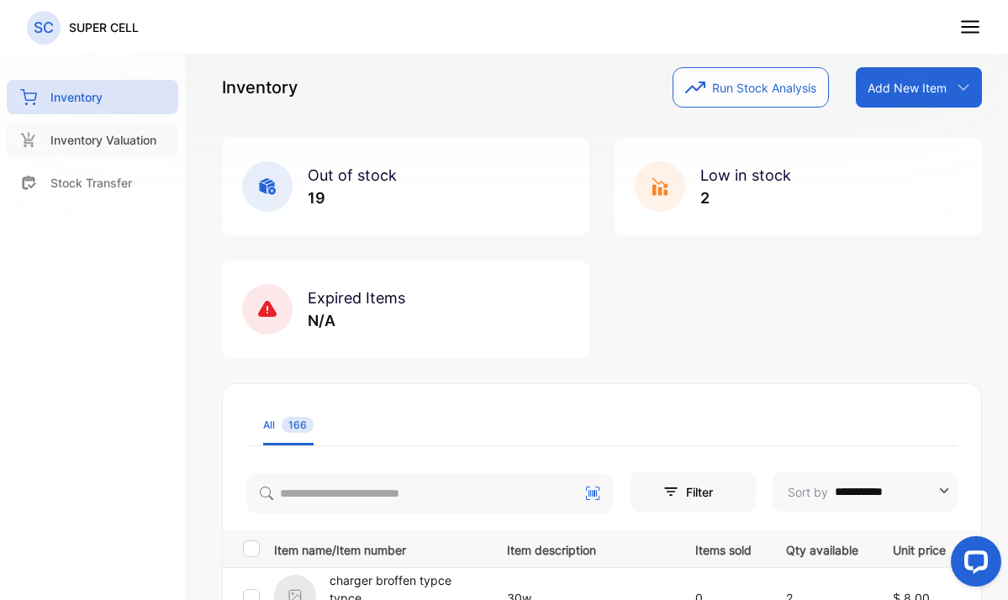
click at [108, 136] on p "Inventory Valuation" at bounding box center [103, 140] width 106 height 18
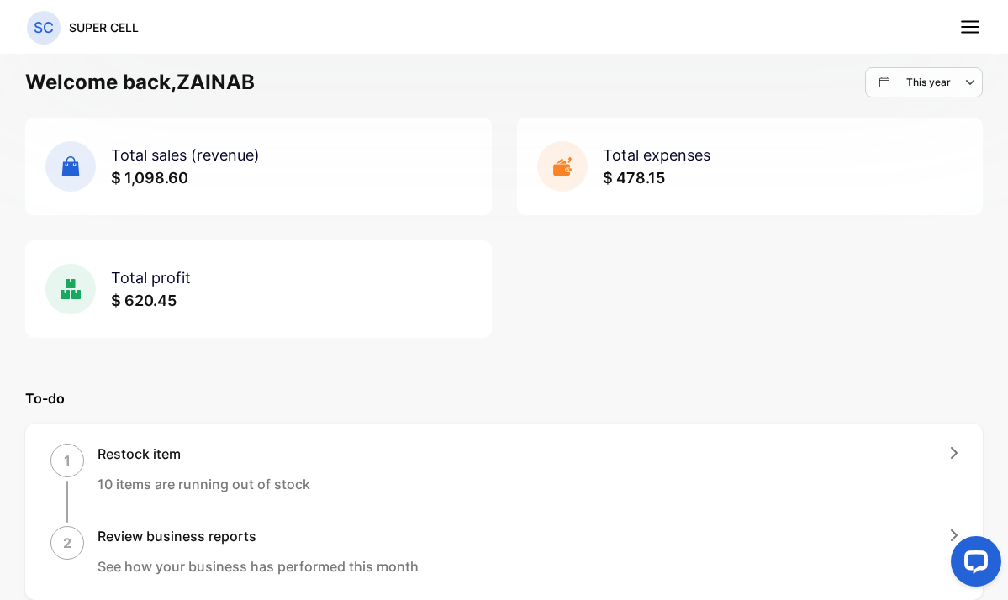
click at [972, 27] on line at bounding box center [970, 27] width 17 height 0
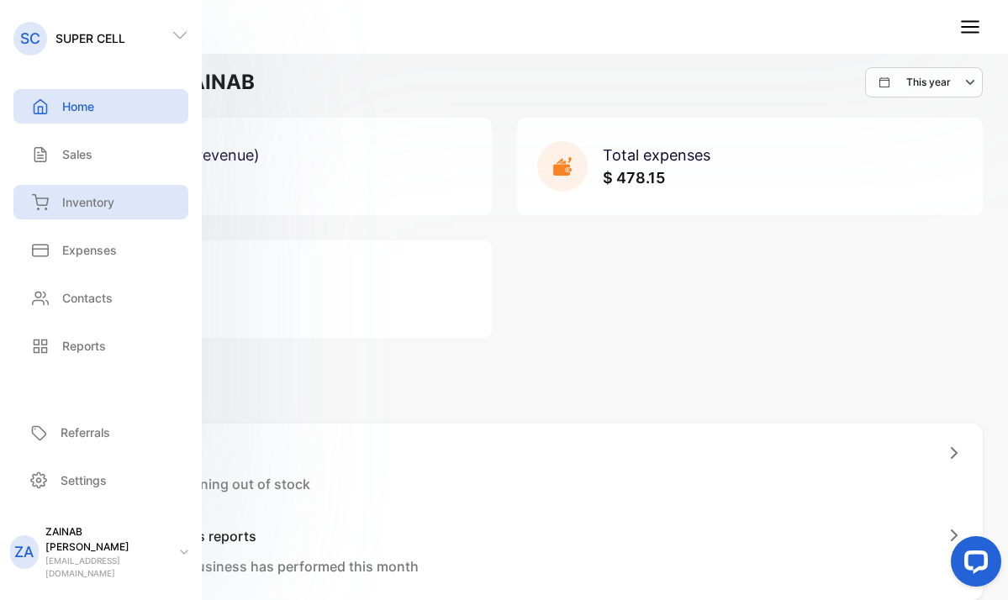
click at [91, 200] on p "Inventory" at bounding box center [88, 202] width 52 height 18
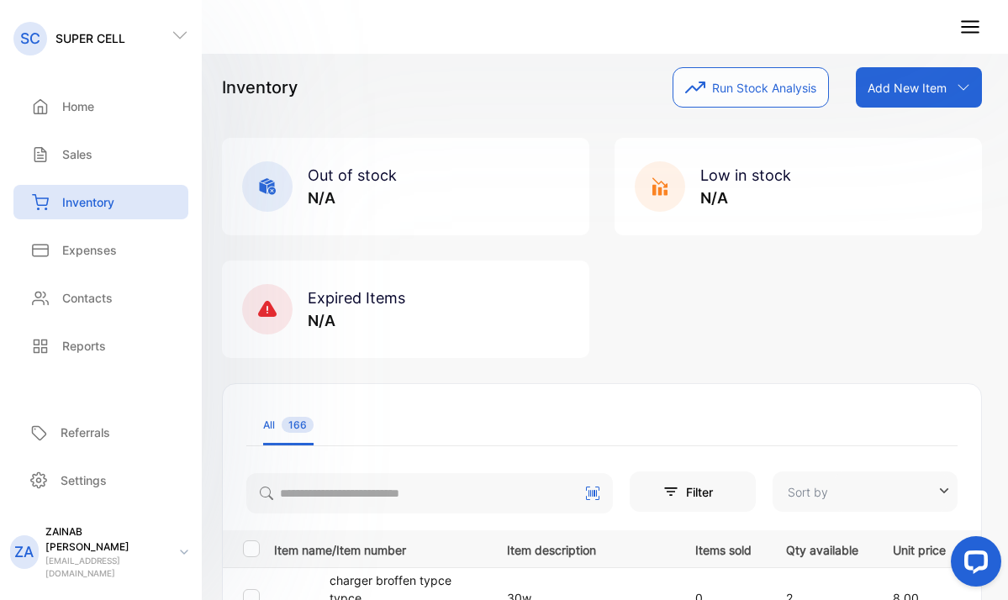
type input "**********"
click at [438, 87] on div "Inventory Run Stock Analysis Add New Item Add item manually Import item Scan ba…" at bounding box center [602, 87] width 760 height 40
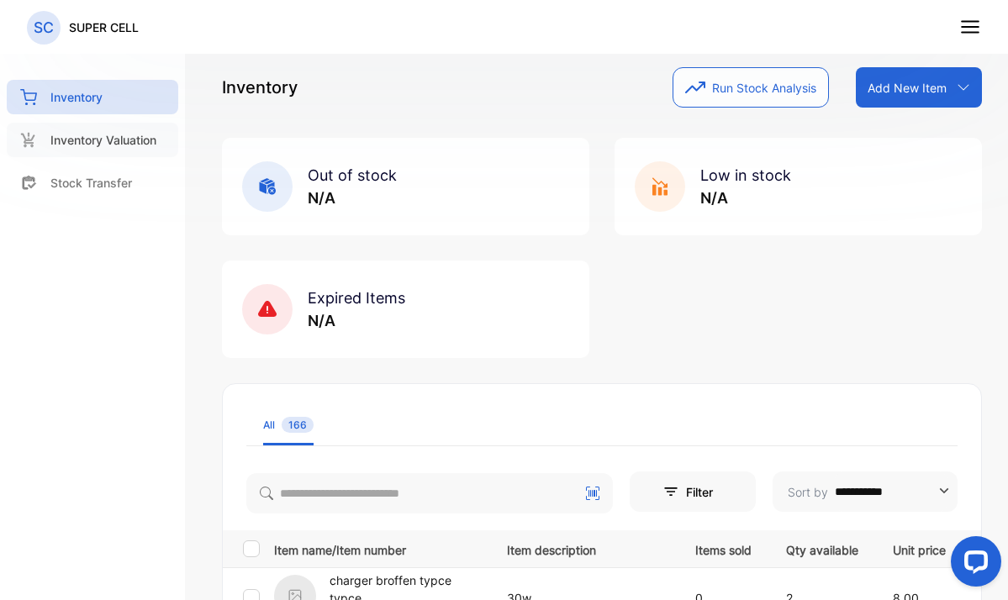
click at [108, 139] on p "Inventory Valuation" at bounding box center [103, 140] width 106 height 18
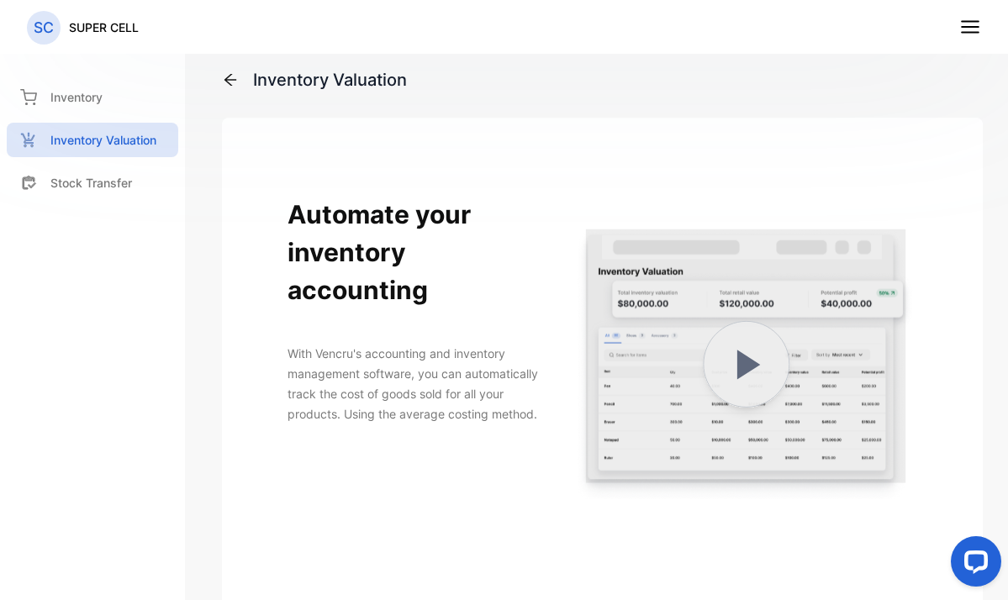
scroll to position [315, 0]
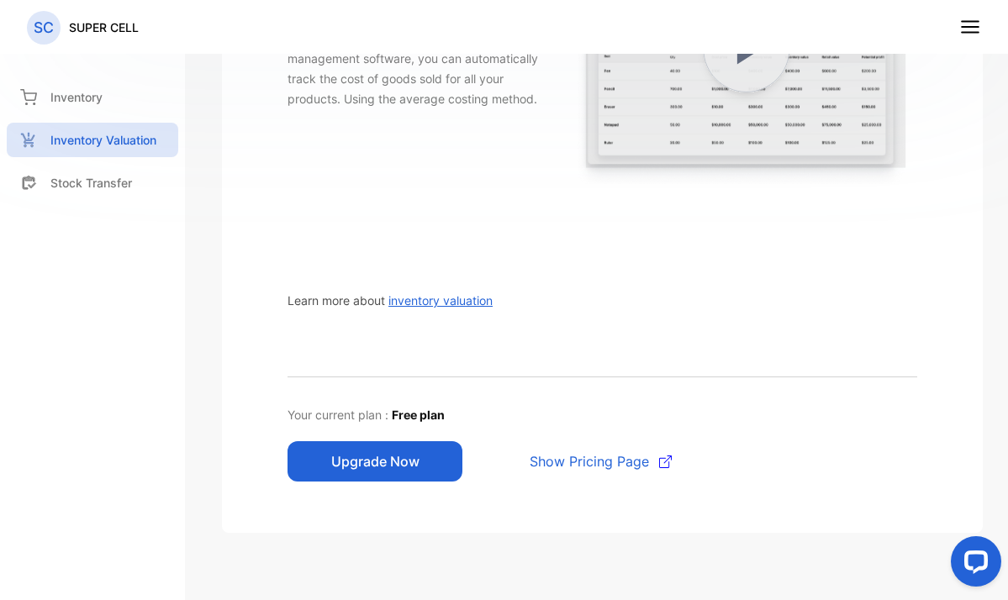
click at [614, 456] on span "Show Pricing Page" at bounding box center [589, 461] width 119 height 20
click at [571, 448] on div "Upgrade Now Show Pricing Page" at bounding box center [602, 461] width 630 height 40
click at [617, 460] on span "Show Pricing Page" at bounding box center [589, 461] width 119 height 20
click at [598, 466] on span "Show Pricing Page" at bounding box center [589, 461] width 119 height 20
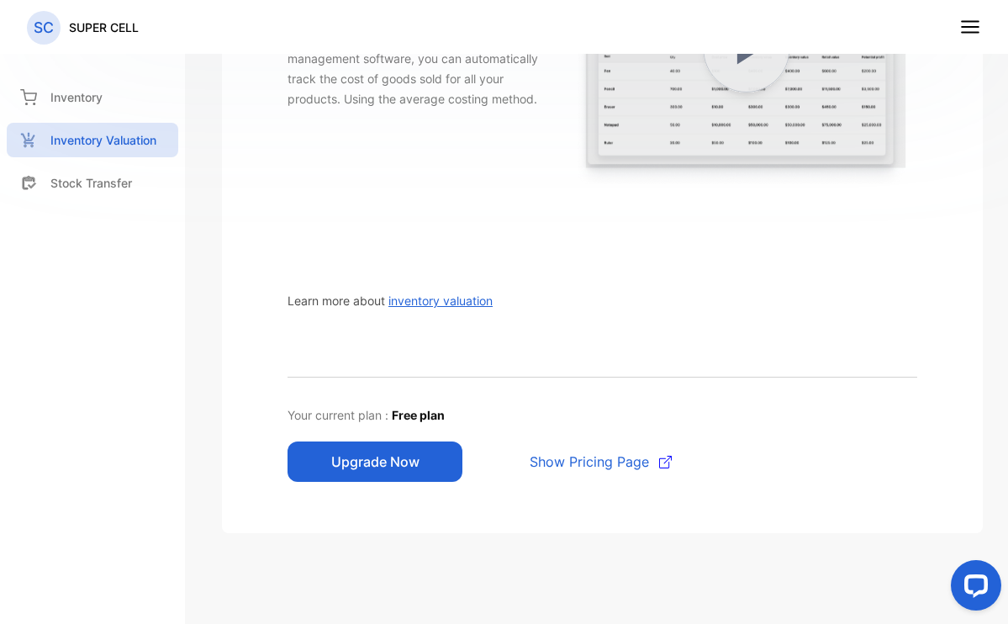
click at [103, 31] on p "SUPER CELL" at bounding box center [104, 27] width 70 height 18
click at [635, 467] on span "Show Pricing Page" at bounding box center [589, 461] width 119 height 20
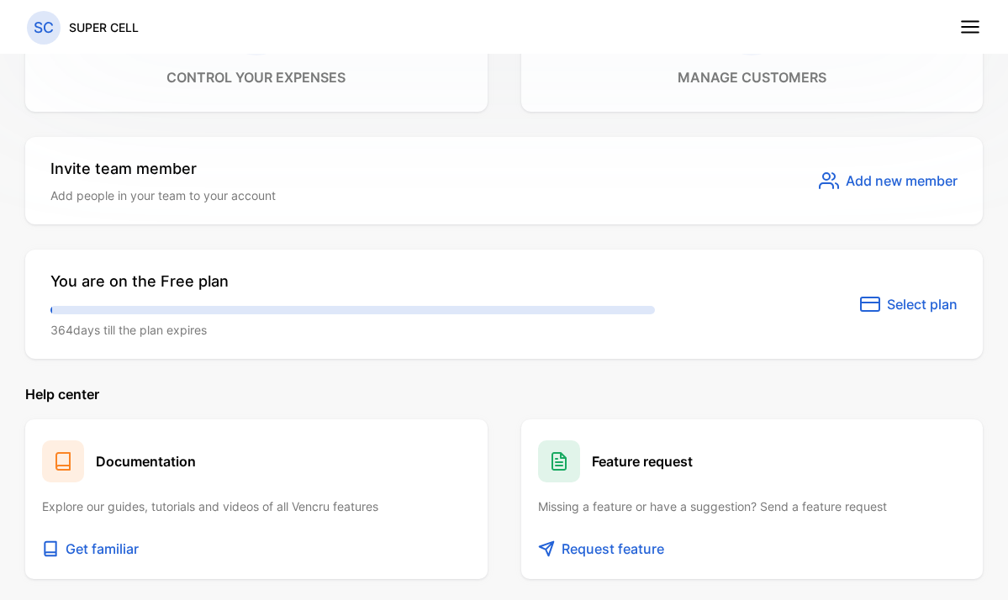
scroll to position [1066, 0]
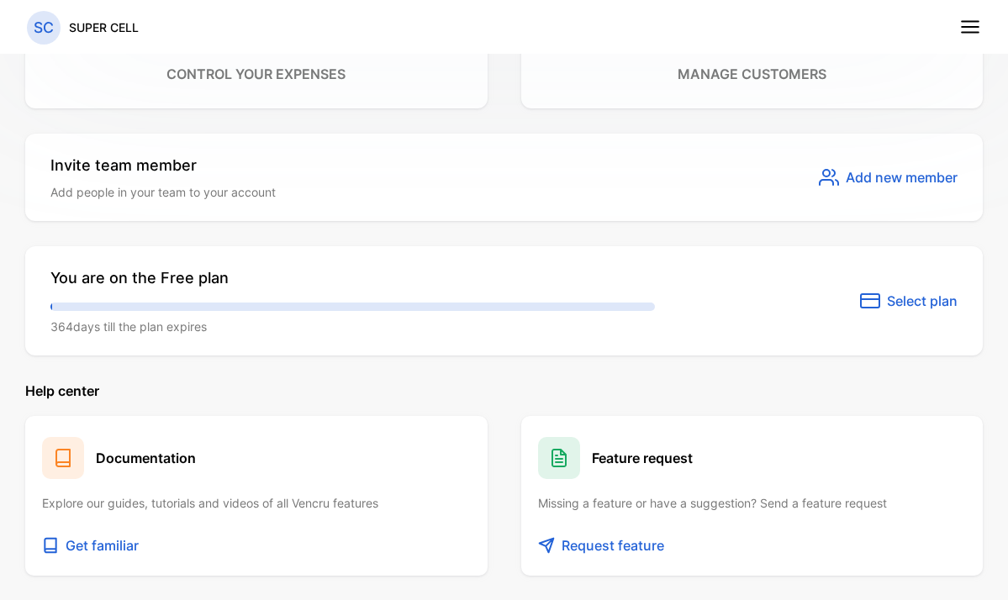
click at [909, 303] on span "Select plan" at bounding box center [922, 301] width 71 height 20
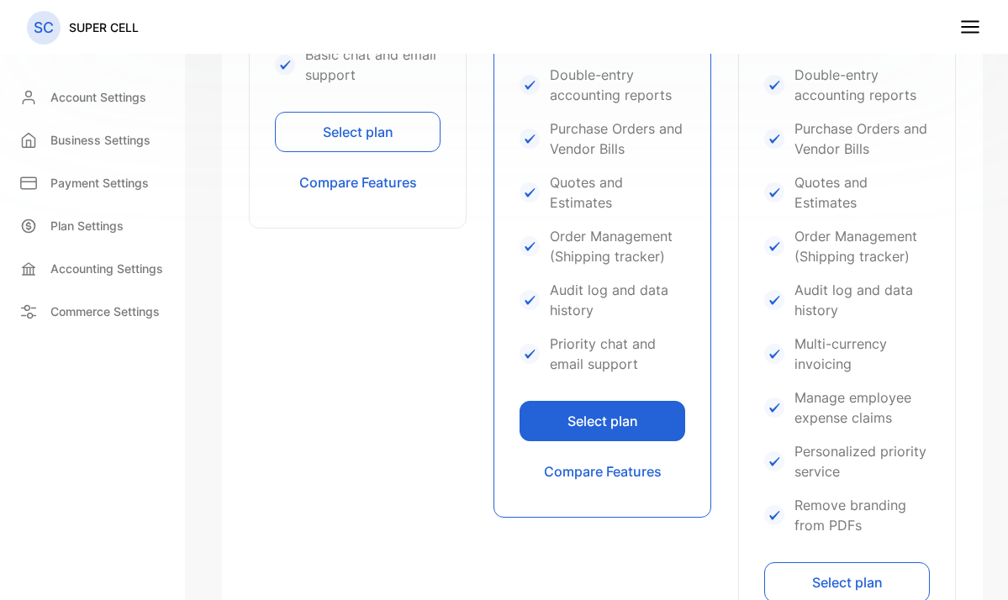
scroll to position [682, 0]
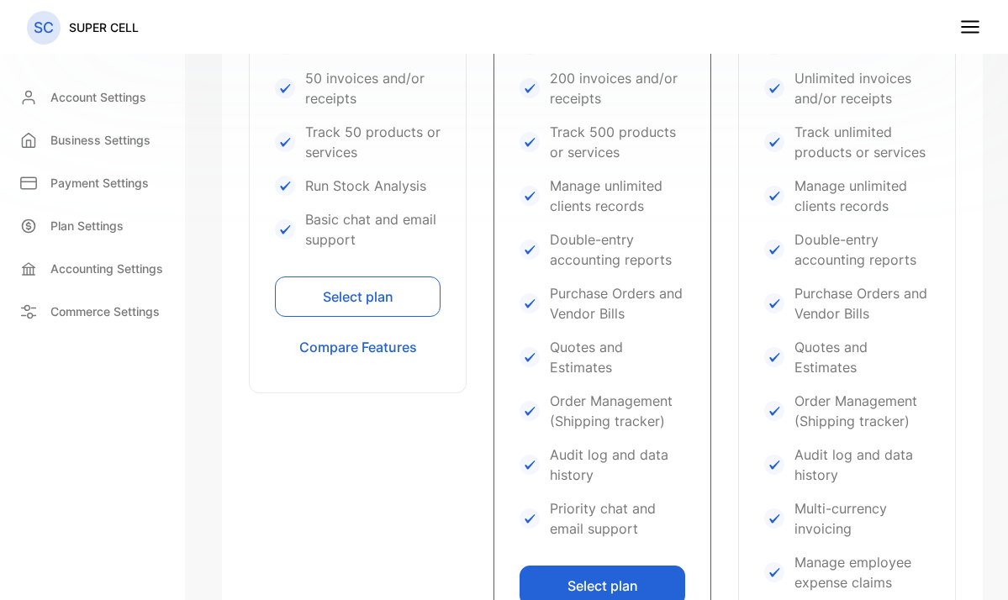
click at [372, 300] on button "Select plan" at bounding box center [358, 297] width 166 height 40
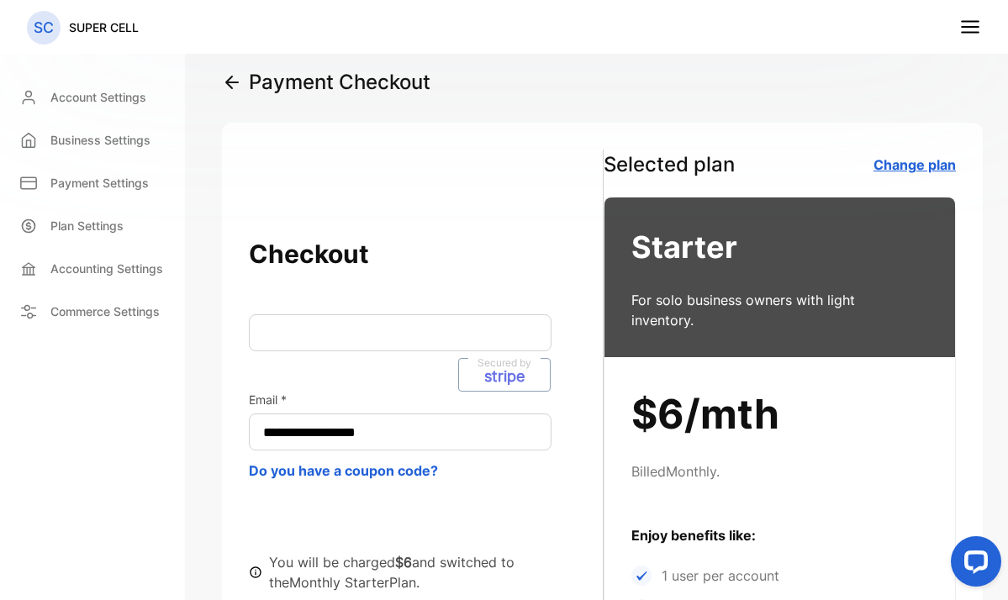
click at [907, 162] on link "Change plan" at bounding box center [914, 164] width 82 height 17
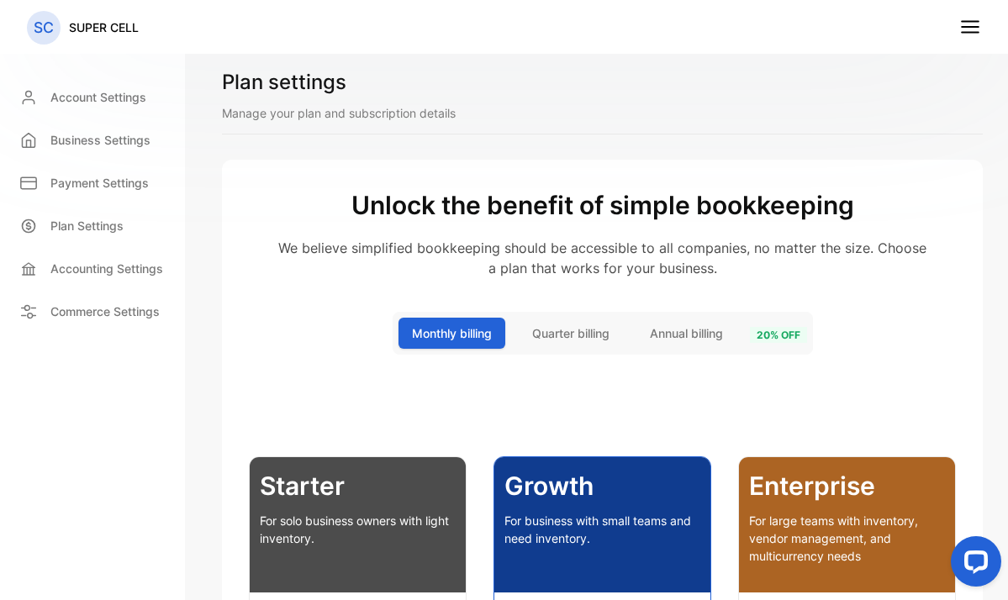
click at [455, 336] on span "Monthly billing" at bounding box center [452, 333] width 80 height 18
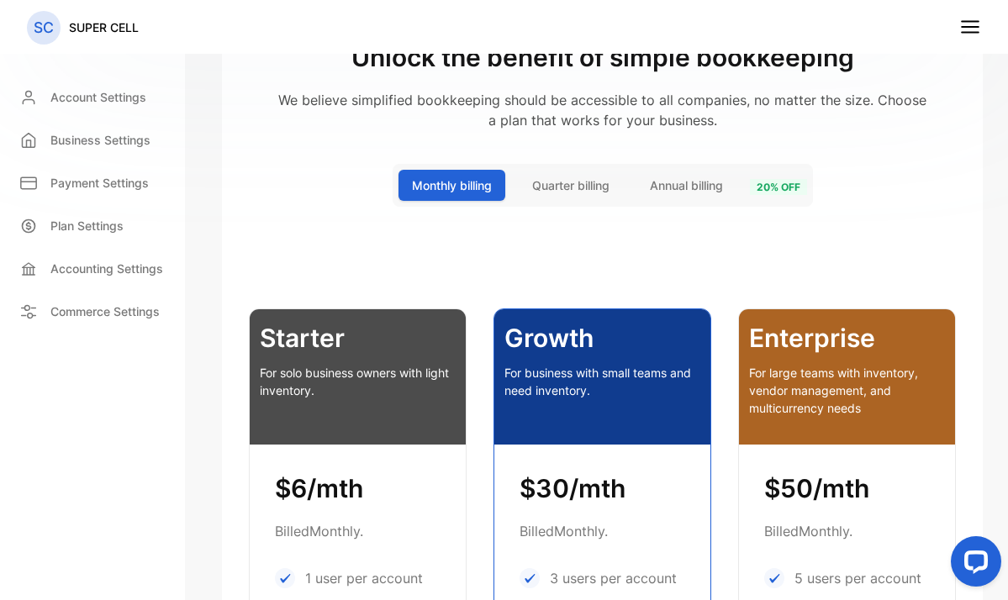
click at [346, 393] on p "For solo business owners with light inventory." at bounding box center [358, 381] width 196 height 35
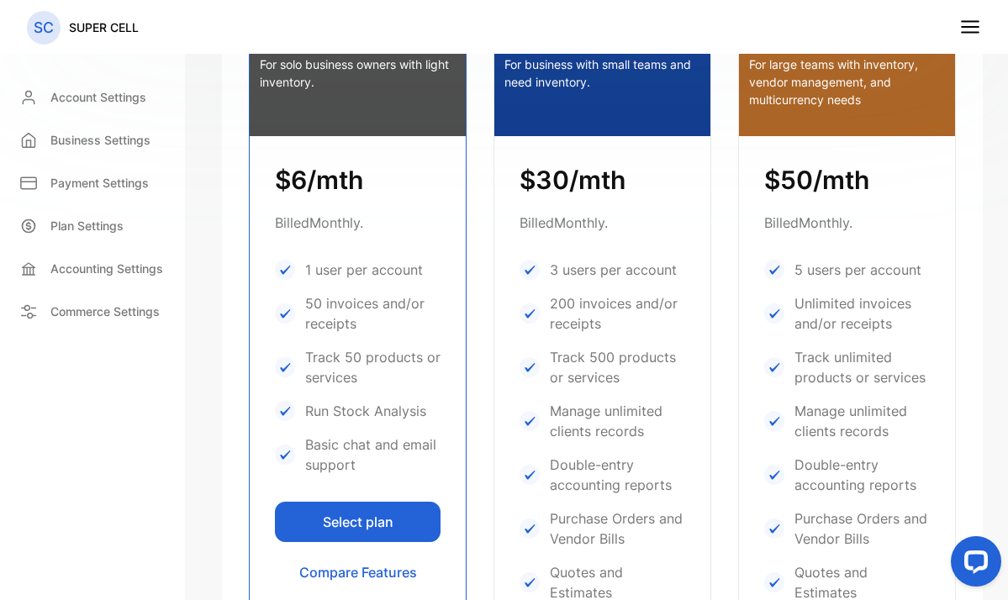
scroll to position [616, 0]
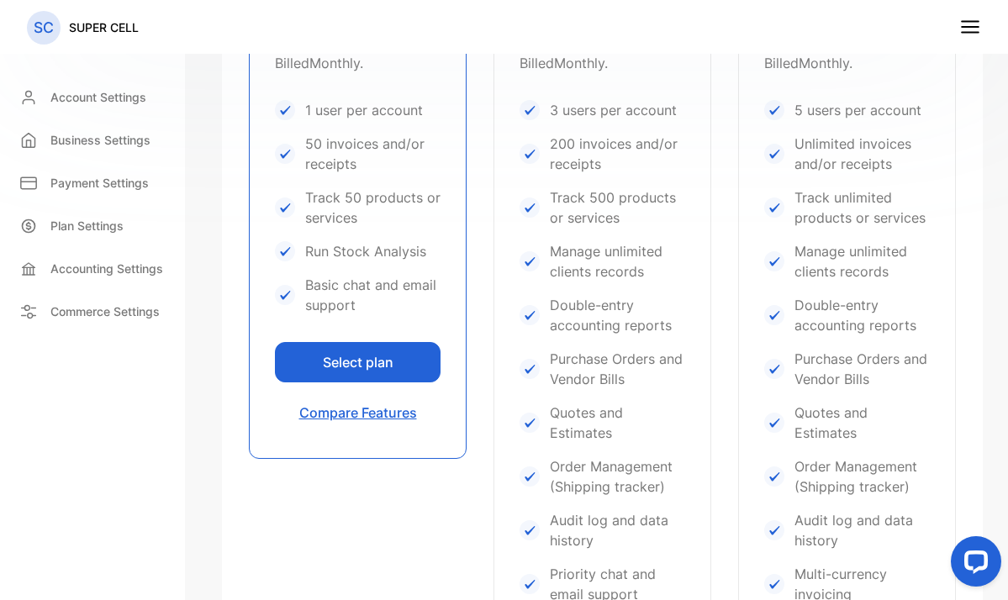
click at [373, 414] on button "Compare Features" at bounding box center [358, 413] width 166 height 40
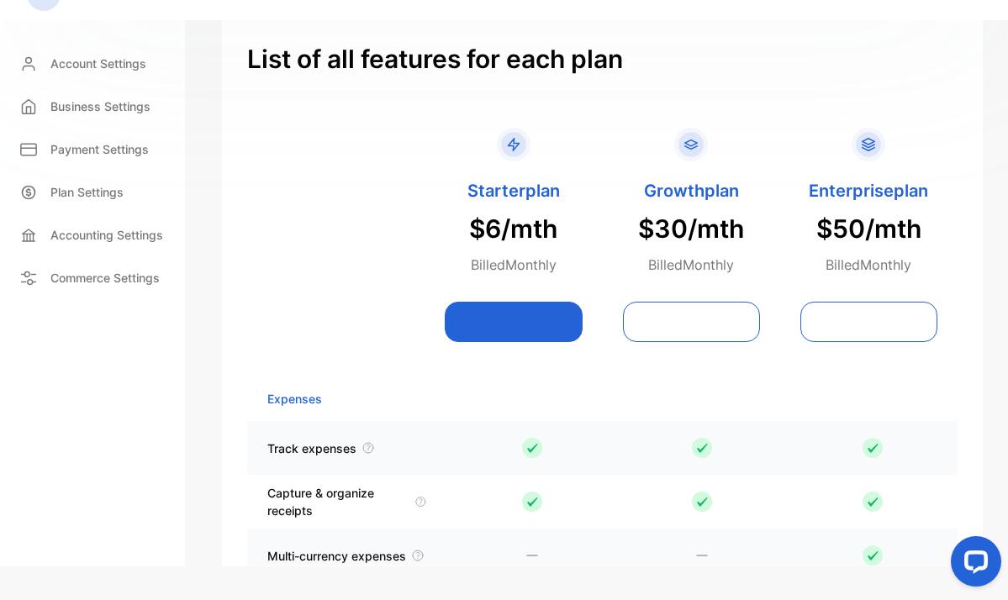
click at [548, 328] on button at bounding box center [513, 322] width 137 height 40
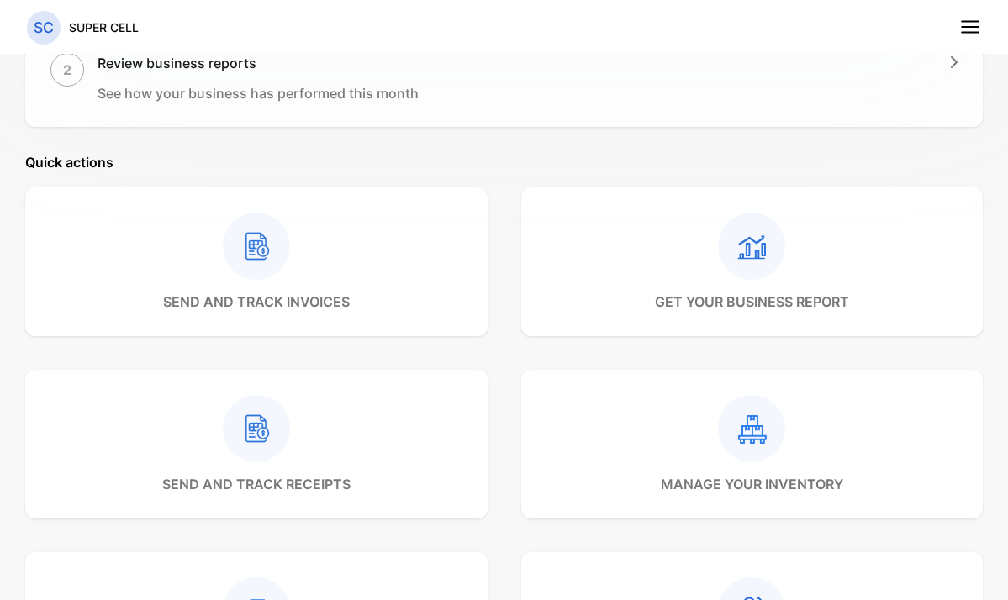
scroll to position [801, 0]
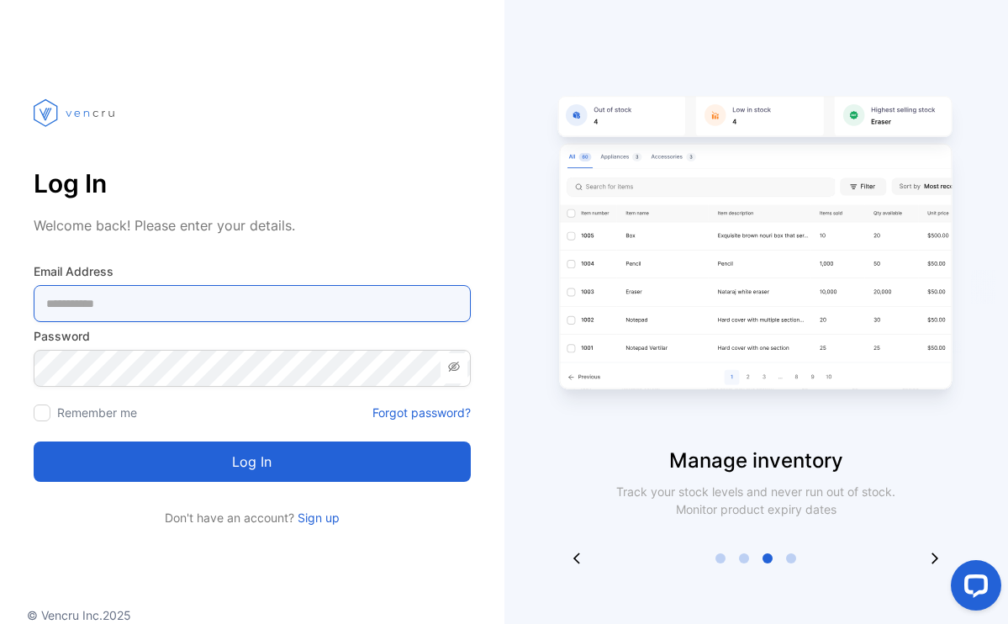
type Address-inputemail "**********"
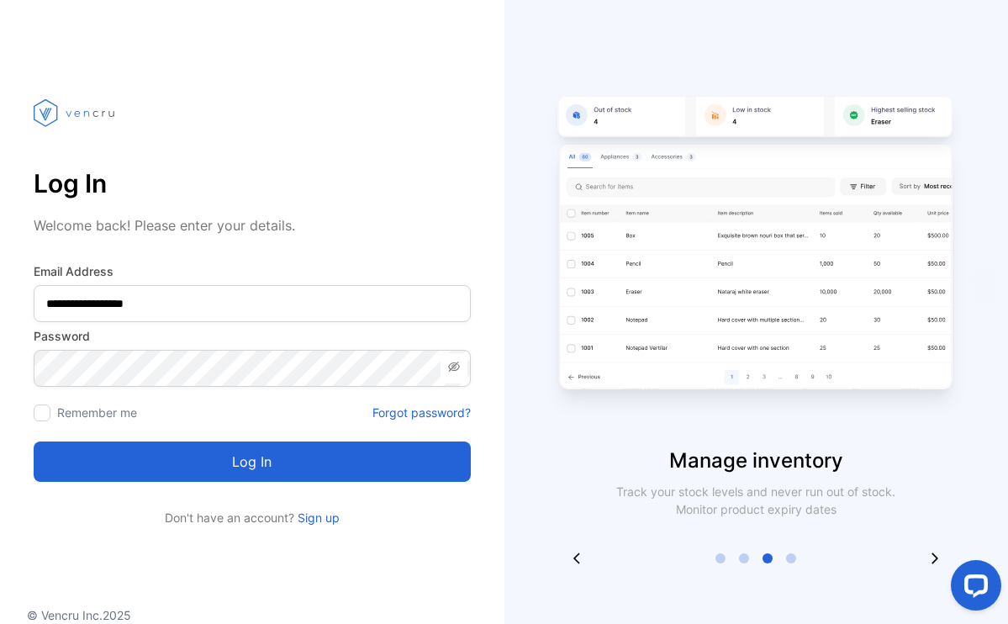
click at [258, 461] on button "Log in" at bounding box center [252, 461] width 437 height 40
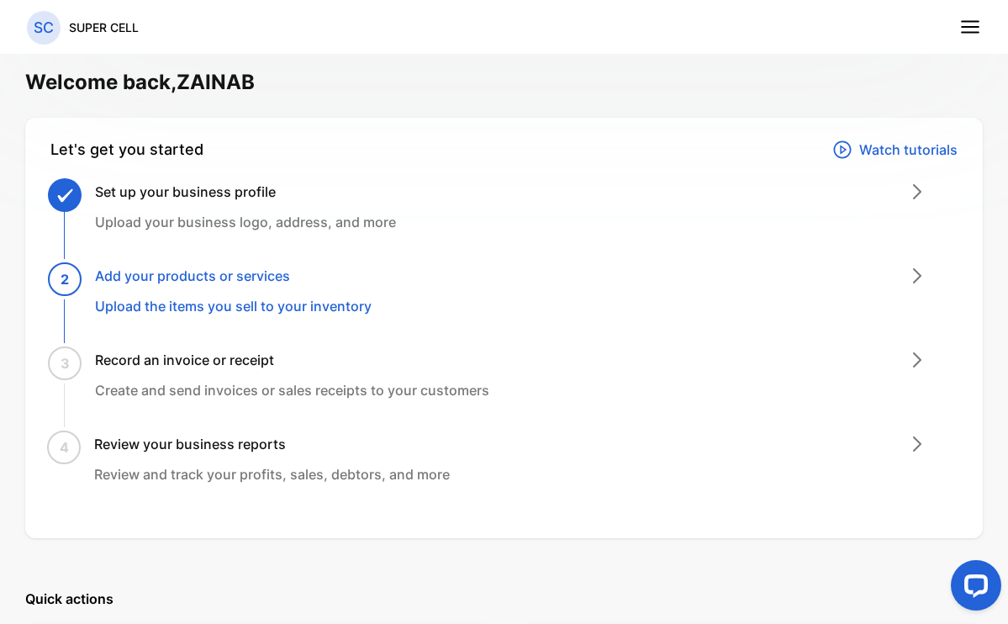
click at [246, 308] on p "Upload the items you sell to your inventory" at bounding box center [233, 306] width 277 height 20
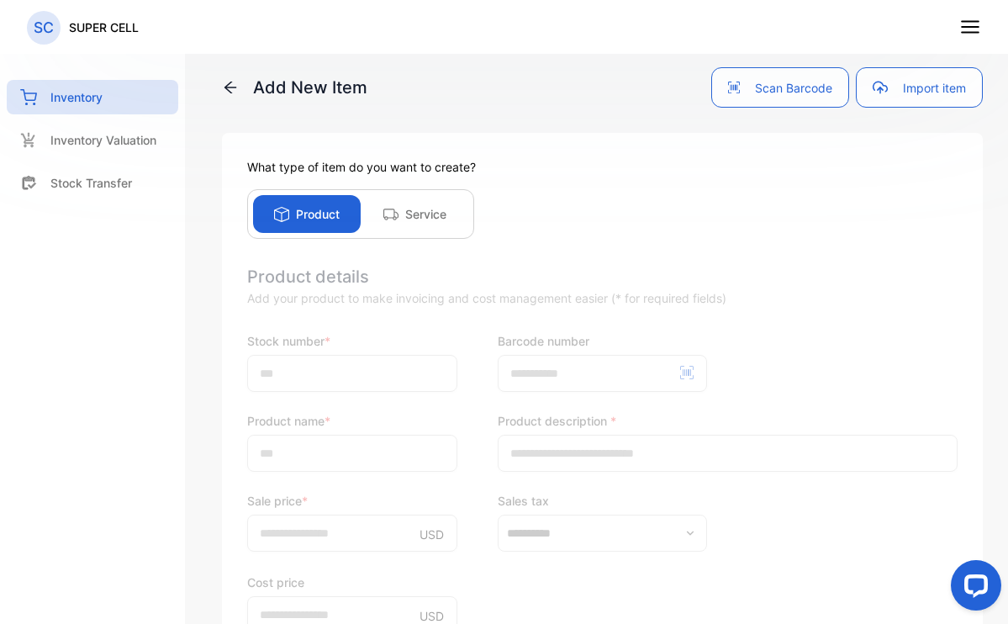
scroll to position [320, 0]
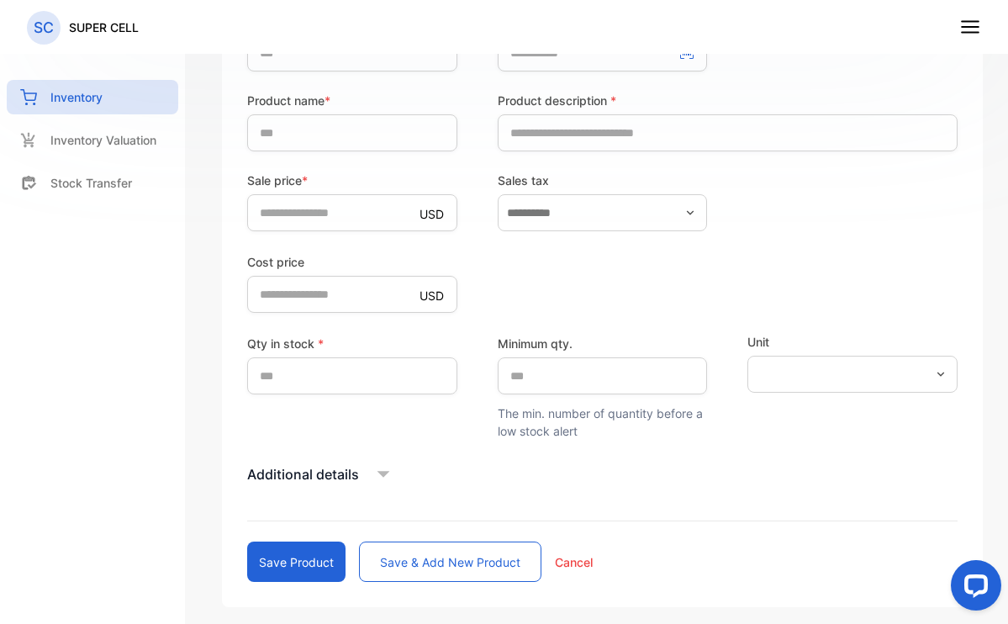
click at [302, 561] on button "Save product" at bounding box center [296, 561] width 98 height 40
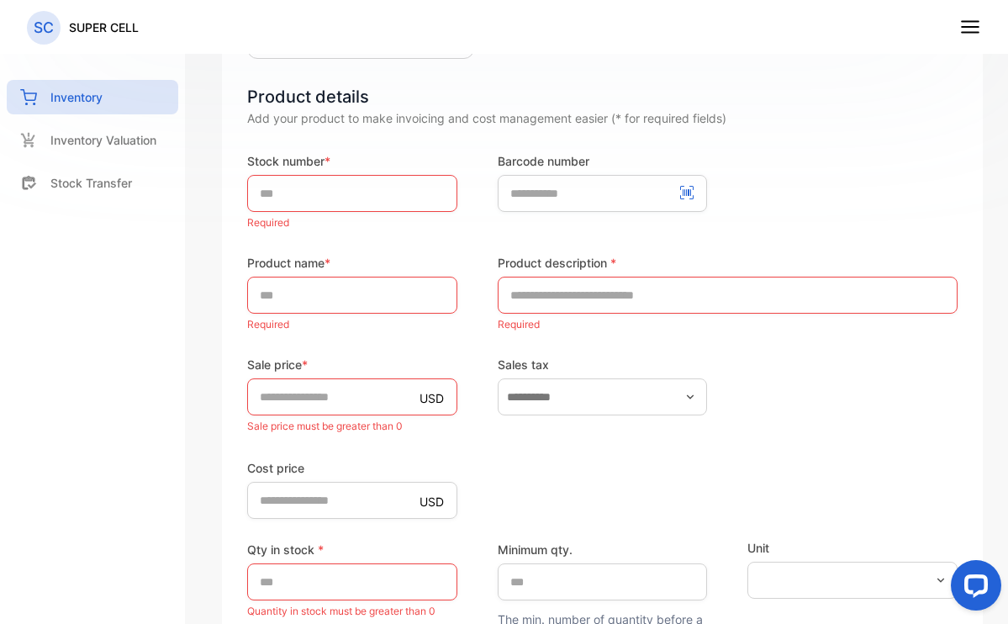
scroll to position [44, 0]
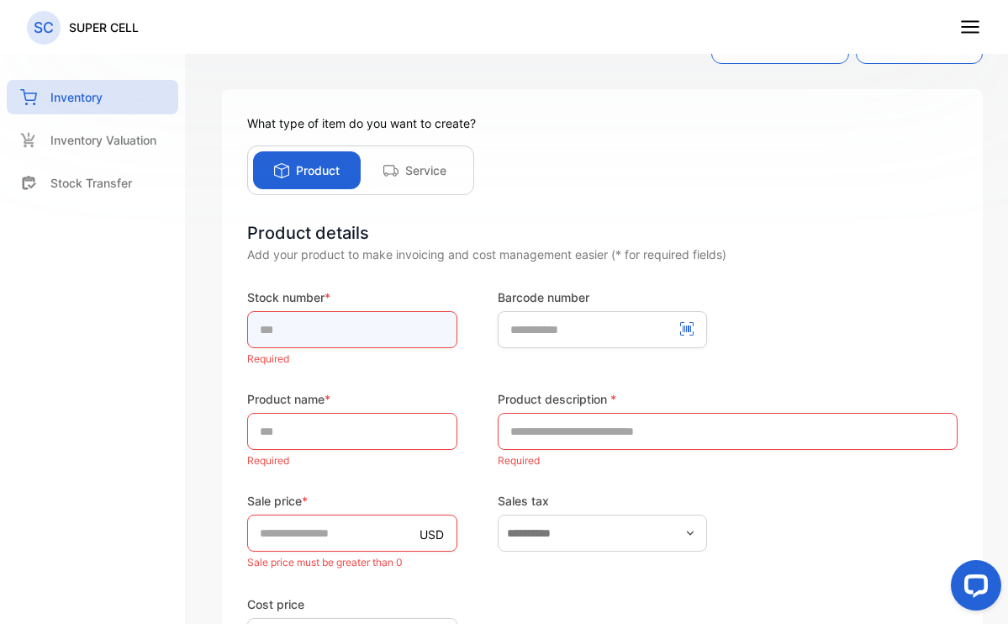
click at [331, 323] on input "text" at bounding box center [352, 329] width 210 height 37
click at [136, 140] on p "Inventory Valuation" at bounding box center [103, 140] width 106 height 18
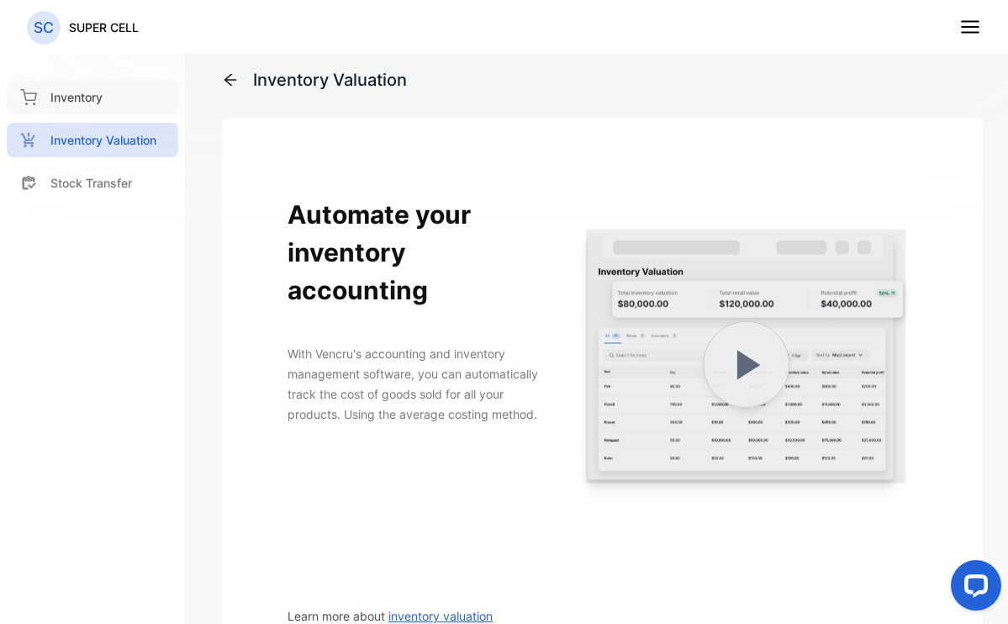
click at [92, 108] on div "Inventory" at bounding box center [92, 97] width 171 height 34
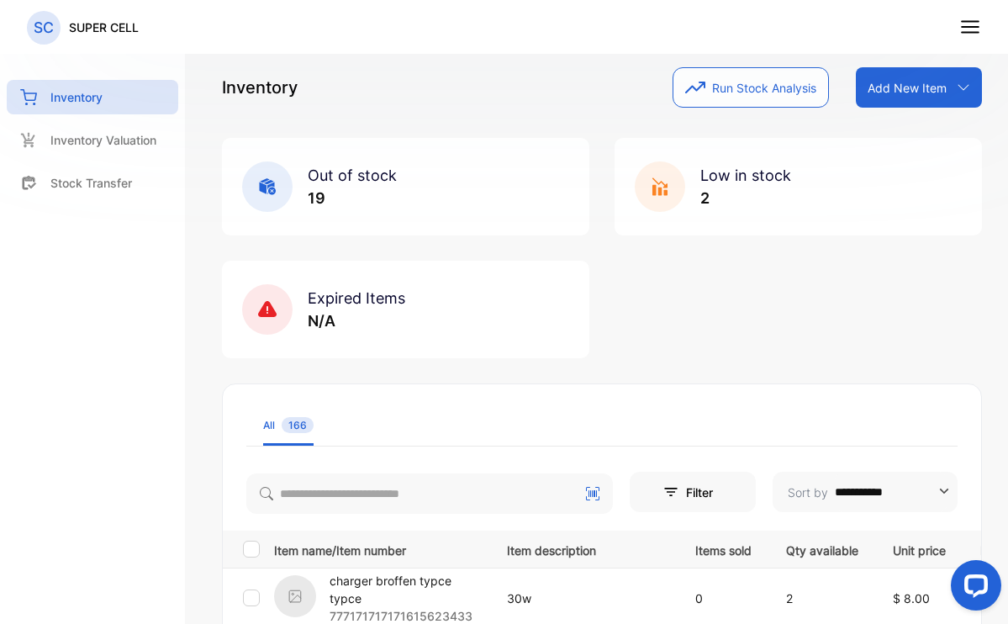
click at [974, 25] on icon at bounding box center [970, 27] width 22 height 22
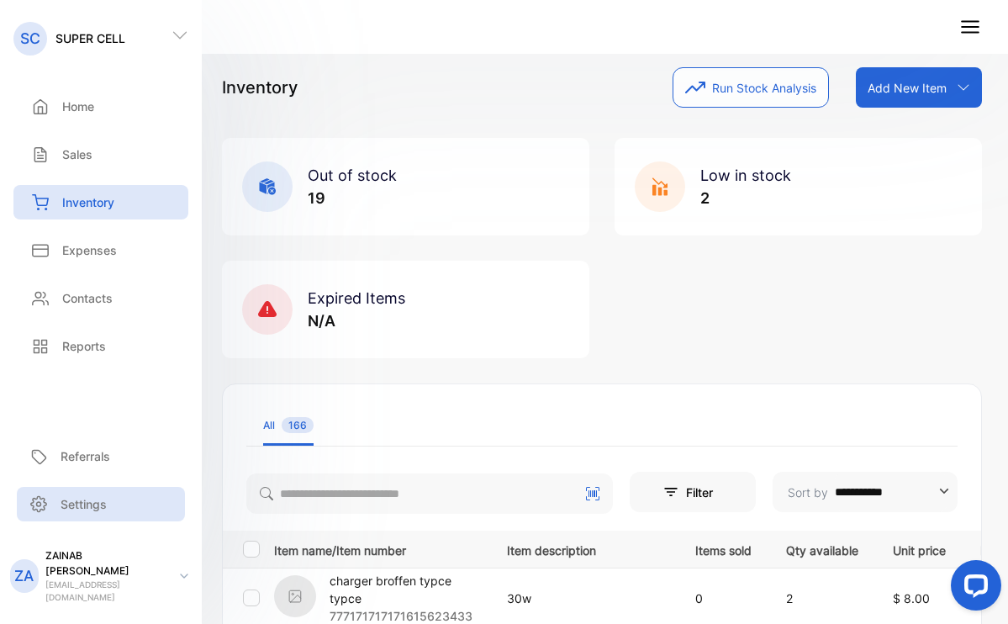
click at [77, 513] on p "Settings" at bounding box center [84, 504] width 46 height 18
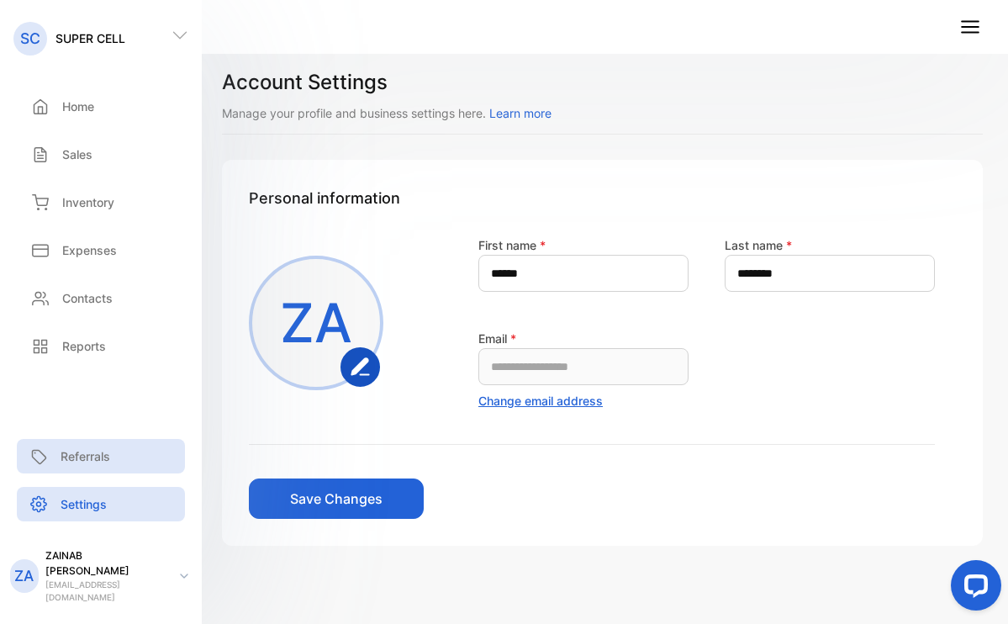
click at [79, 465] on p "Referrals" at bounding box center [86, 456] width 50 height 18
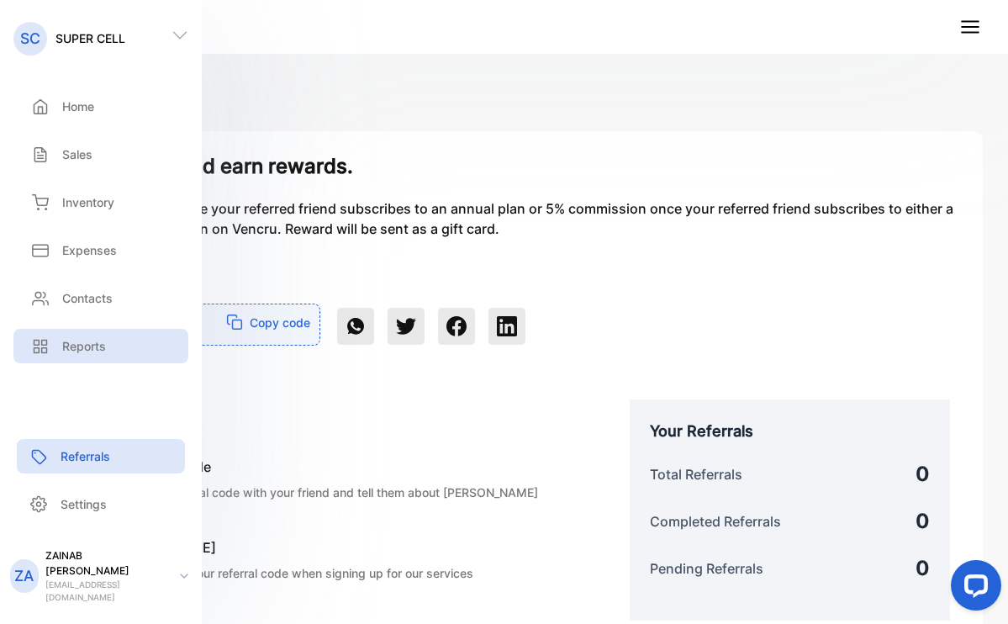
click at [71, 349] on p "Reports" at bounding box center [84, 346] width 44 height 18
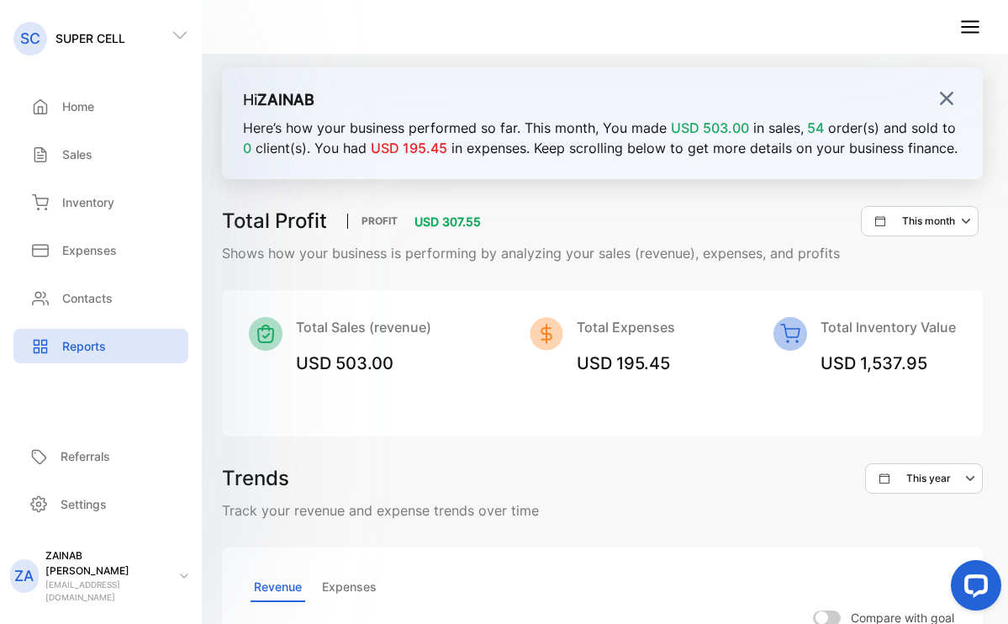
click at [941, 223] on div "This month" at bounding box center [926, 221] width 103 height 20
click at [924, 275] on p "This year" at bounding box center [937, 272] width 45 height 15
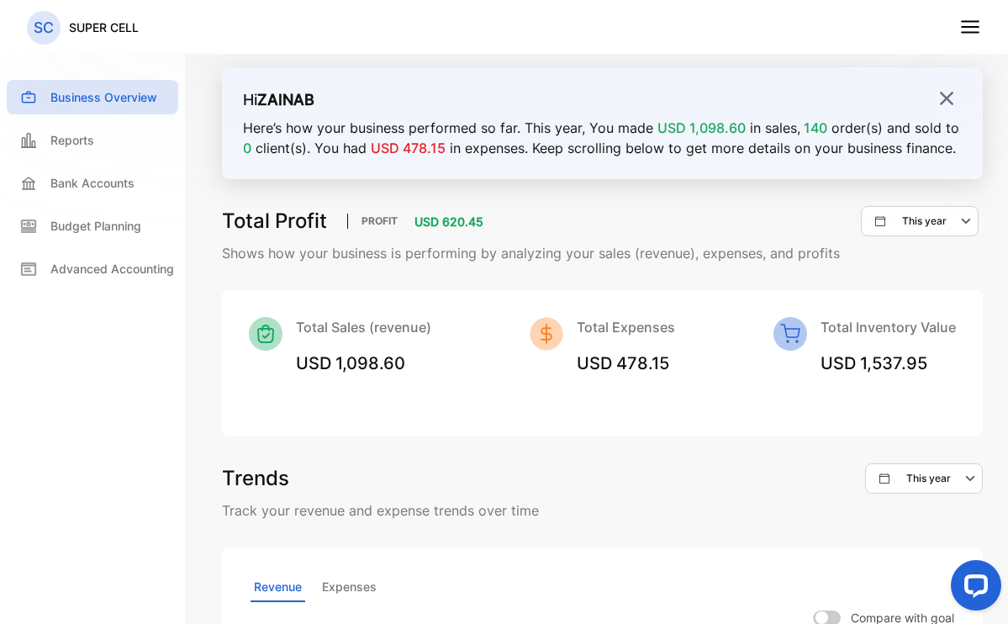
click at [938, 90] on img at bounding box center [946, 98] width 17 height 17
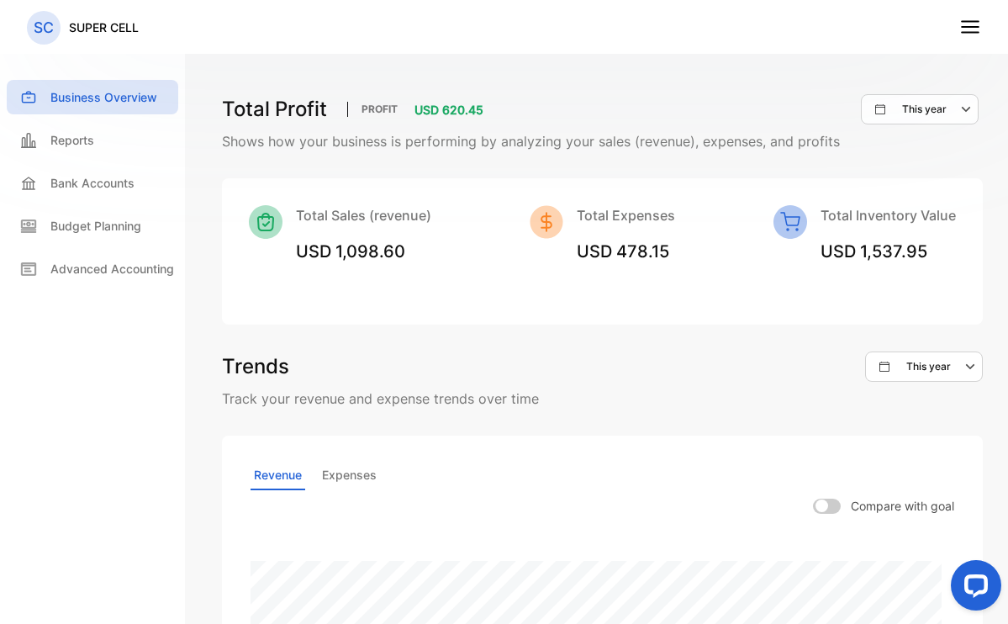
scroll to position [322, 0]
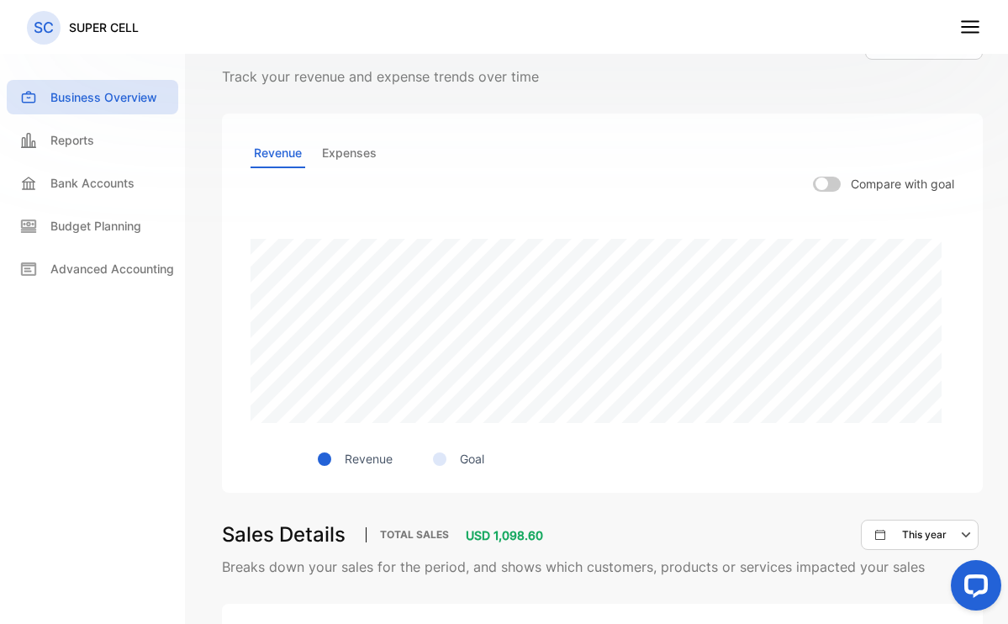
click at [348, 159] on p "Expenses" at bounding box center [349, 153] width 61 height 29
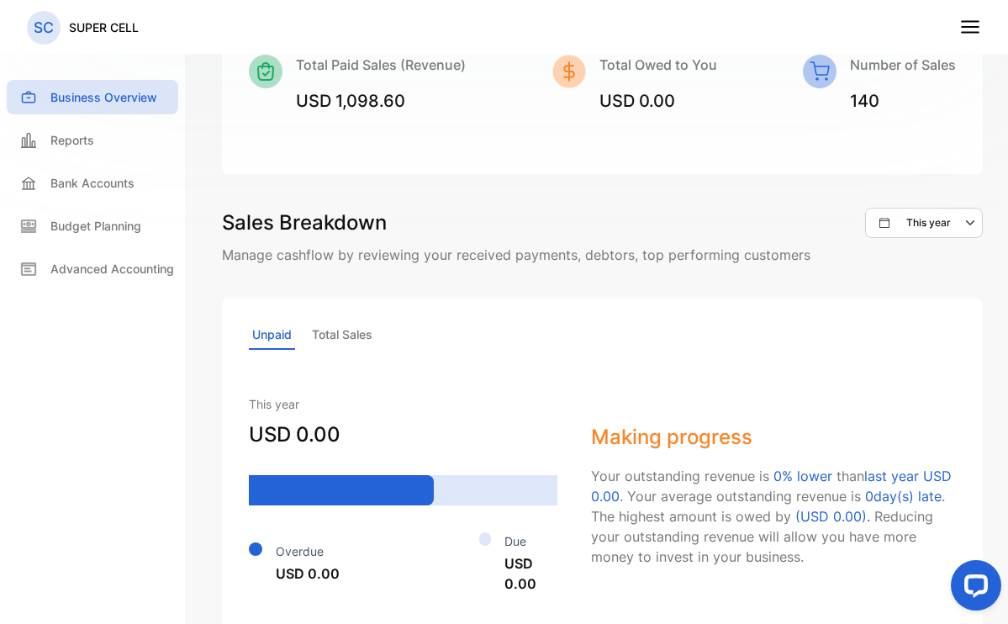
scroll to position [1046, 0]
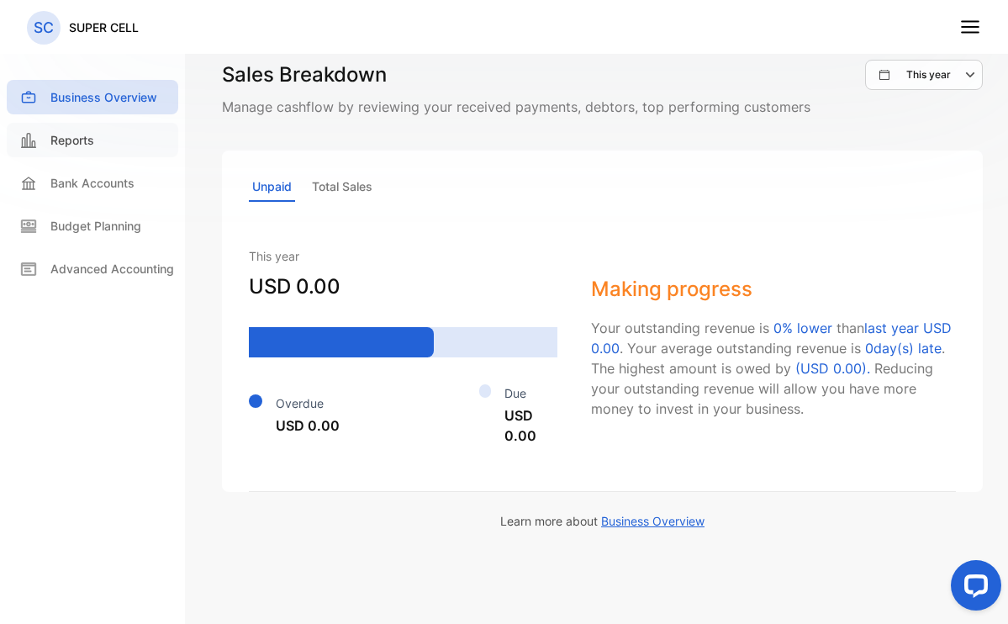
click at [83, 150] on div "Reports" at bounding box center [92, 140] width 171 height 34
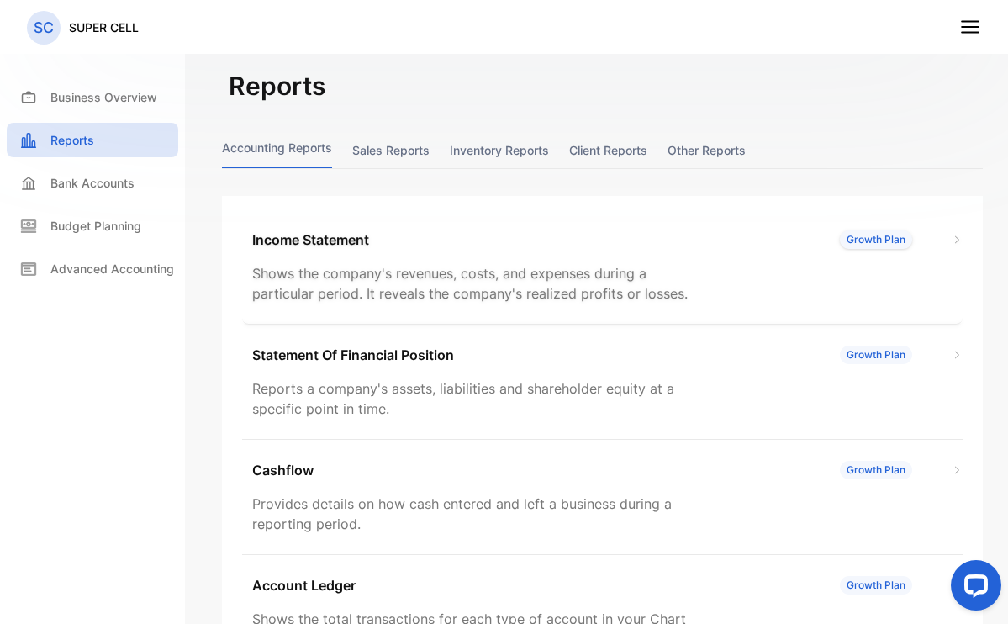
click at [951, 240] on img at bounding box center [956, 240] width 11 height 11
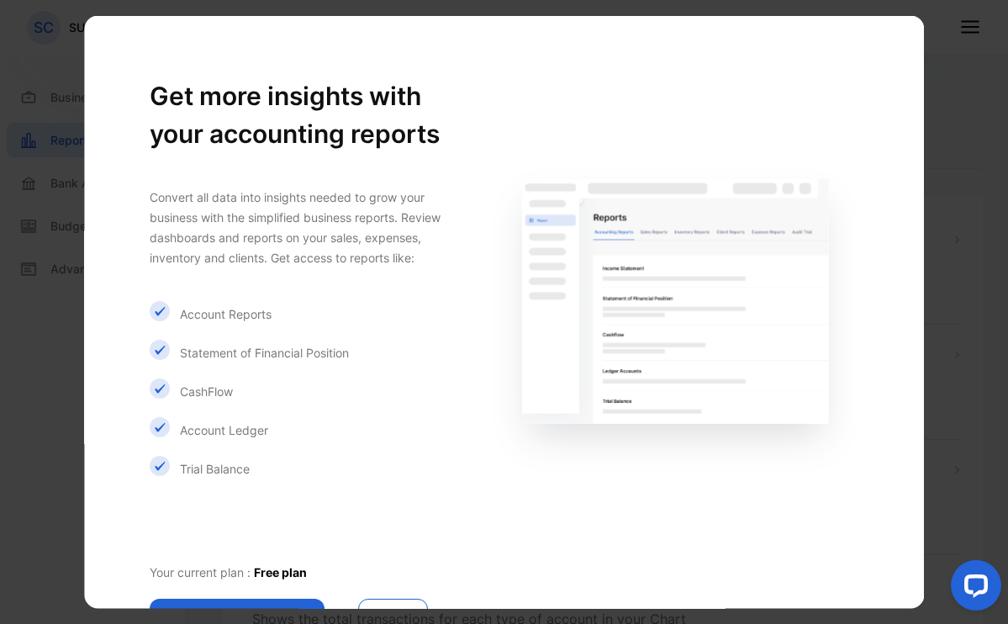
scroll to position [95, 0]
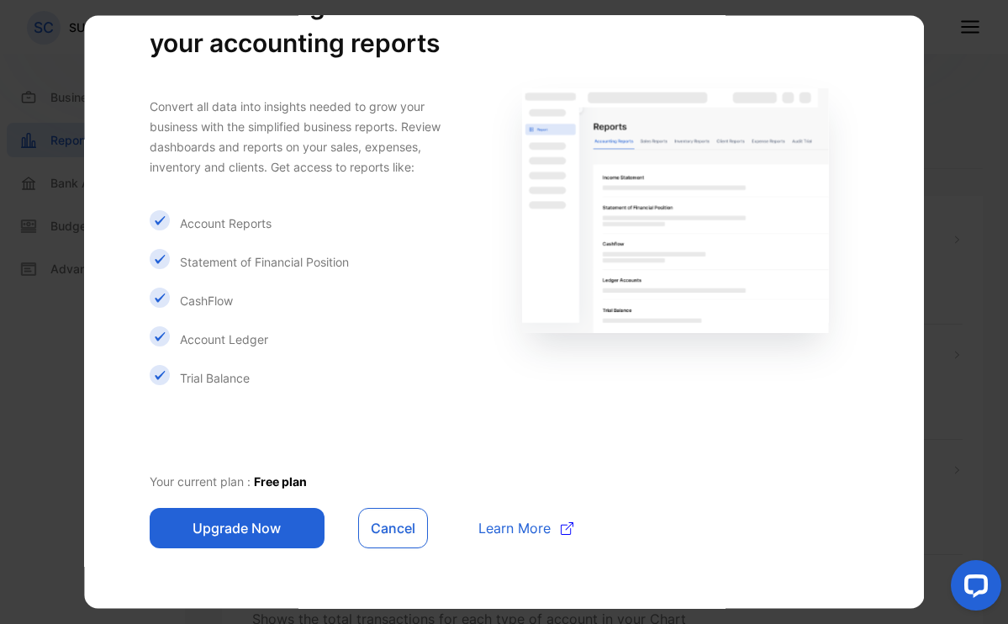
click at [261, 521] on button "Upgrade Now" at bounding box center [237, 528] width 175 height 40
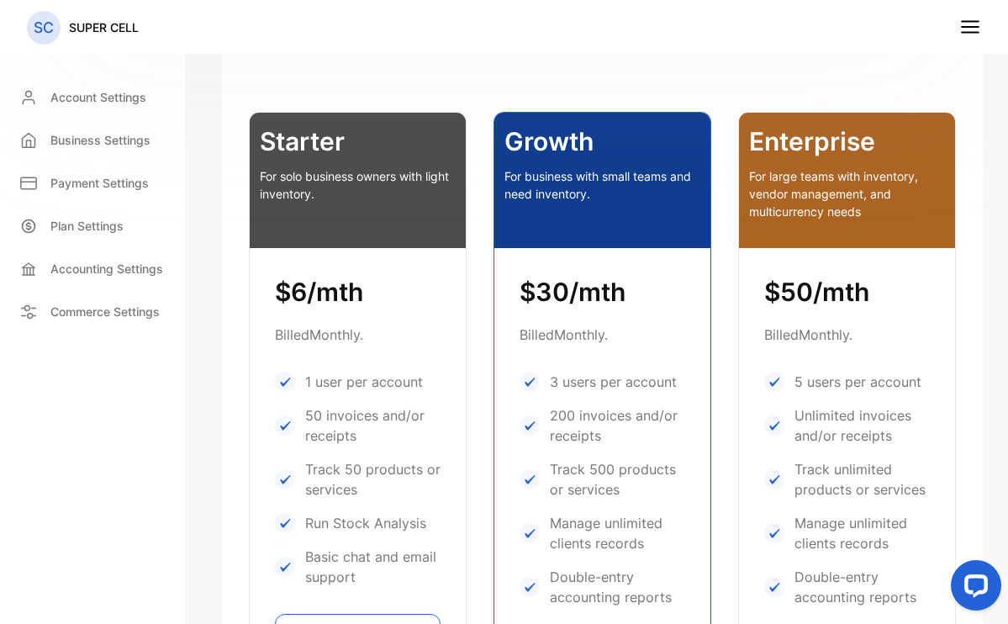
scroll to position [671, 0]
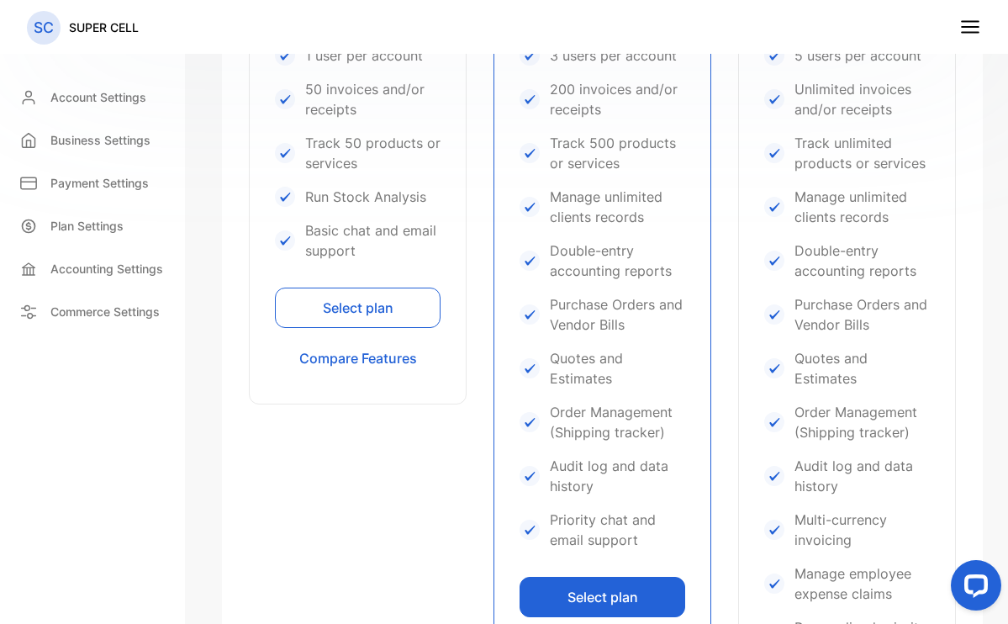
click at [360, 320] on button "Select plan" at bounding box center [358, 307] width 166 height 40
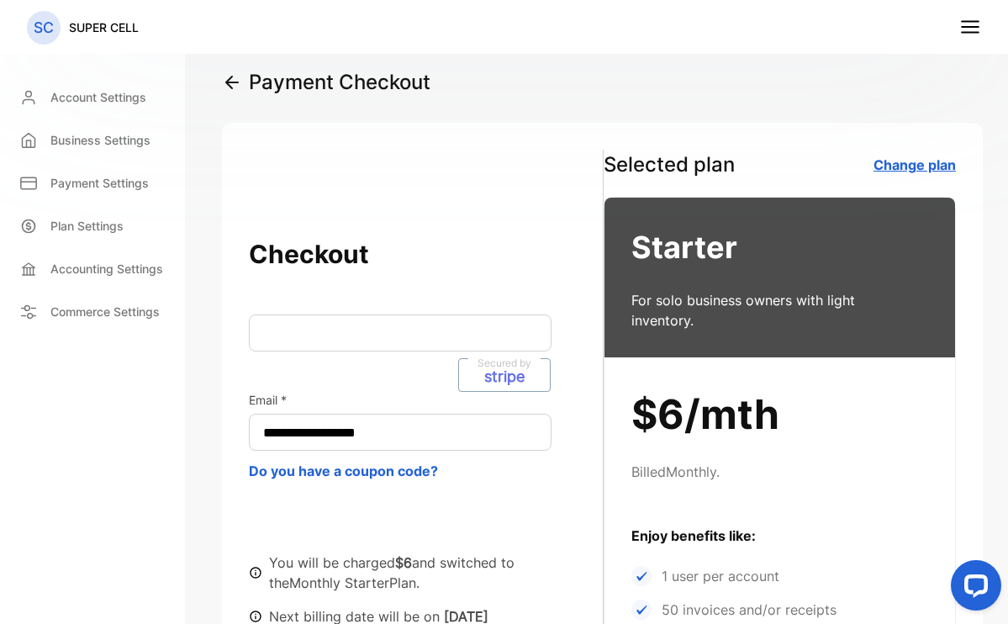
click at [902, 161] on link "Change plan" at bounding box center [914, 164] width 82 height 17
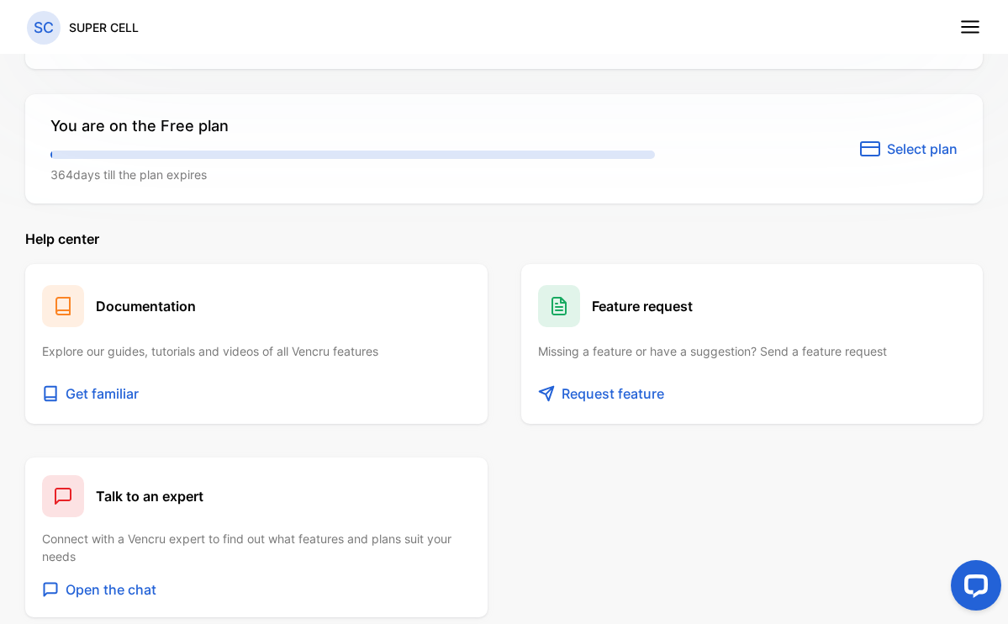
scroll to position [1315, 0]
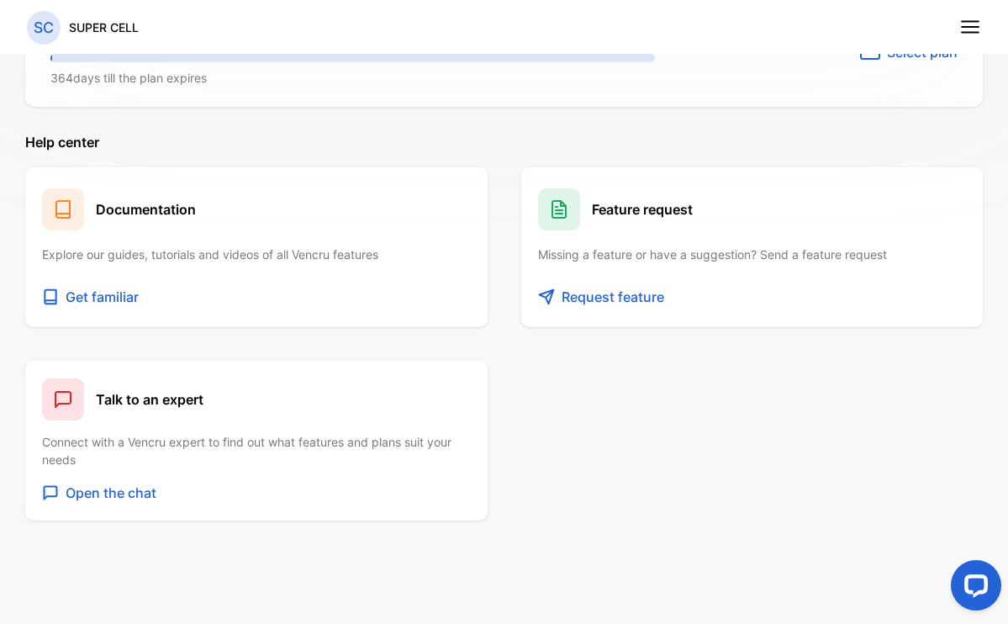
click at [113, 299] on p "Get familiar" at bounding box center [102, 297] width 73 height 20
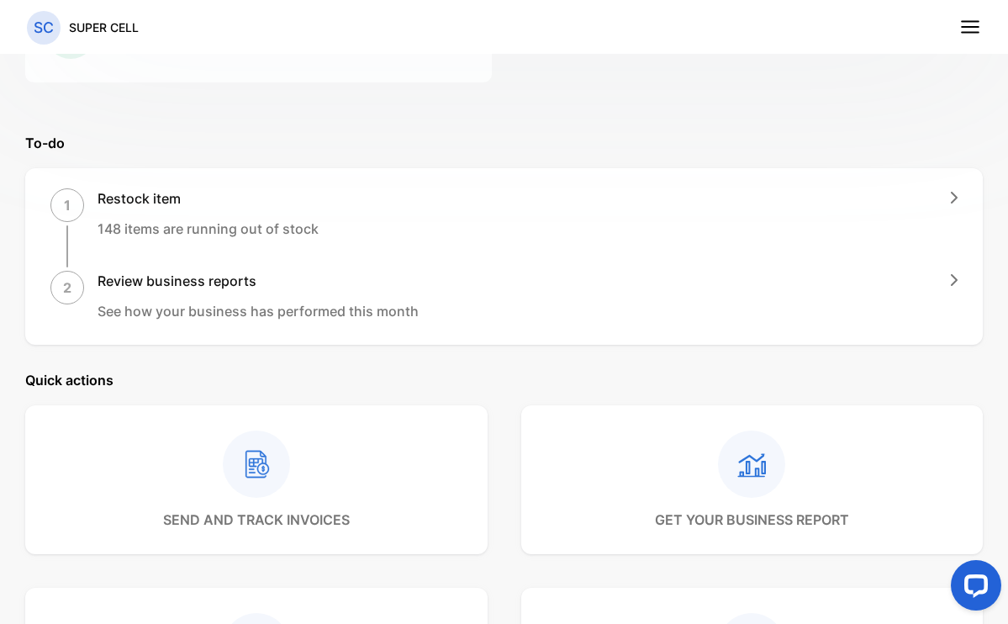
scroll to position [0, 0]
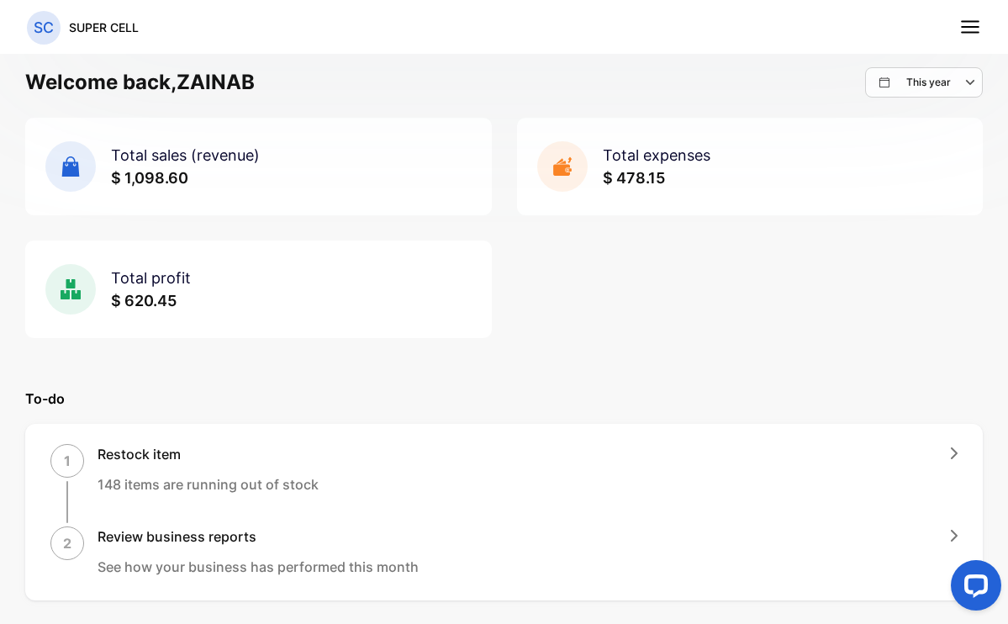
click at [951, 450] on icon "button" at bounding box center [954, 453] width 7 height 12
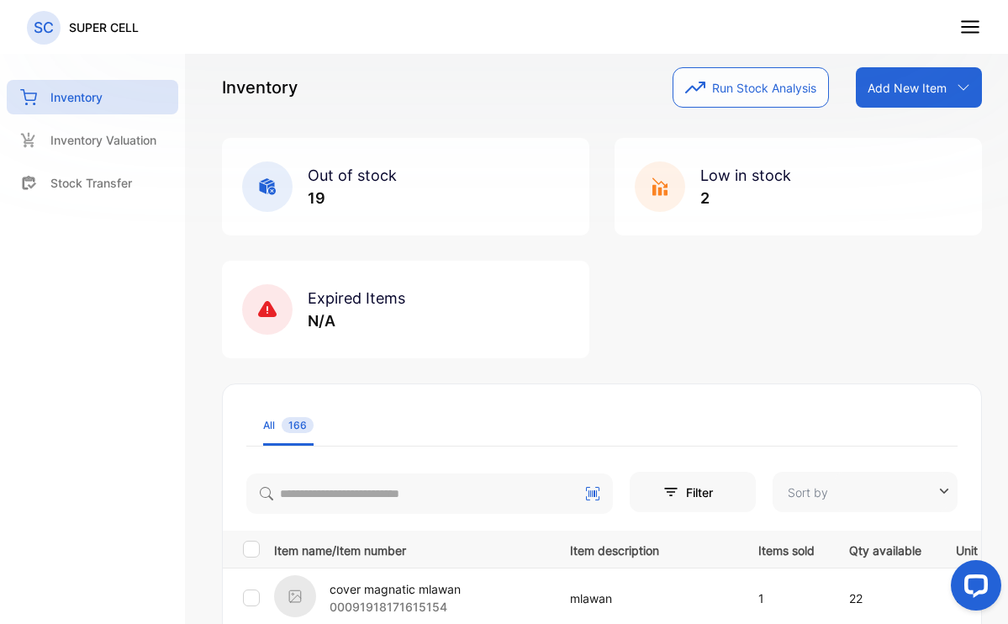
type input "**********"
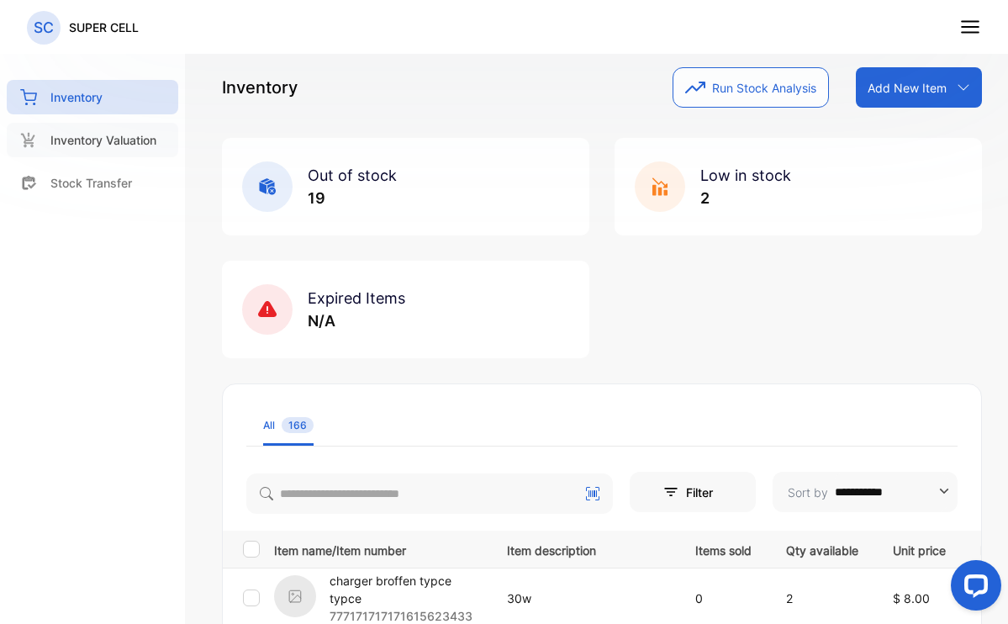
click at [108, 142] on p "Inventory Valuation" at bounding box center [103, 140] width 106 height 18
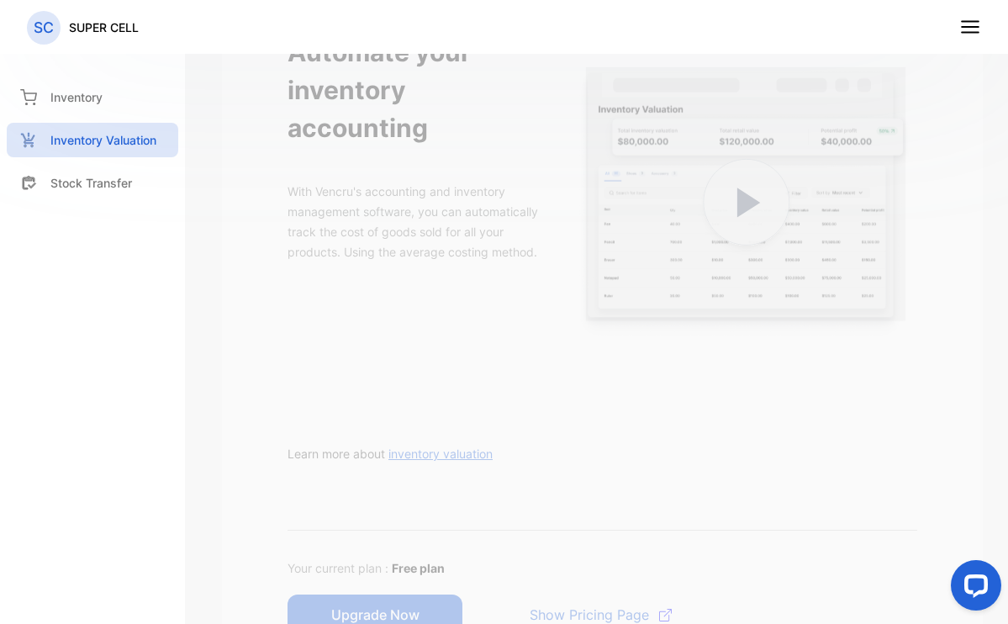
scroll to position [315, 0]
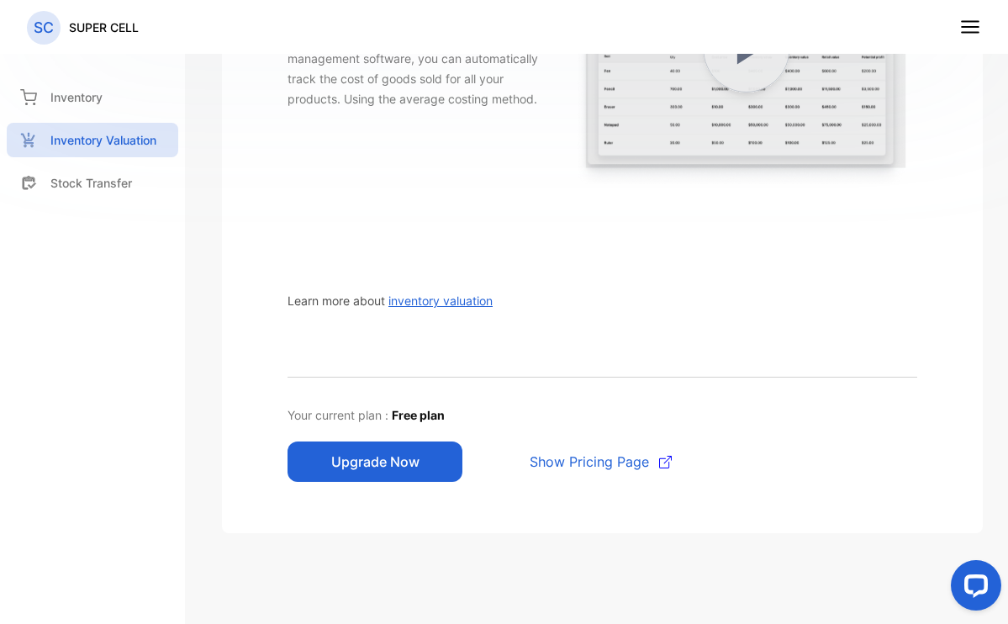
click at [609, 459] on span "Show Pricing Page" at bounding box center [589, 461] width 119 height 20
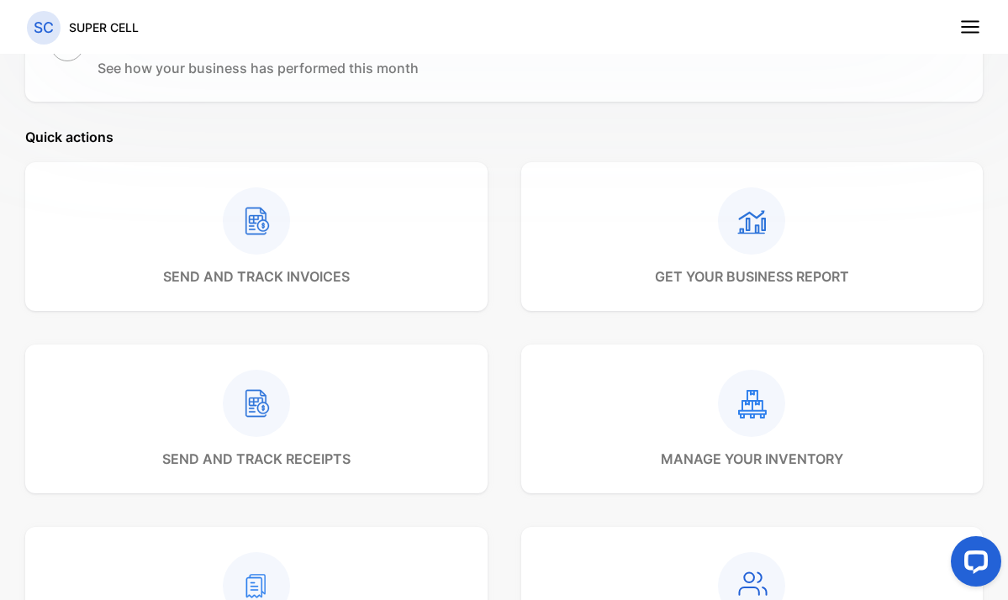
scroll to position [862, 0]
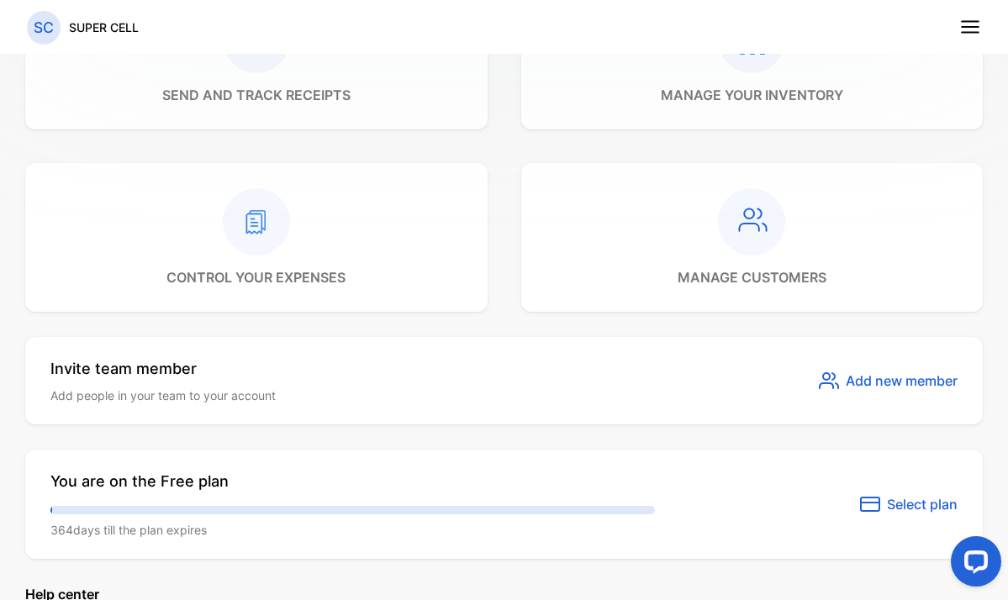
click at [911, 494] on span "Select plan" at bounding box center [922, 504] width 71 height 20
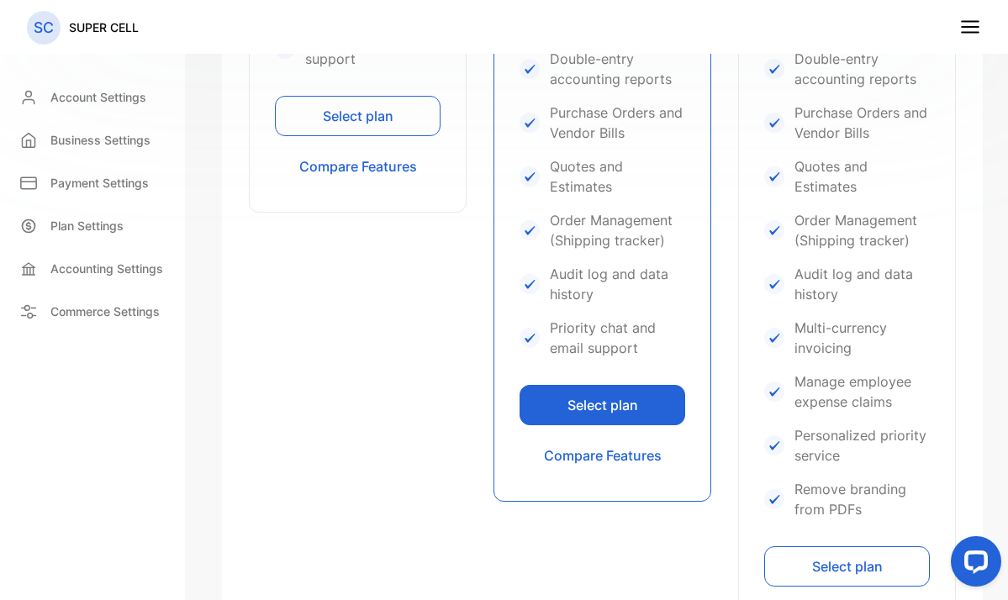
click at [387, 124] on button "Select plan" at bounding box center [358, 116] width 166 height 40
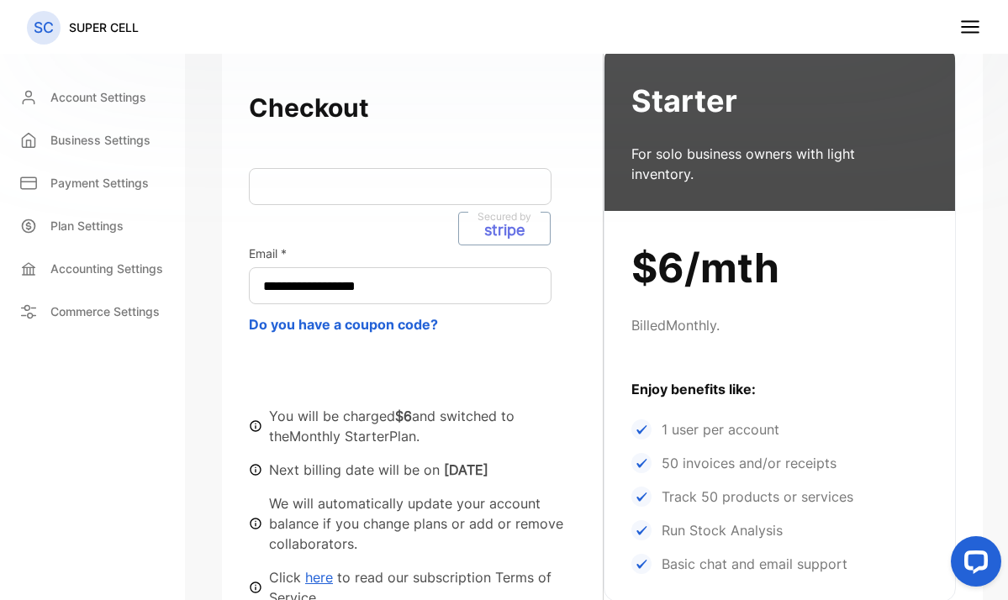
scroll to position [178, 0]
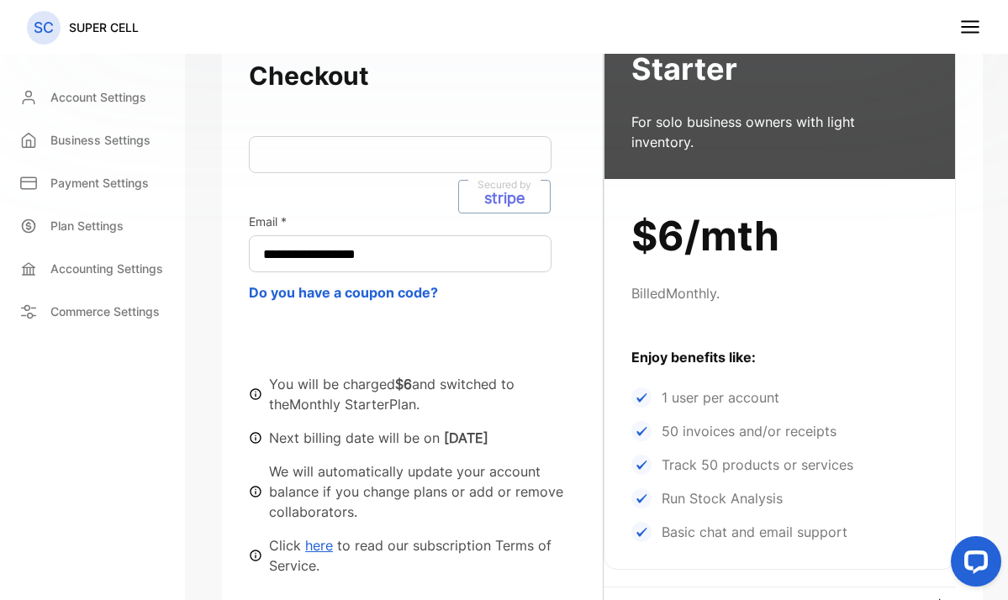
click at [319, 537] on link "here" at bounding box center [319, 545] width 28 height 17
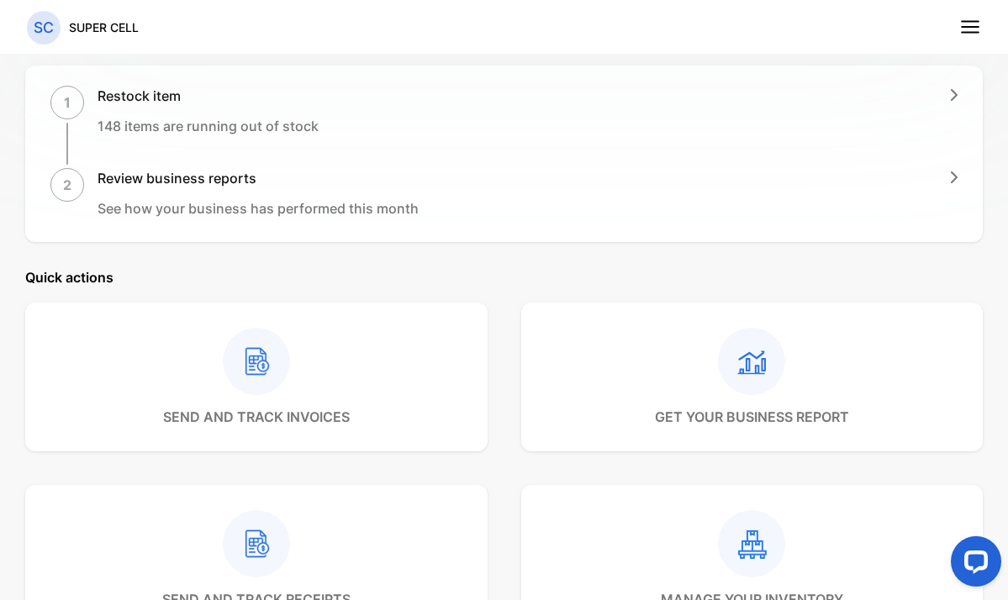
scroll to position [458, 0]
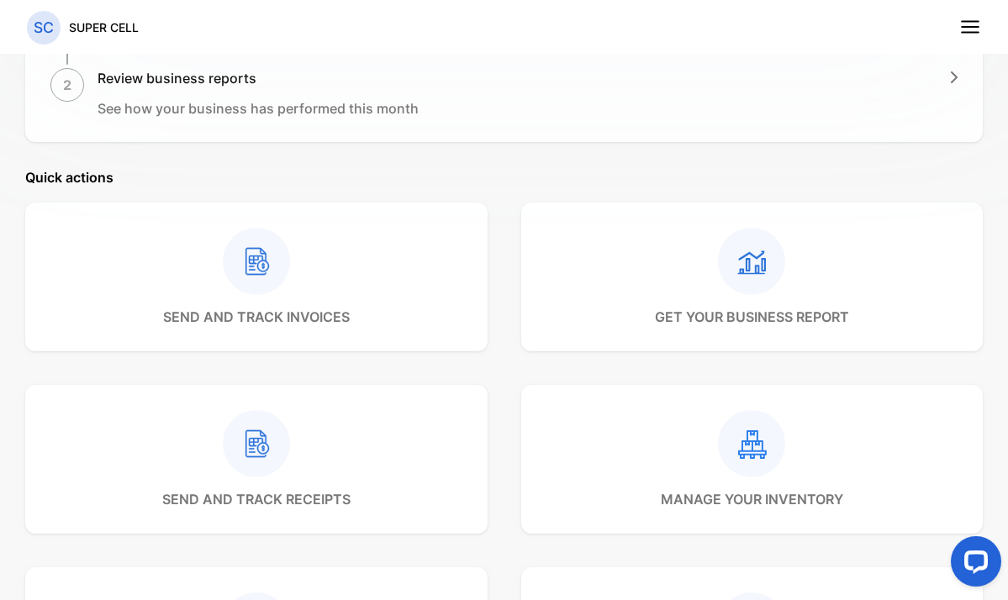
click at [762, 267] on rect at bounding box center [751, 261] width 67 height 67
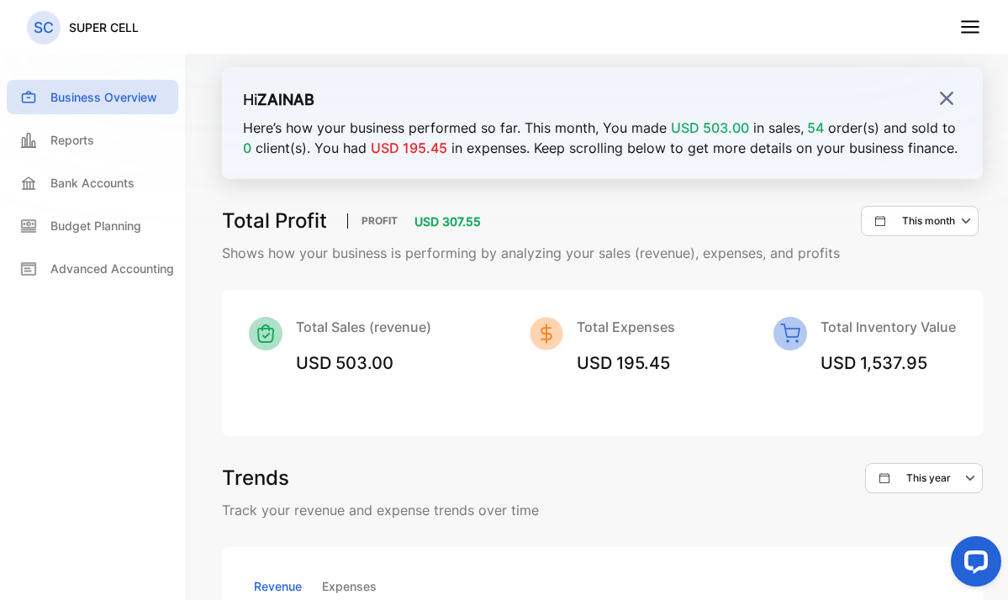
click at [938, 103] on img at bounding box center [946, 98] width 17 height 17
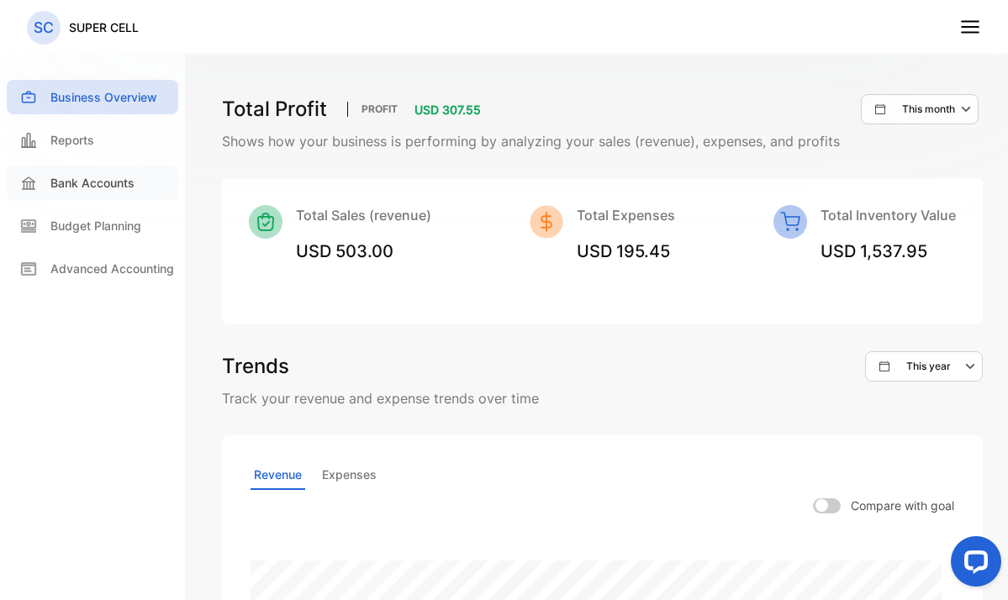
click at [105, 178] on p "Bank Accounts" at bounding box center [92, 183] width 84 height 18
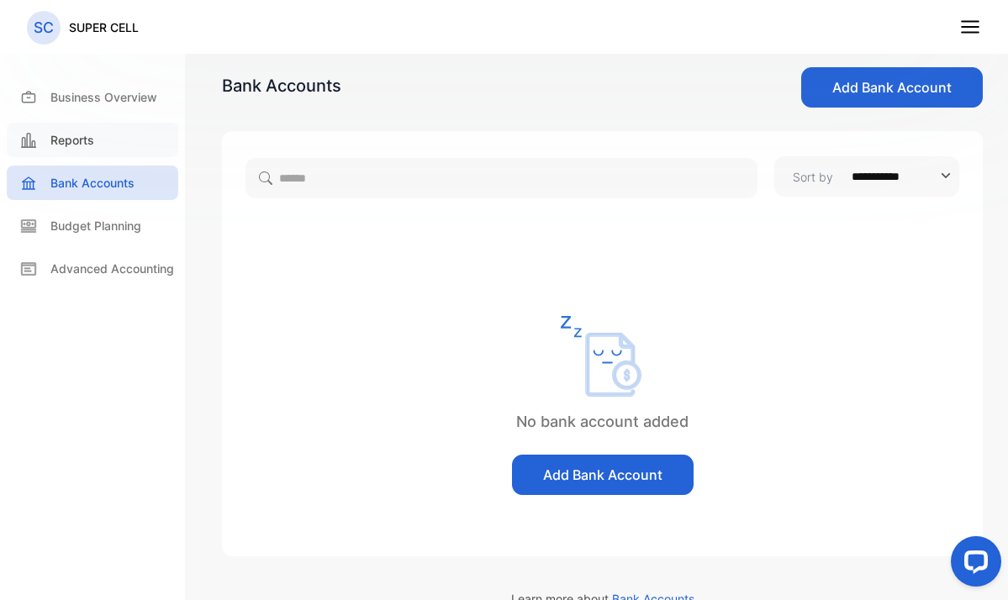
click at [71, 145] on p "Reports" at bounding box center [72, 140] width 44 height 18
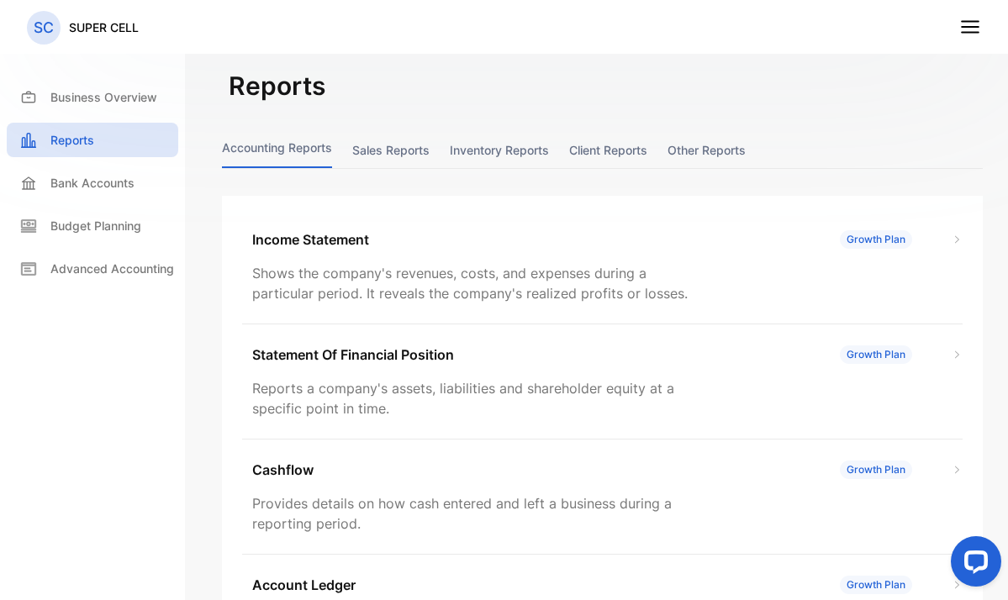
click at [488, 155] on button "Inventory reports" at bounding box center [499, 150] width 99 height 36
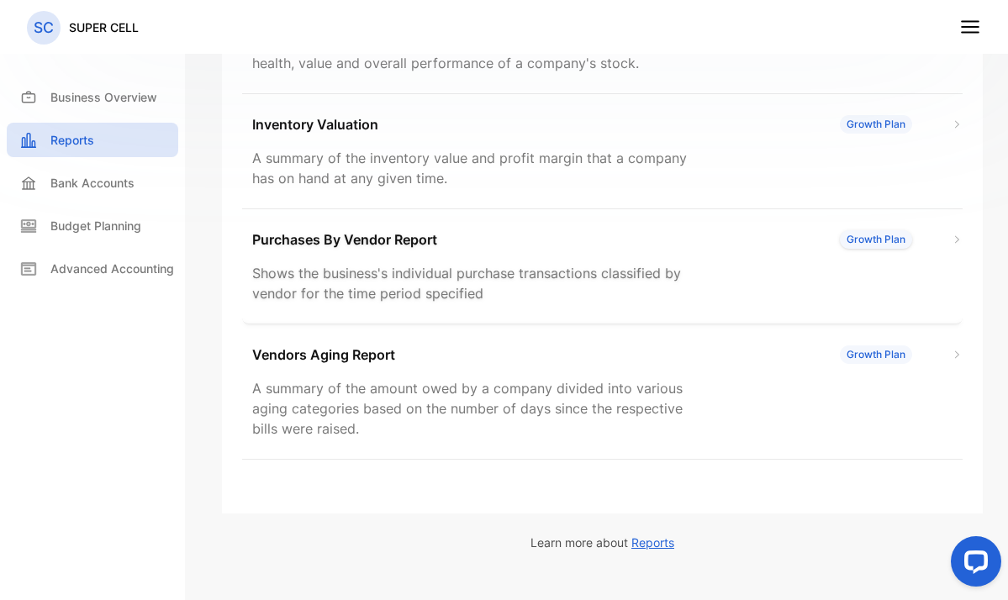
scroll to position [235, 0]
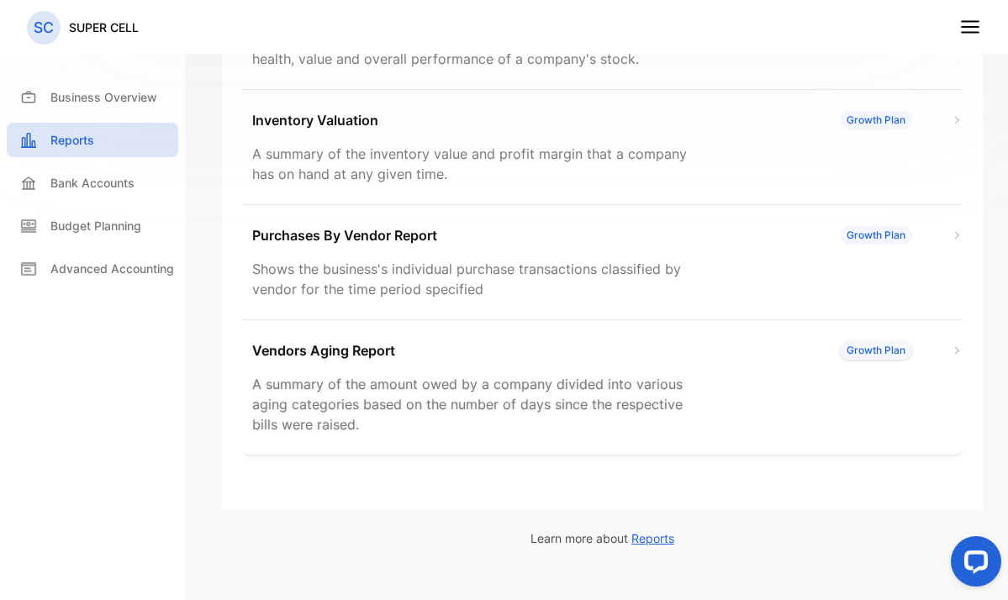
click at [876, 354] on div "Growth Plan" at bounding box center [876, 350] width 72 height 18
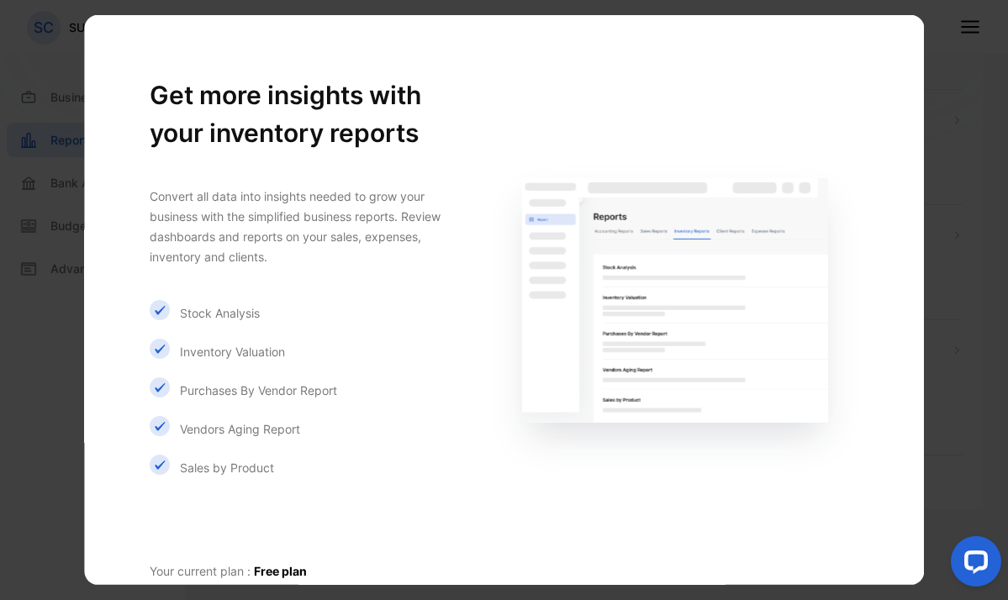
scroll to position [118, 0]
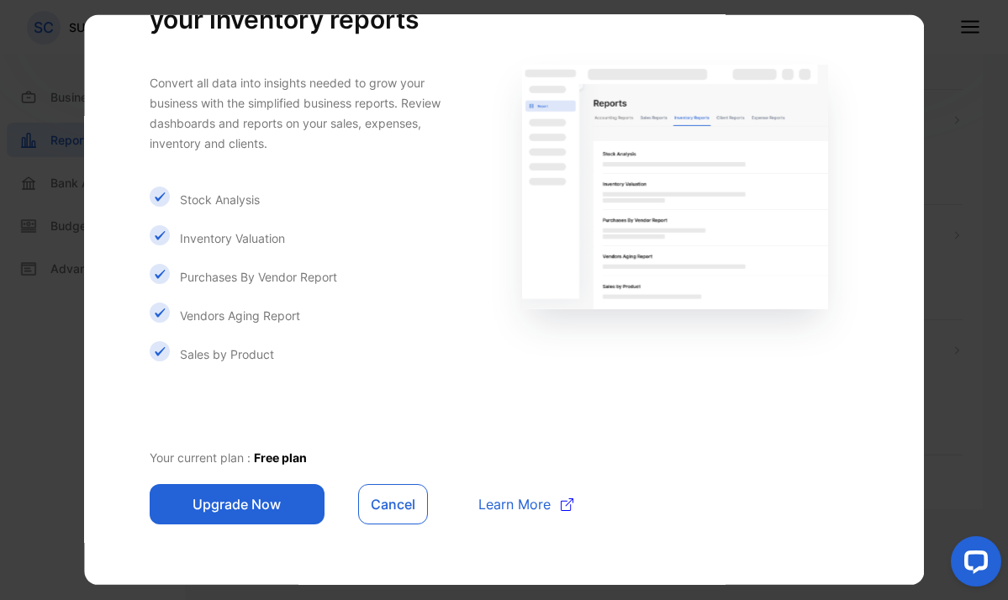
click at [265, 493] on button "Upgrade Now" at bounding box center [237, 504] width 175 height 40
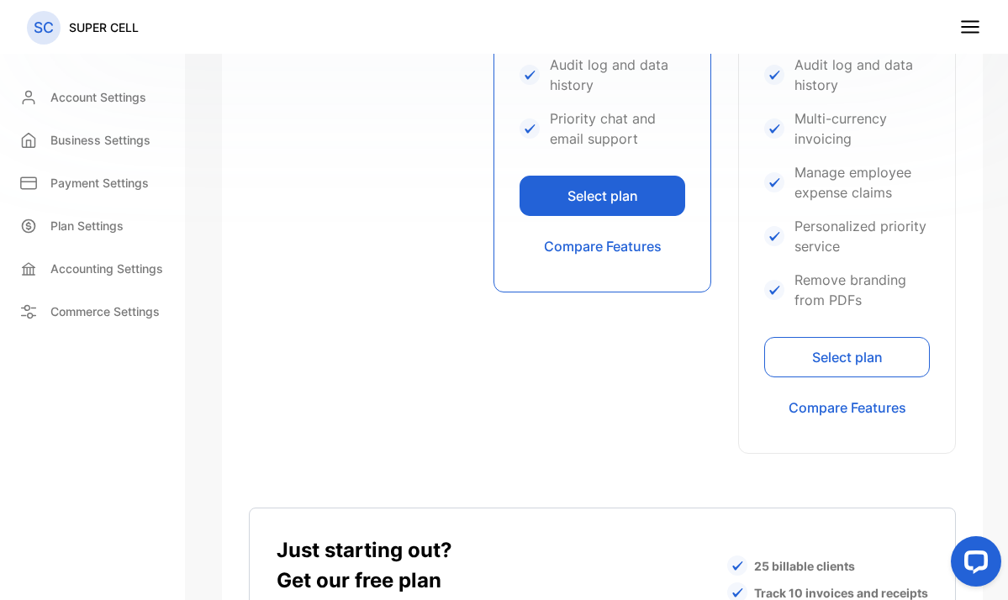
scroll to position [739, 0]
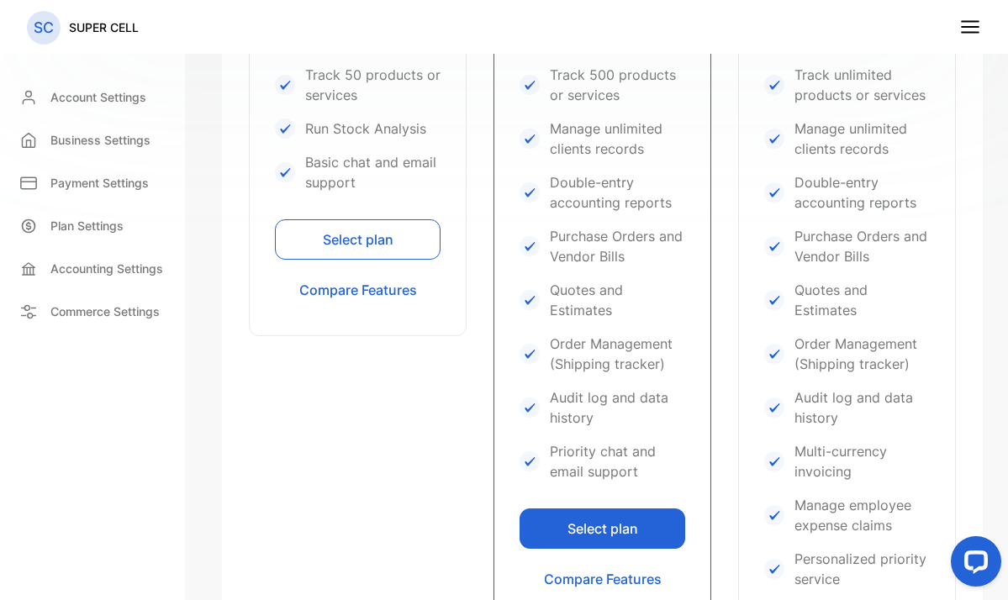
click at [344, 234] on button "Select plan" at bounding box center [358, 239] width 166 height 40
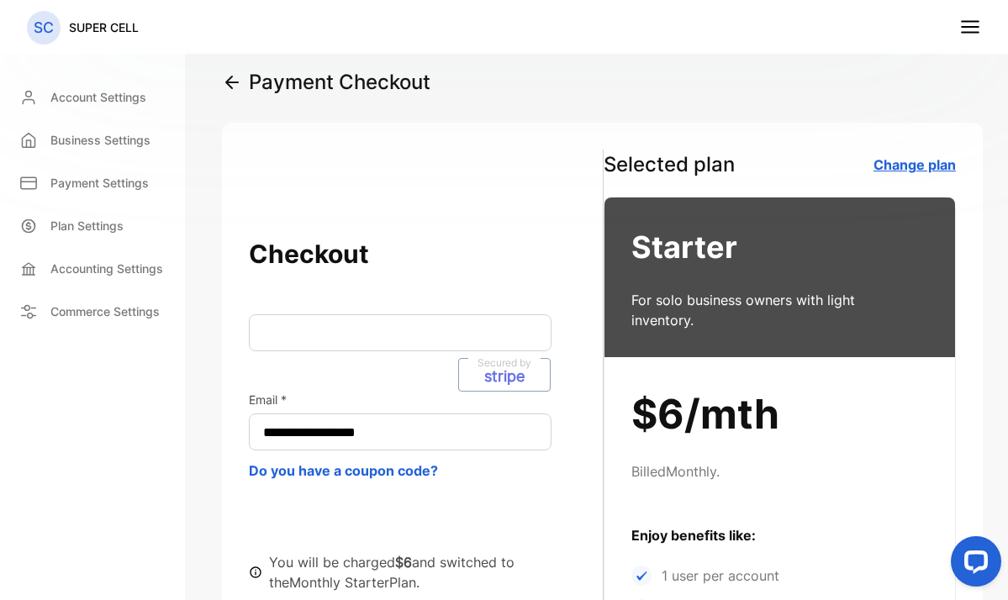
click at [689, 235] on h3 "Starter" at bounding box center [780, 246] width 298 height 45
click at [886, 170] on link "Change plan" at bounding box center [914, 164] width 82 height 17
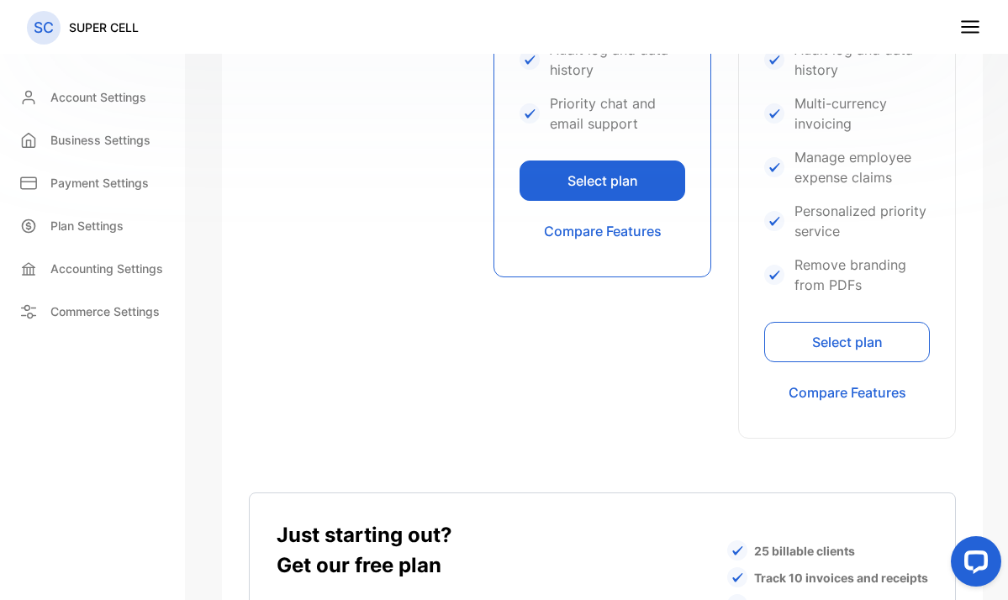
scroll to position [1304, 0]
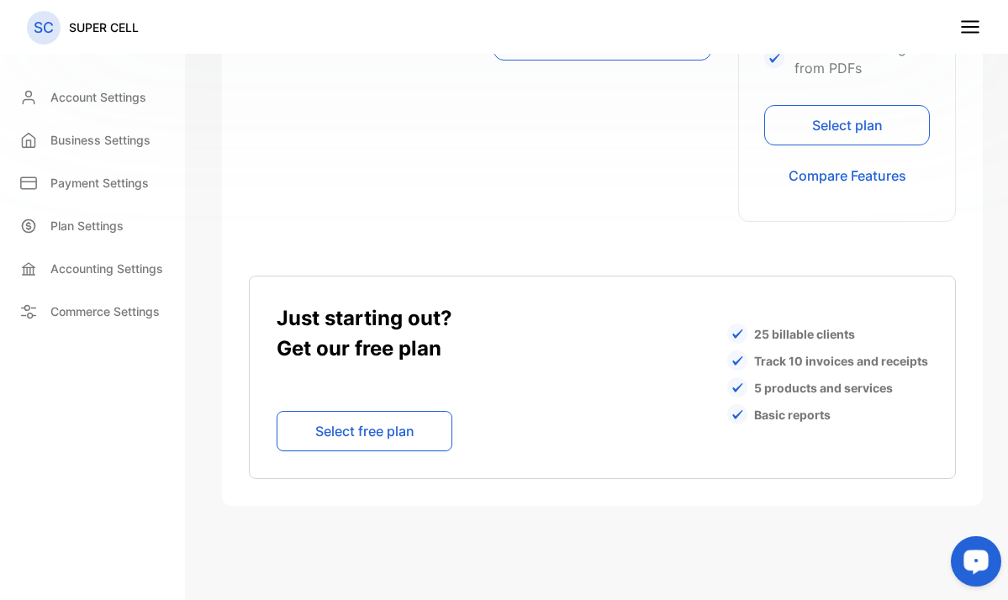
click at [974, 560] on icon "Open LiveChat chat widget" at bounding box center [976, 561] width 16 height 11
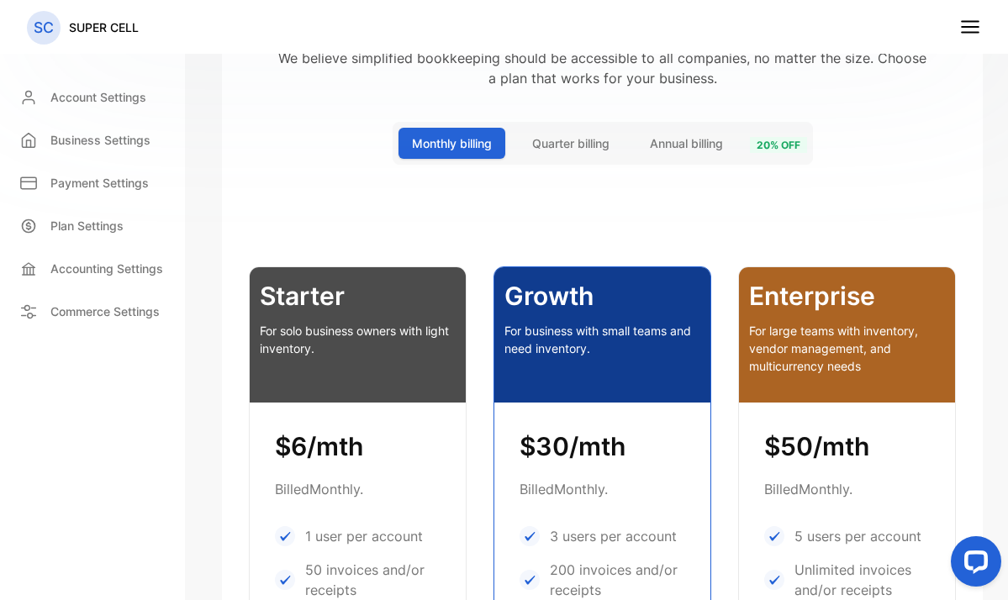
scroll to position [0, 0]
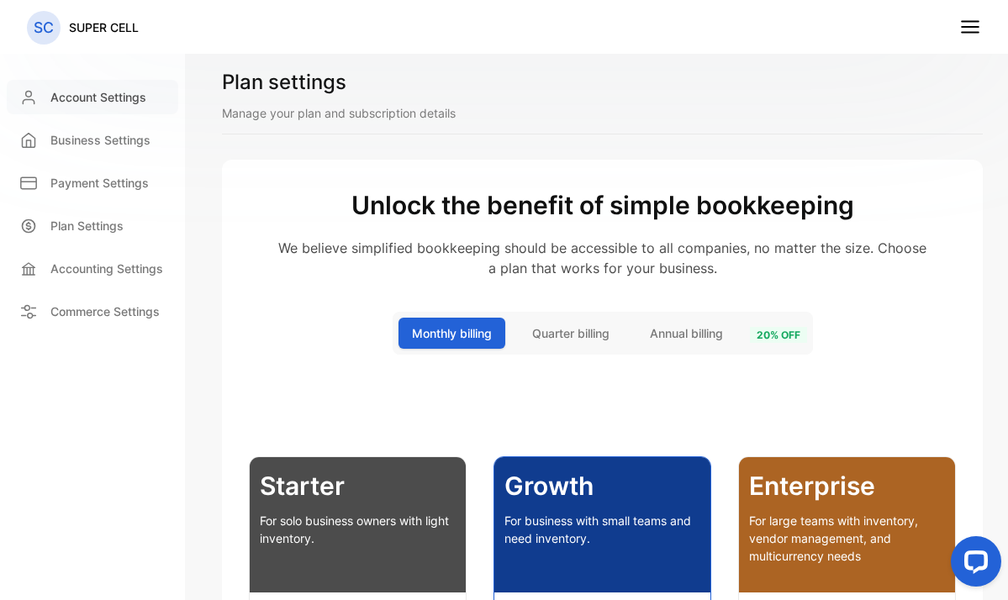
click at [102, 103] on p "Account Settings" at bounding box center [98, 97] width 96 height 18
